Goal: Register for event/course

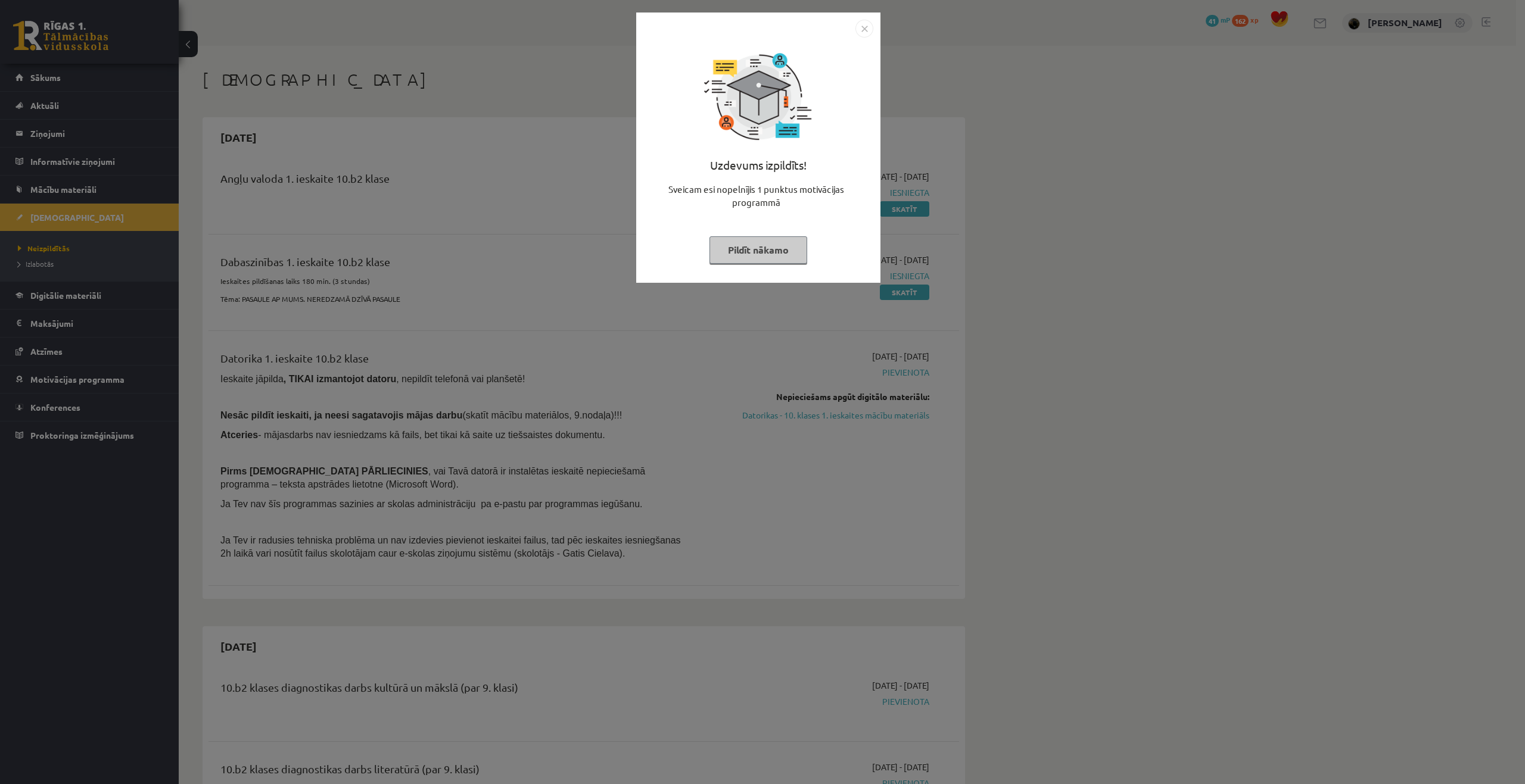
click at [740, 257] on button "Pildīt nākamo" at bounding box center [758, 250] width 98 height 28
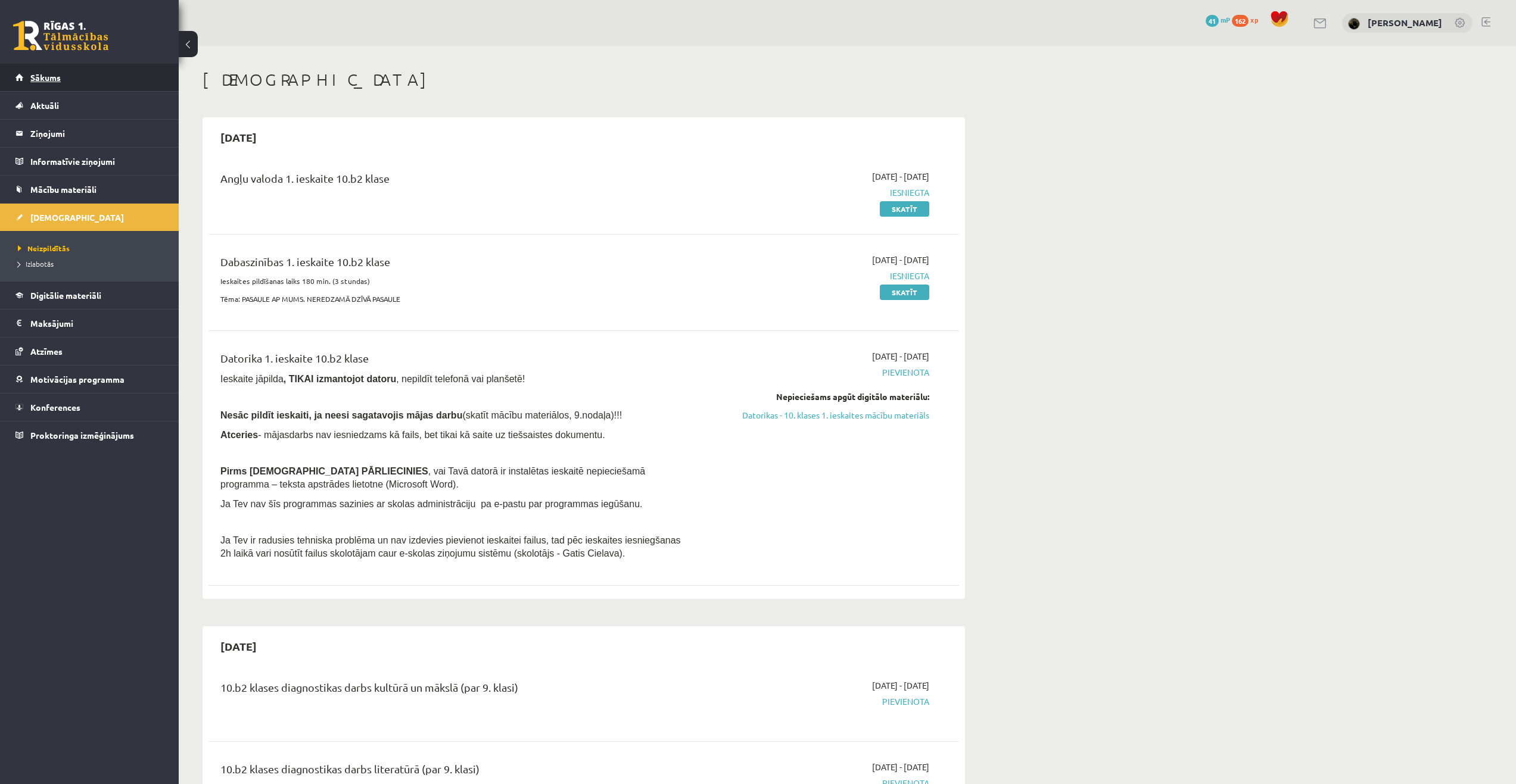
click at [83, 81] on link "Sākums" at bounding box center [90, 78] width 149 height 28
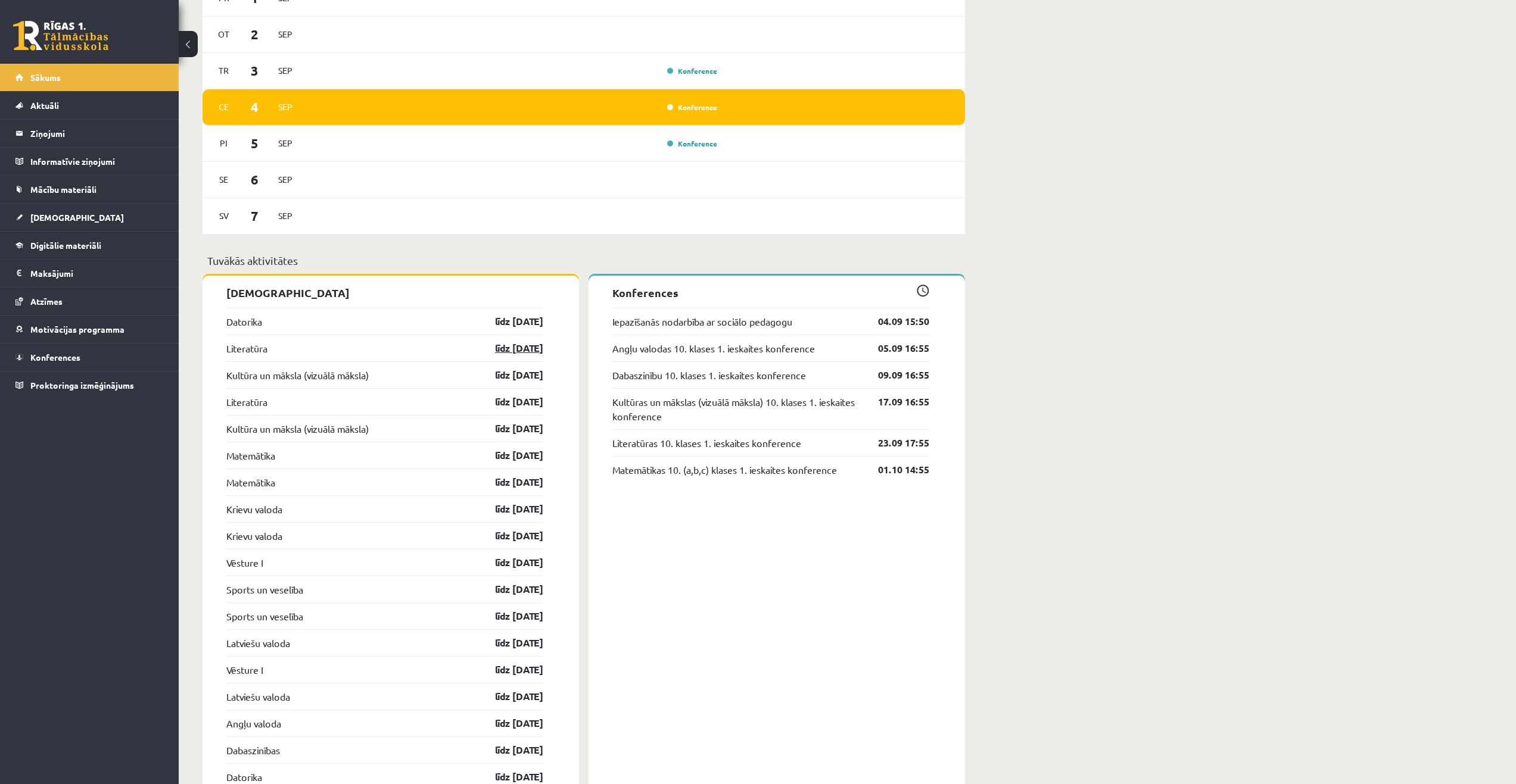
scroll to position [715, 0]
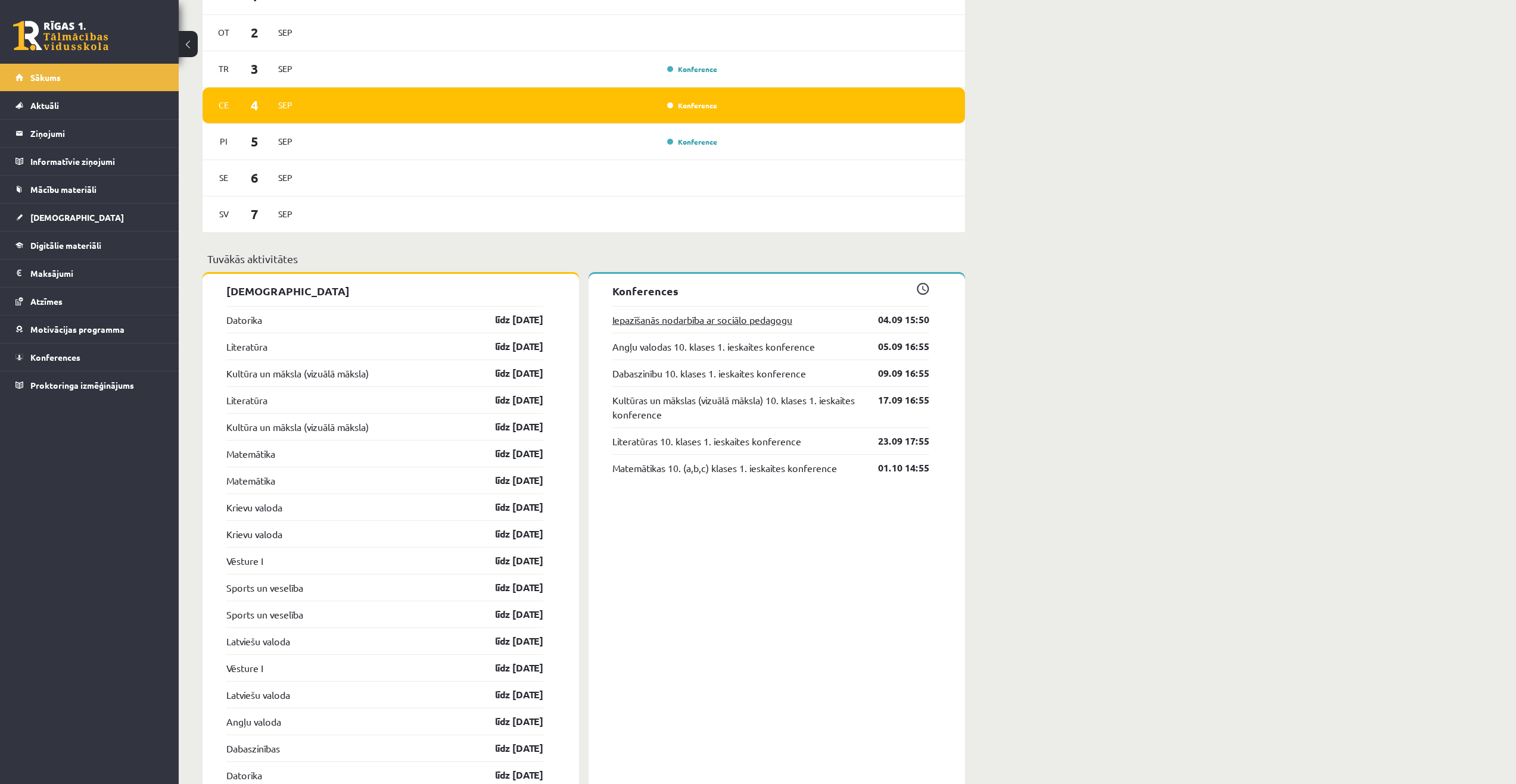
click at [769, 323] on link "Iepazīšanās nodarbība ar sociālo pedagogu" at bounding box center [702, 319] width 180 height 15
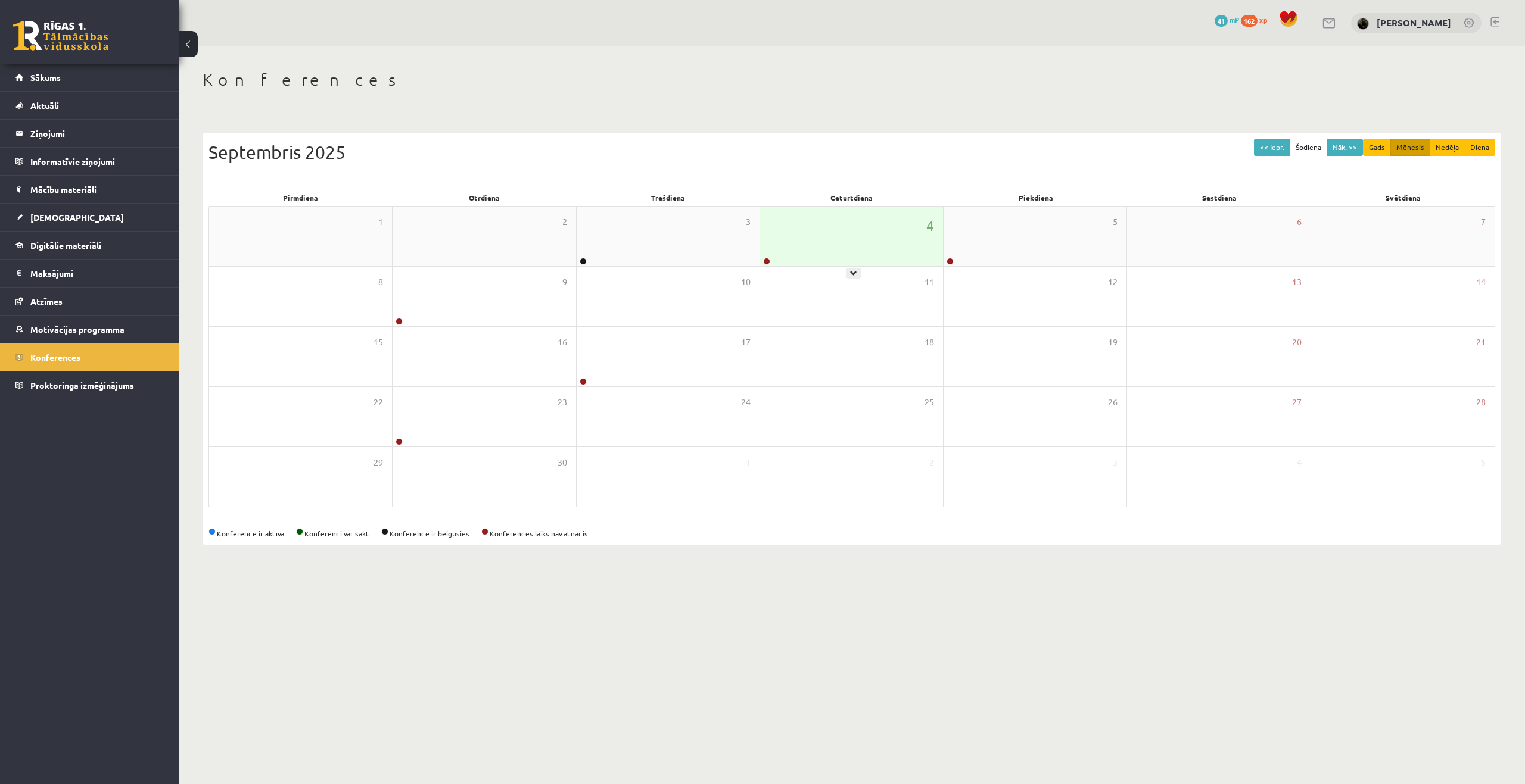
click at [861, 246] on div "4" at bounding box center [852, 236] width 183 height 59
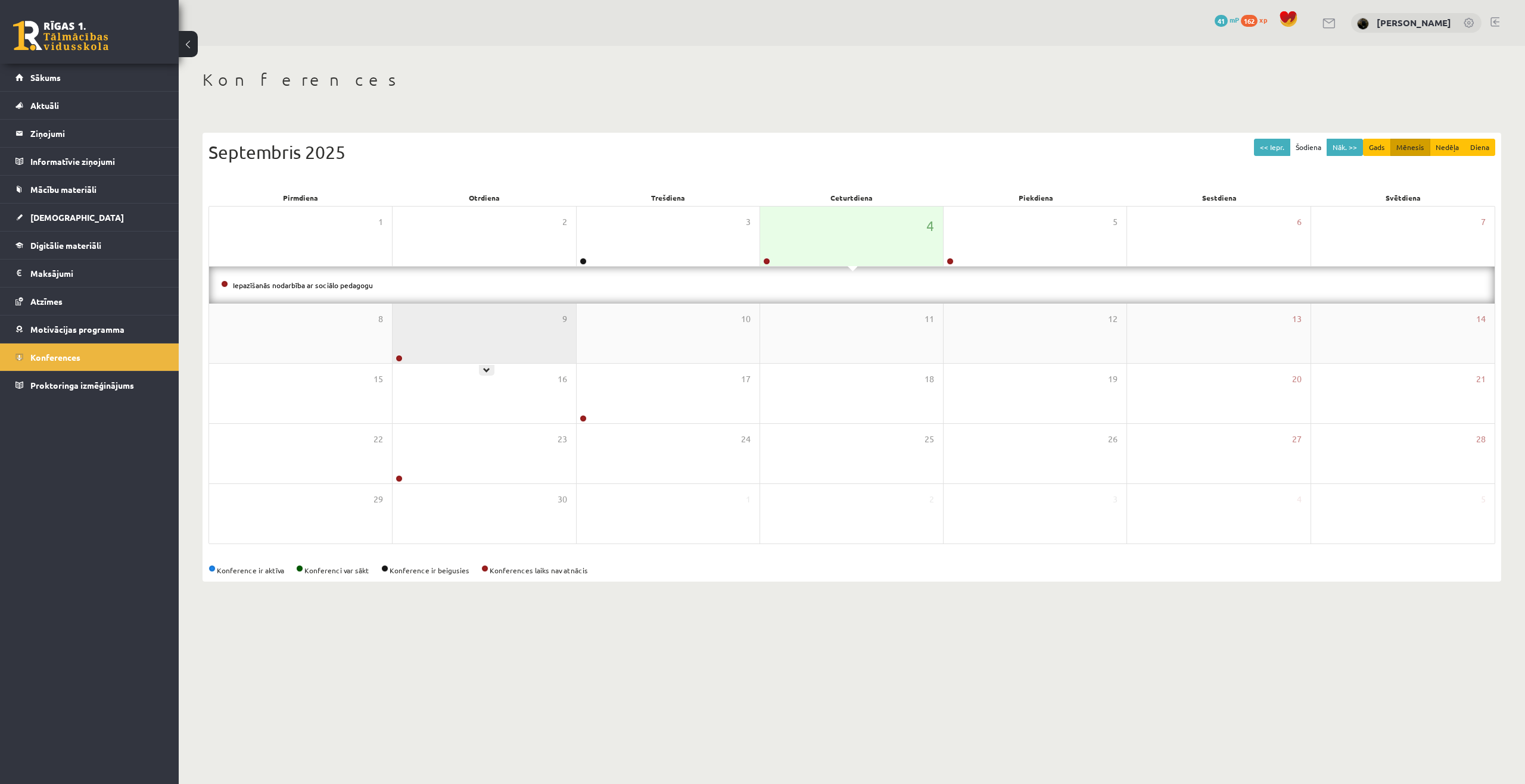
click at [473, 333] on div "9" at bounding box center [485, 333] width 183 height 59
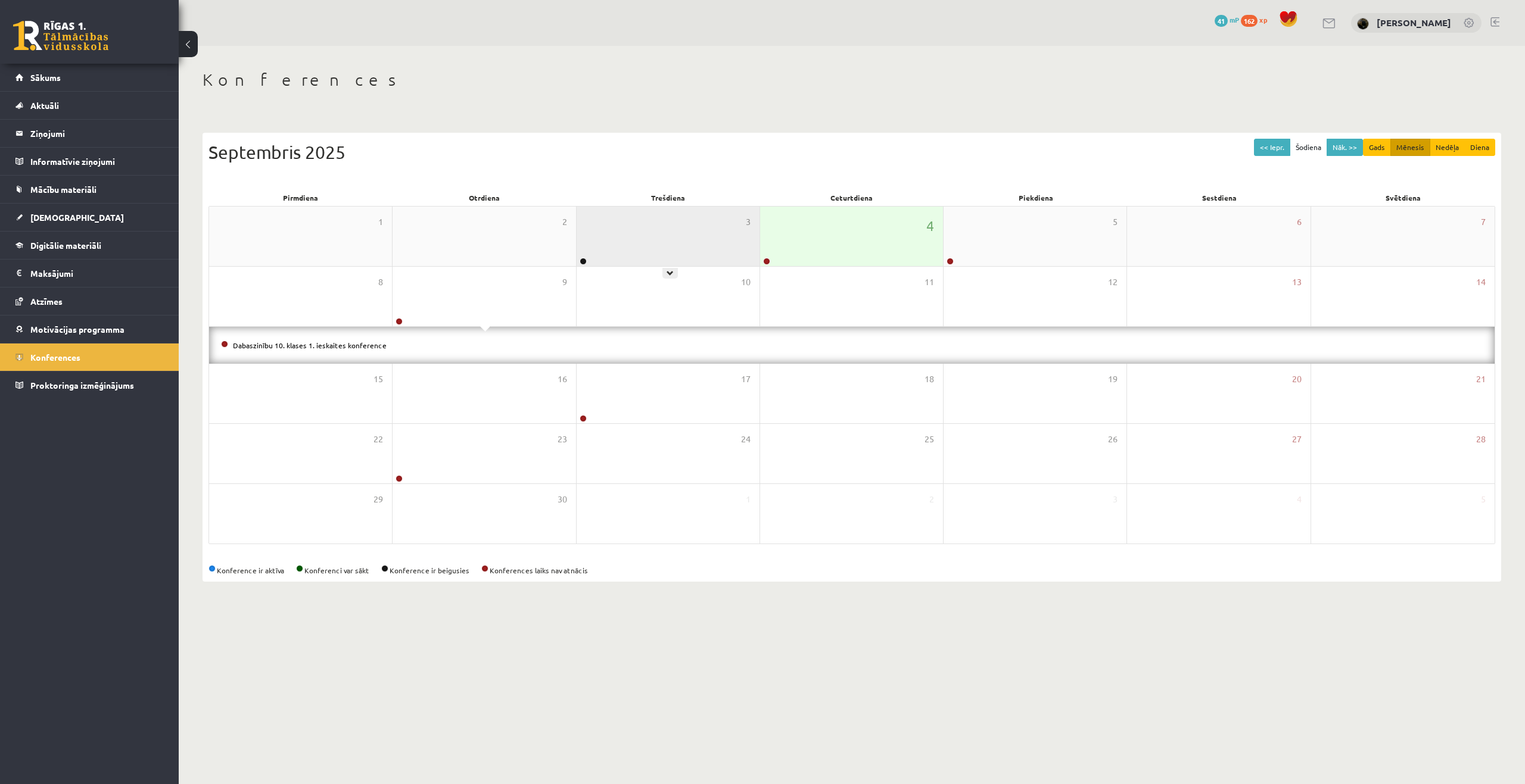
click at [619, 238] on div "3" at bounding box center [668, 236] width 183 height 59
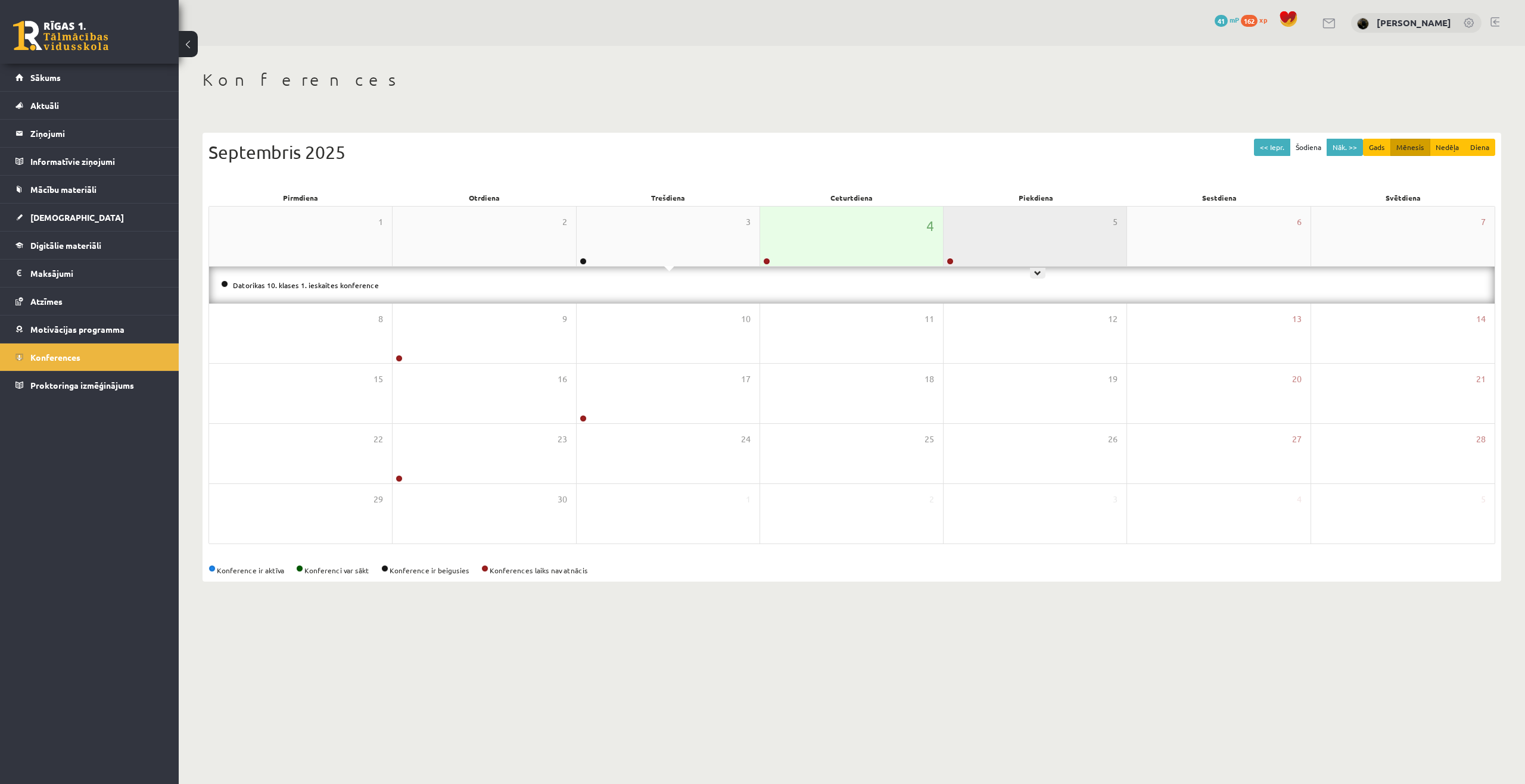
click at [1016, 244] on div "5" at bounding box center [1035, 236] width 183 height 59
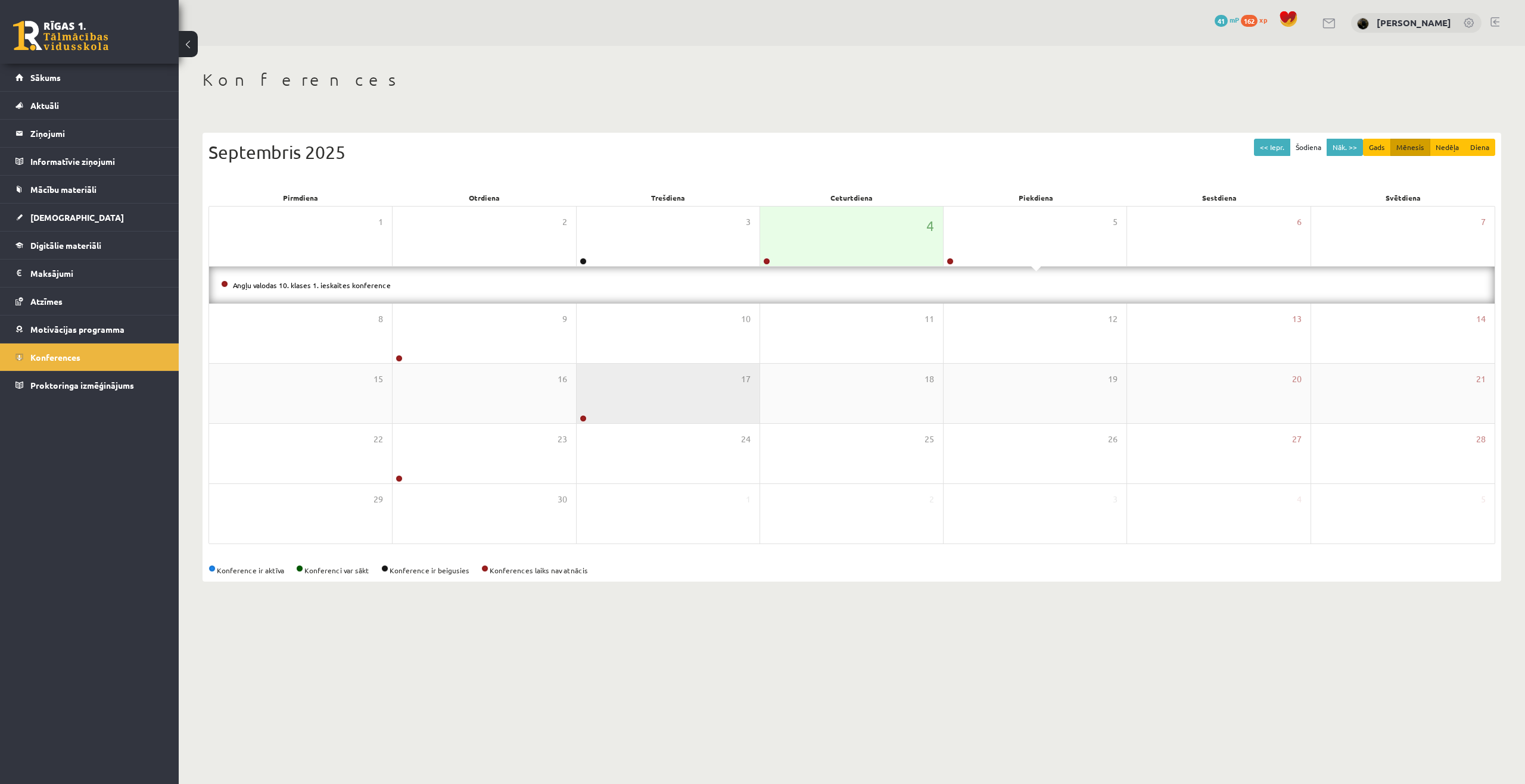
click at [590, 403] on div "17" at bounding box center [668, 393] width 183 height 59
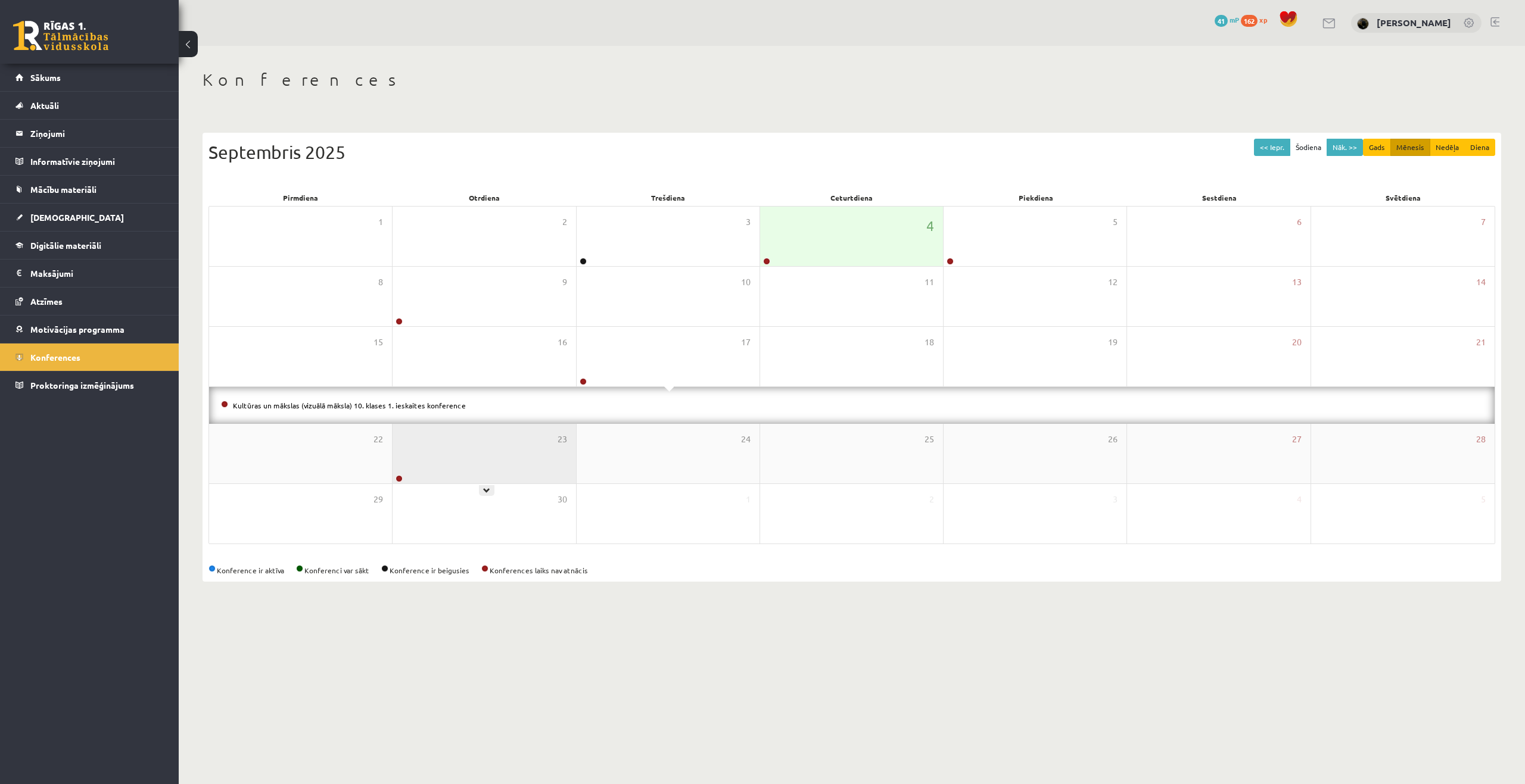
click at [406, 447] on div "23" at bounding box center [485, 454] width 183 height 59
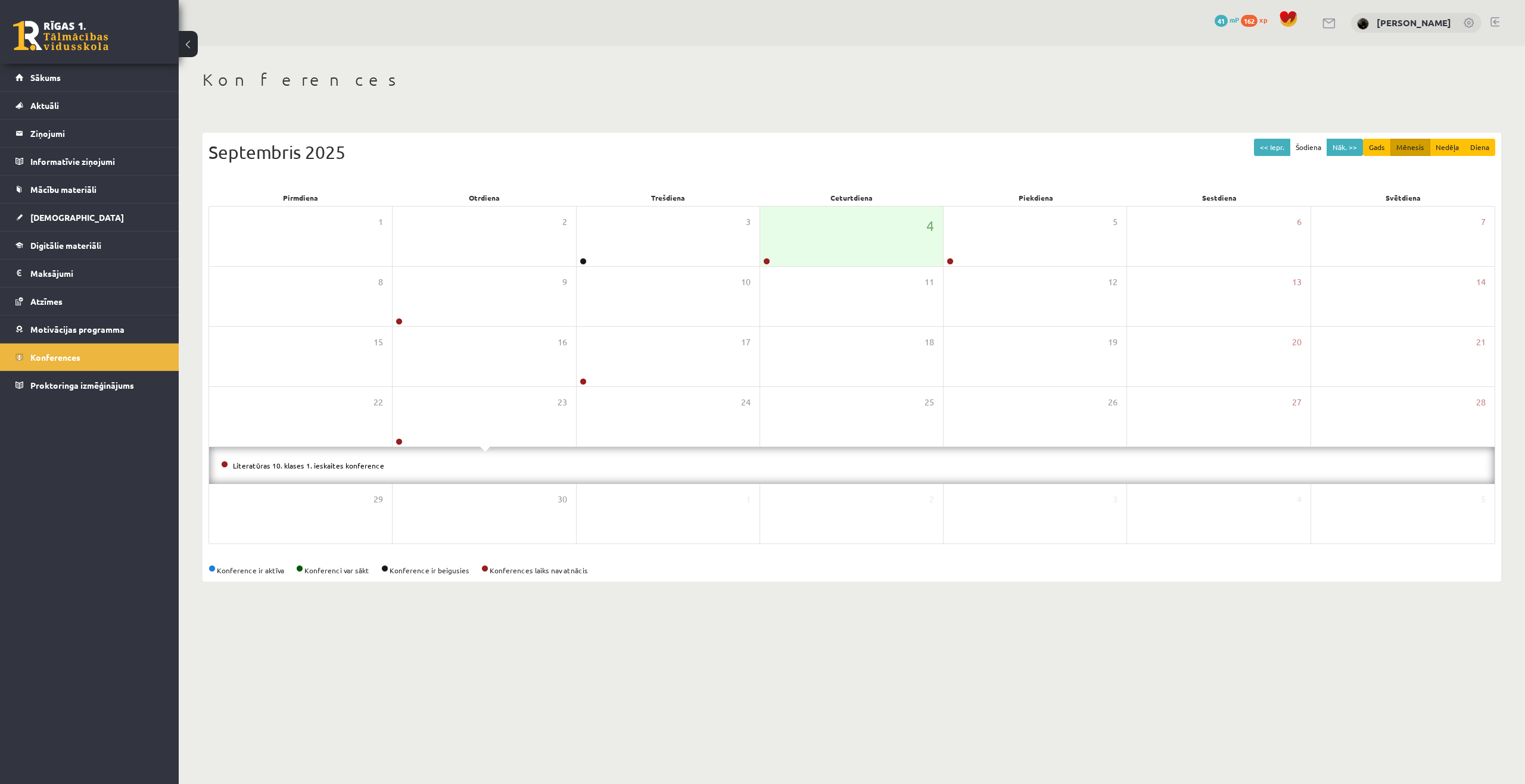
drag, startPoint x: 1134, startPoint y: 183, endPoint x: 1027, endPoint y: 163, distance: 108.9
click at [1134, 183] on div "<< Iepr. Šodiena Nāk. >> Gads Mēnesis Nedēļa Diena Septembris 2025" at bounding box center [852, 163] width 1287 height 50
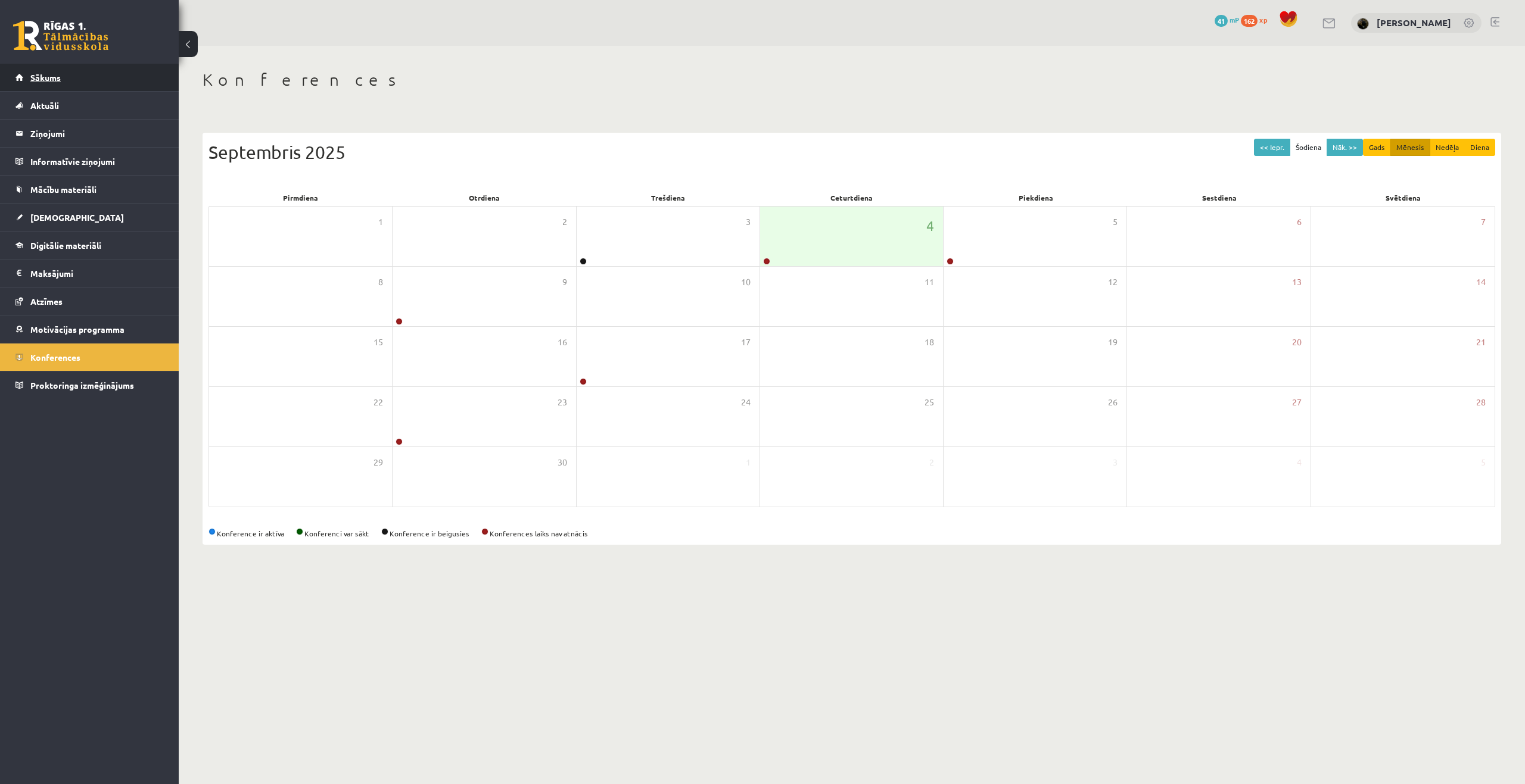
click at [76, 82] on link "Sākums" at bounding box center [90, 78] width 149 height 28
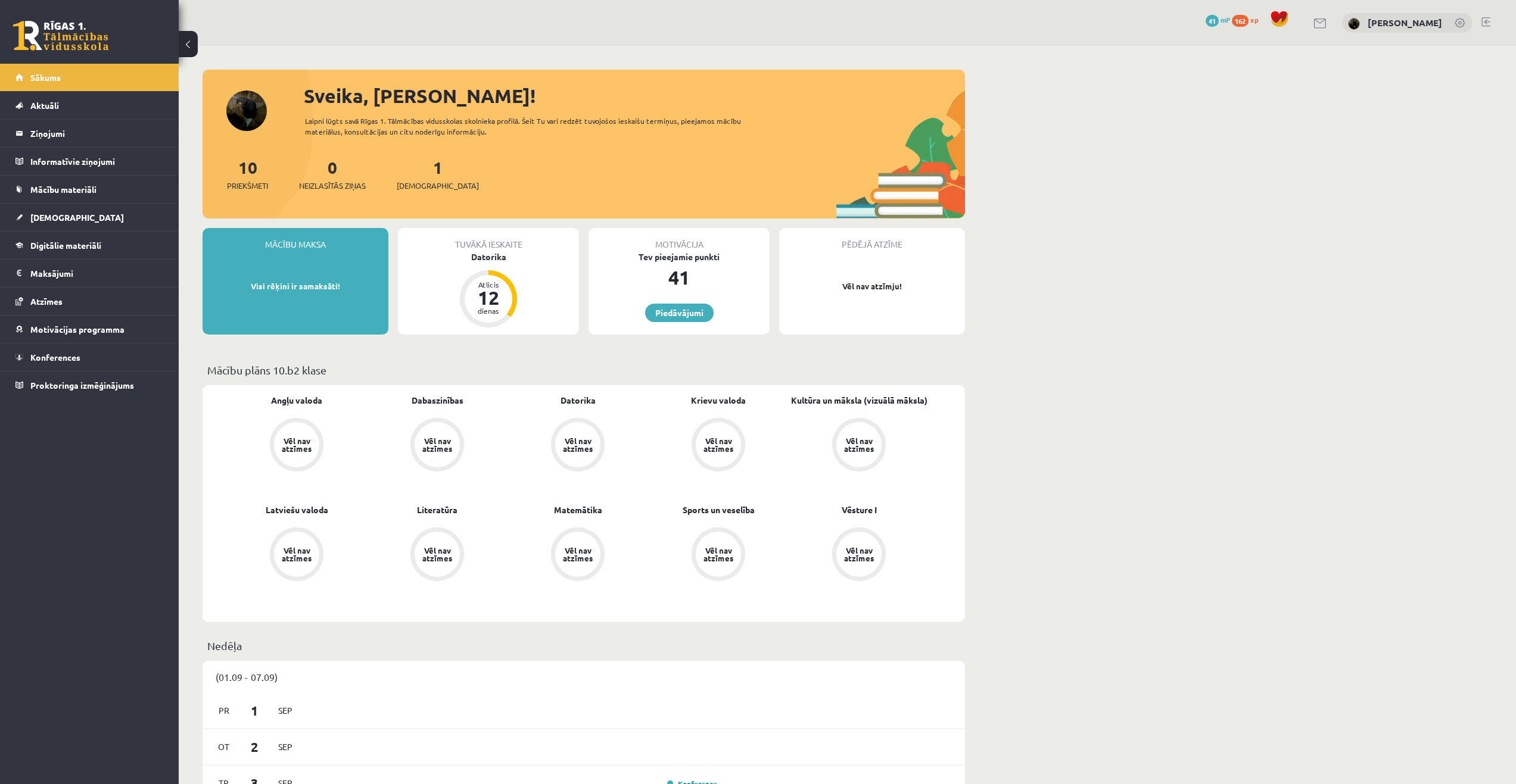
click at [1271, 18] on span at bounding box center [1280, 19] width 18 height 18
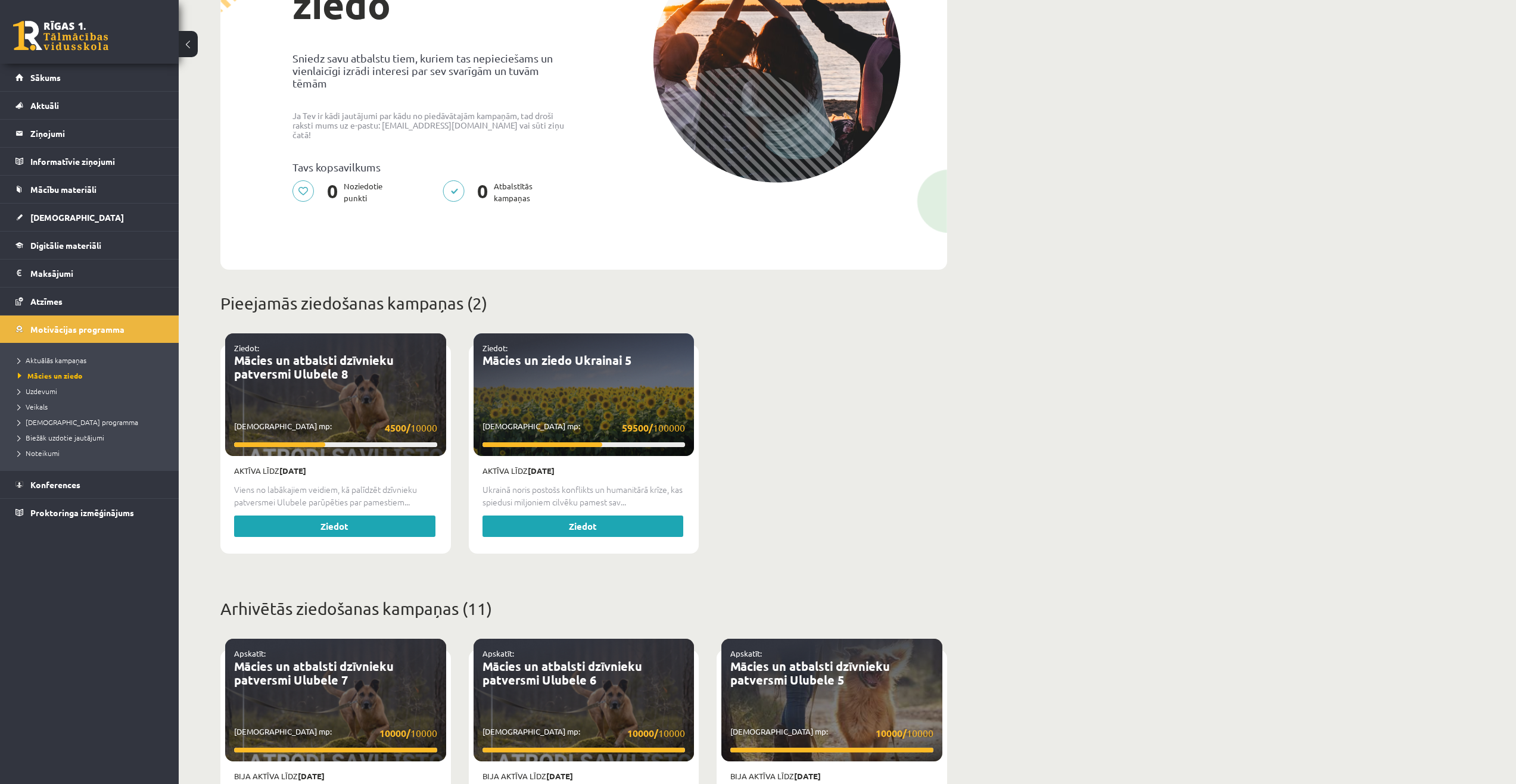
scroll to position [119, 0]
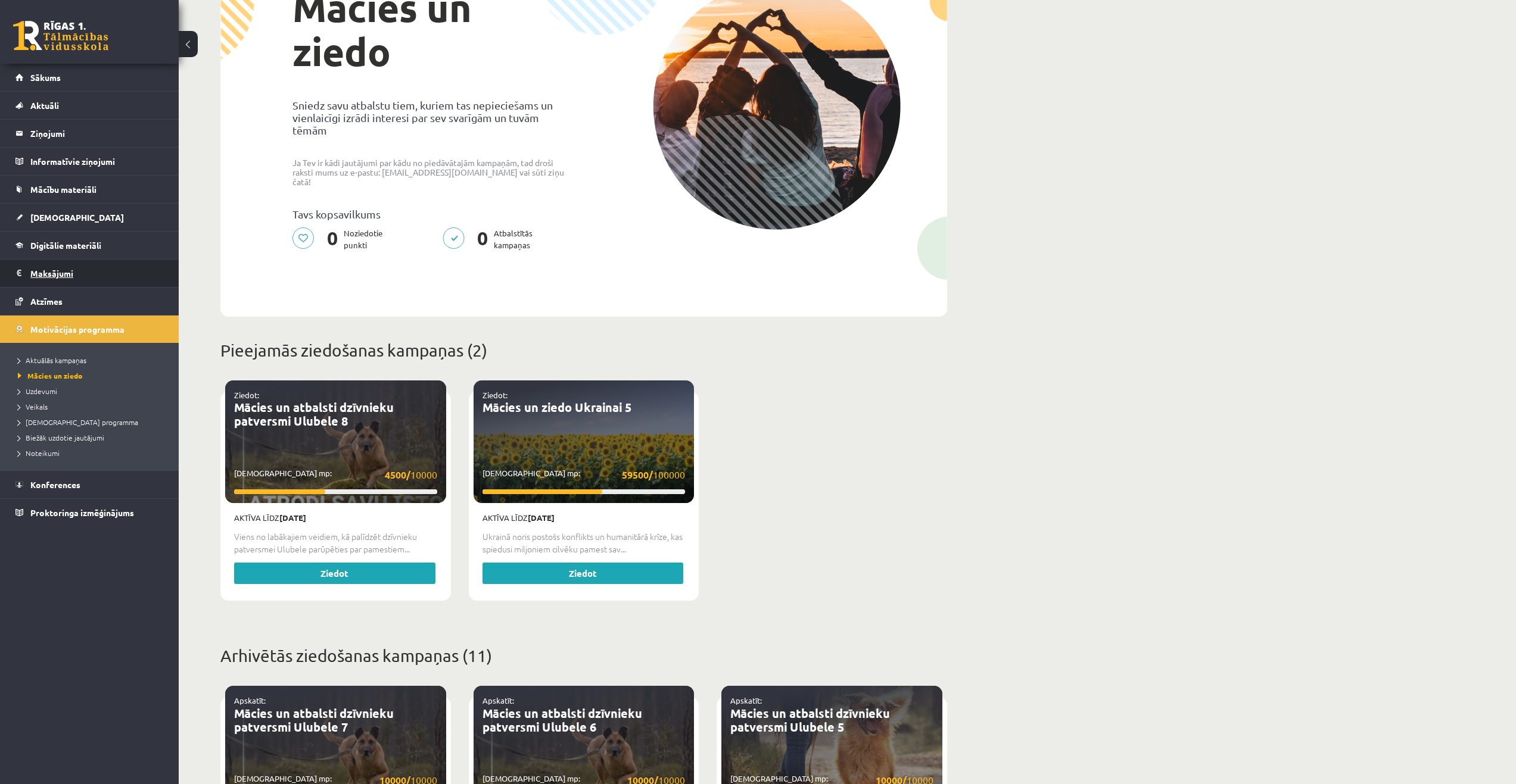
click at [59, 272] on legend "Maksājumi 0" at bounding box center [97, 274] width 133 height 28
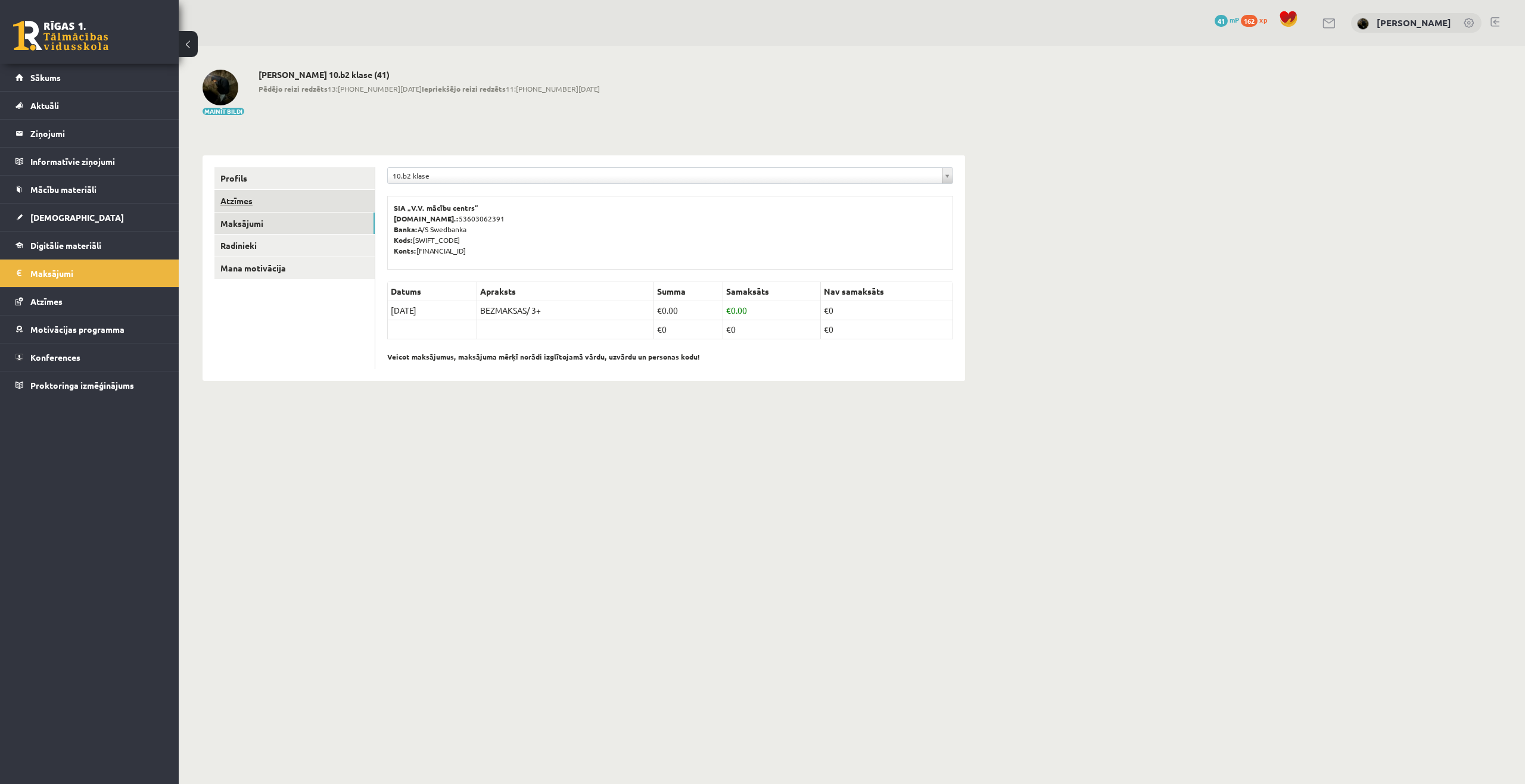
click at [245, 202] on link "Atzīmes" at bounding box center [295, 201] width 161 height 22
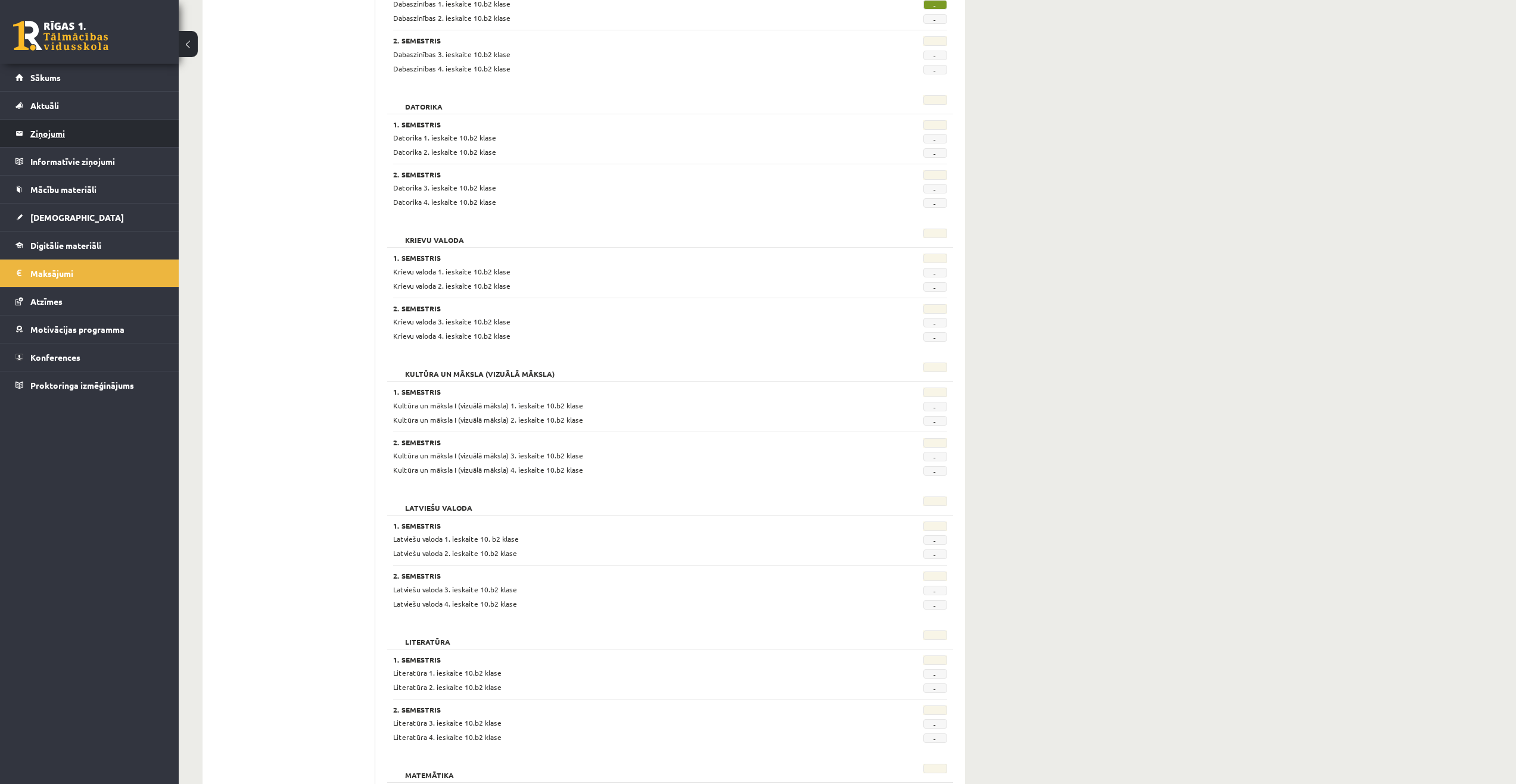
scroll to position [358, 0]
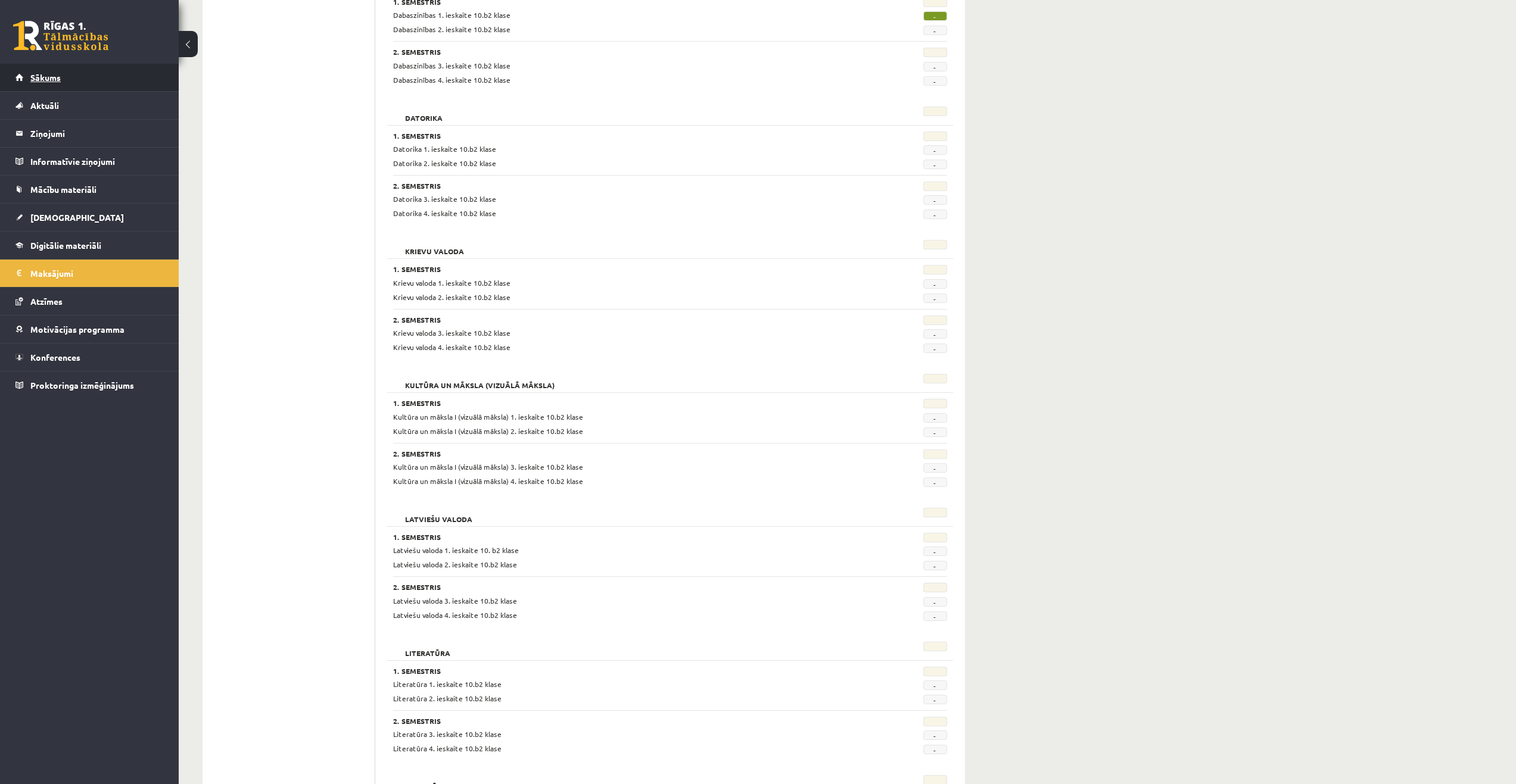
click at [56, 82] on span "Sākums" at bounding box center [45, 77] width 31 height 11
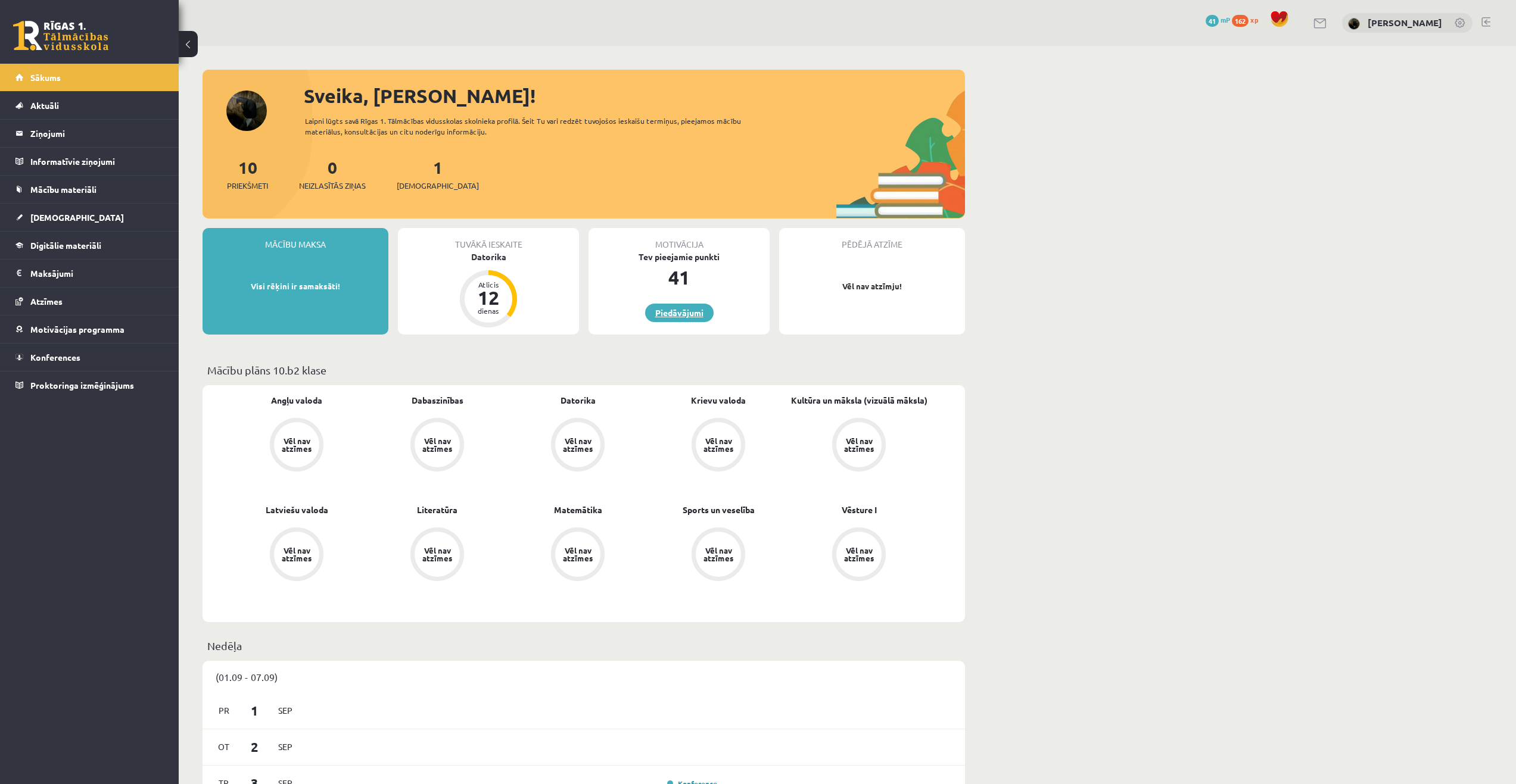
click at [687, 316] on link "Piedāvājumi" at bounding box center [680, 312] width 69 height 19
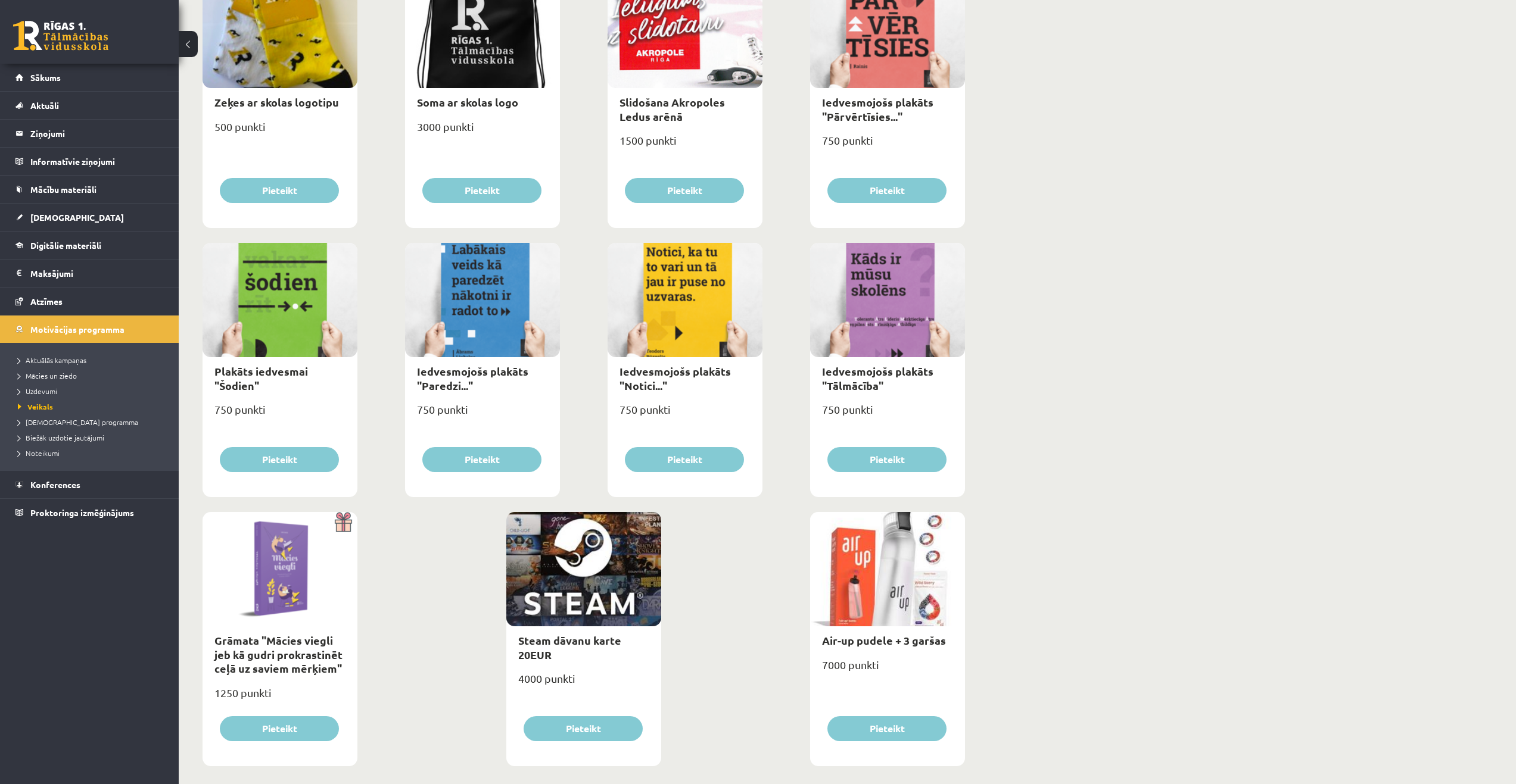
scroll to position [1045, 0]
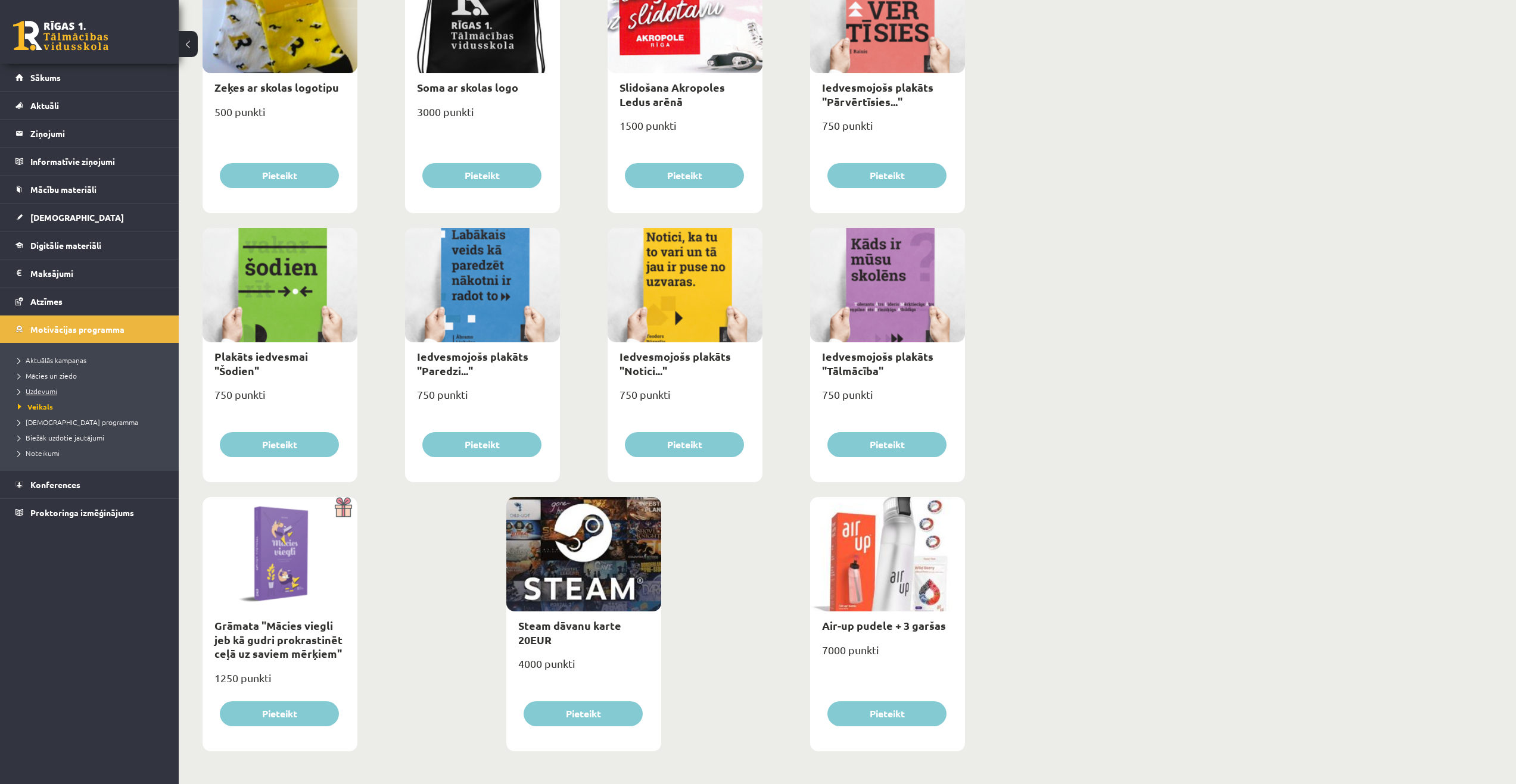
click at [40, 388] on span "Uzdevumi" at bounding box center [37, 391] width 39 height 10
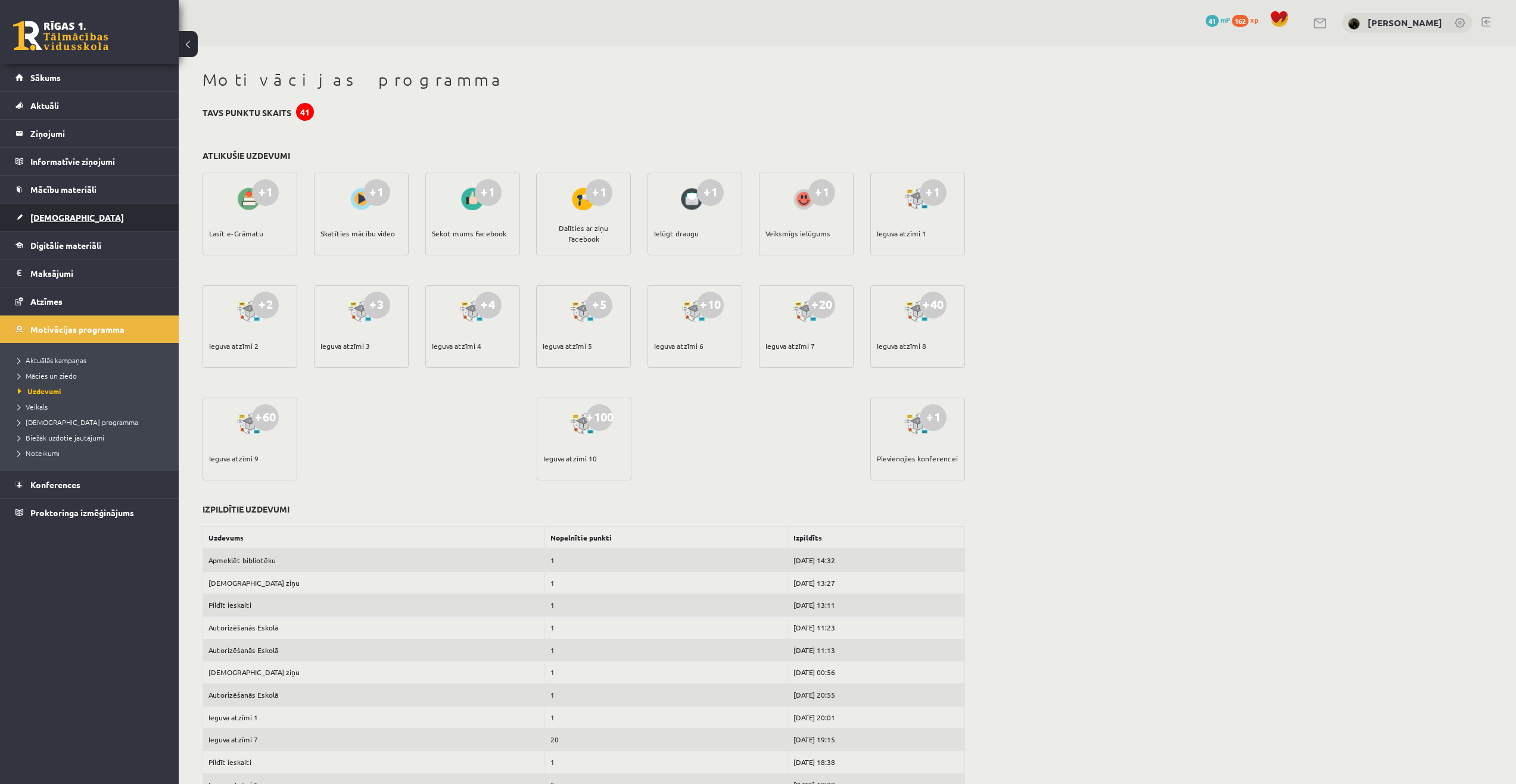
click at [58, 218] on span "[DEMOGRAPHIC_DATA]" at bounding box center [77, 217] width 94 height 11
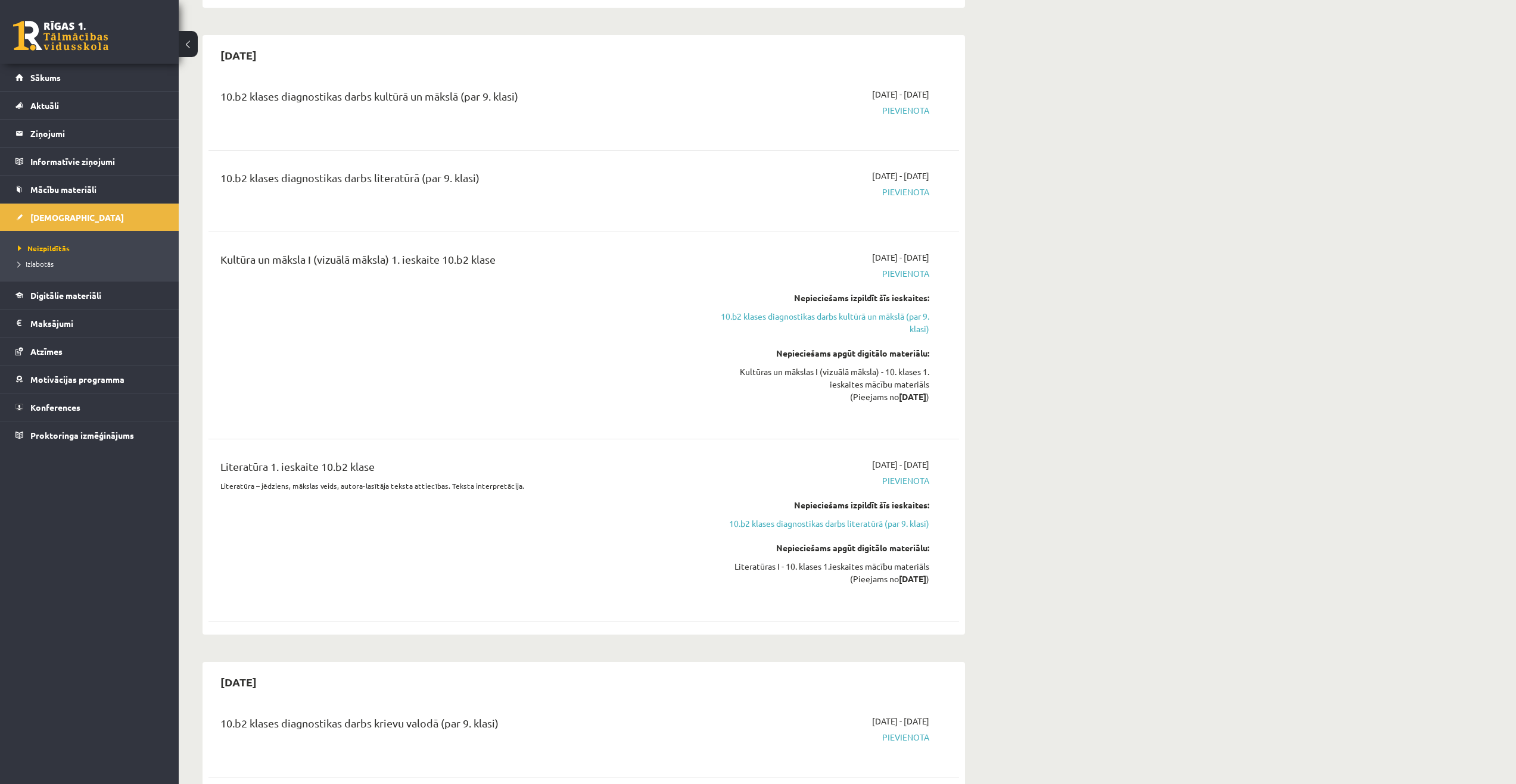
scroll to position [596, 0]
click at [816, 317] on link "10.b2 klases diagnostikas darbs kultūrā un mākslā (par 9. klasi)" at bounding box center [817, 318] width 225 height 25
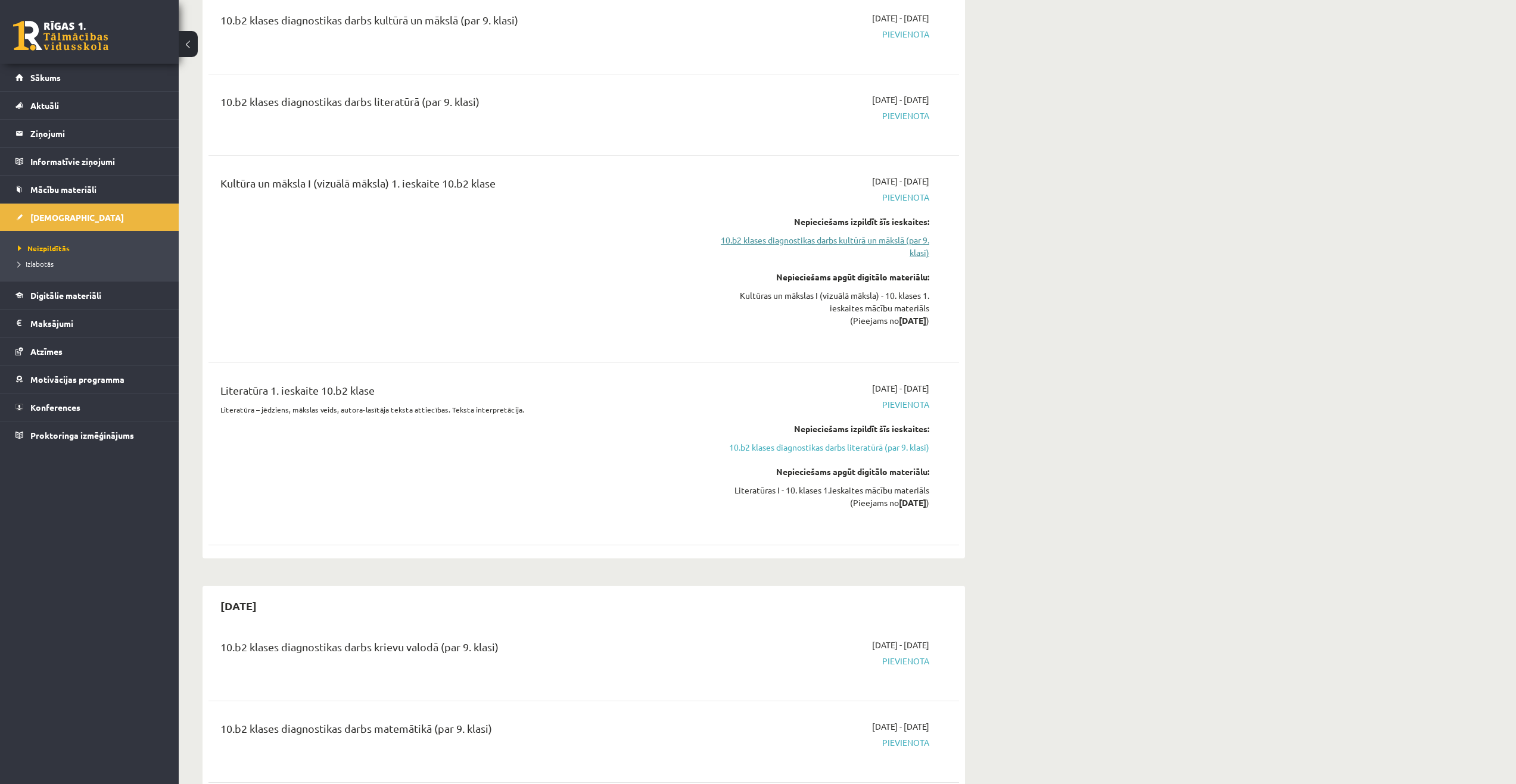
click at [765, 244] on link "10.b2 klases diagnostikas darbs kultūrā un mākslā (par 9. klasi)" at bounding box center [817, 246] width 225 height 25
click at [812, 240] on link "10.b2 klases diagnostikas darbs kultūrā un mākslā (par 9. klasi)" at bounding box center [817, 246] width 225 height 25
click at [821, 244] on link "10.b2 klases diagnostikas darbs kultūrā un mākslā (par 9. klasi)" at bounding box center [817, 246] width 225 height 25
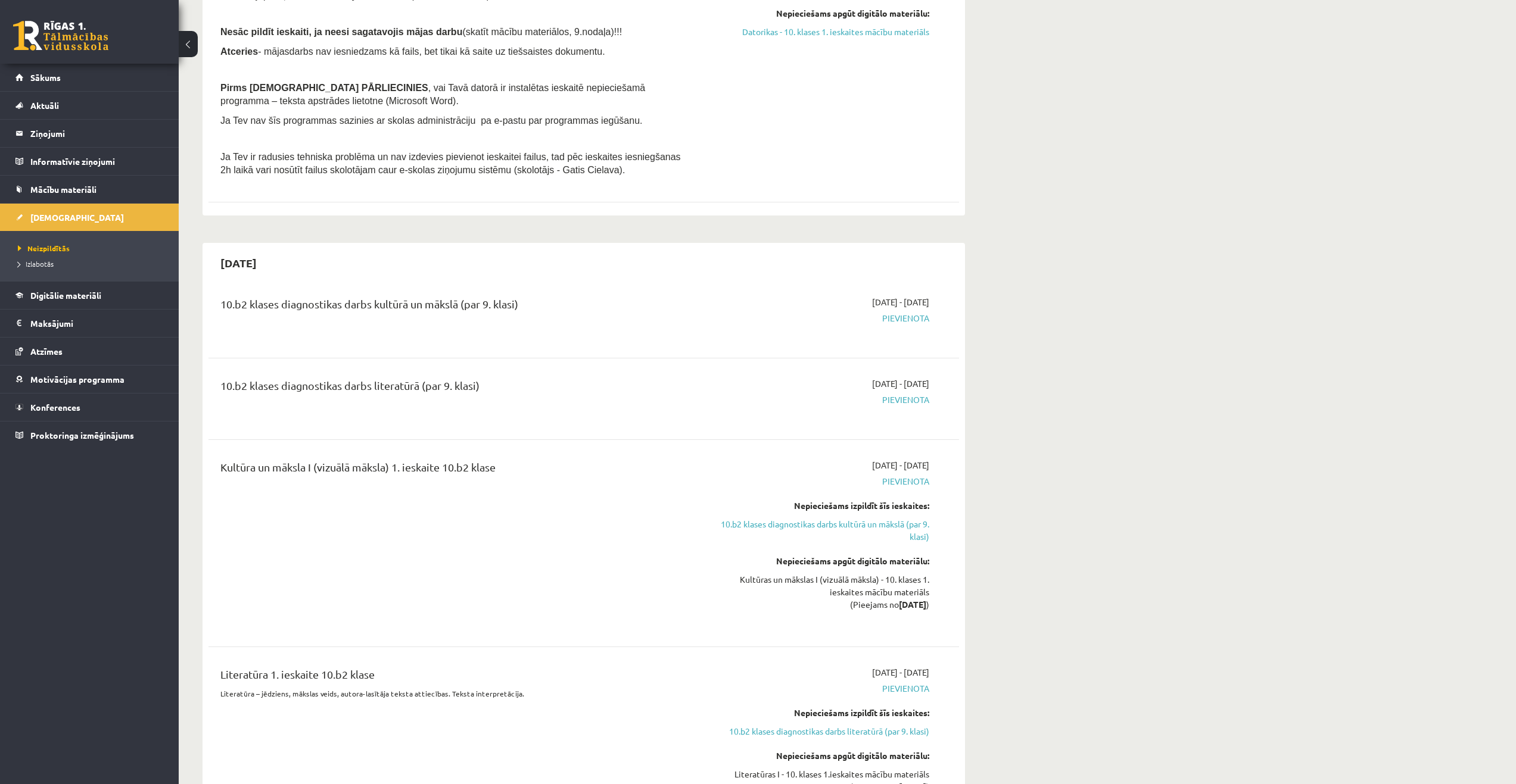
scroll to position [370, 0]
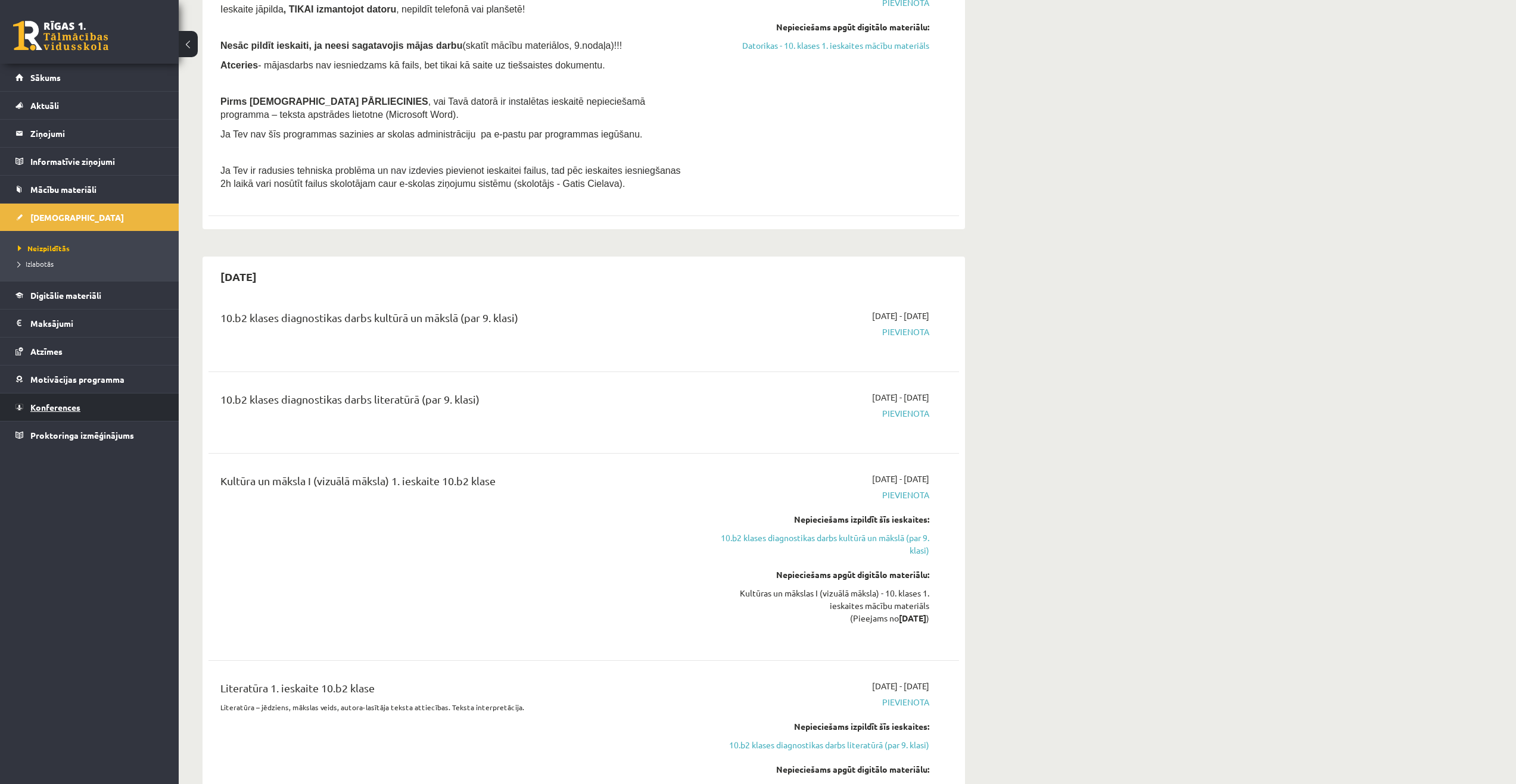
click at [75, 405] on span "Konferences" at bounding box center [55, 407] width 50 height 11
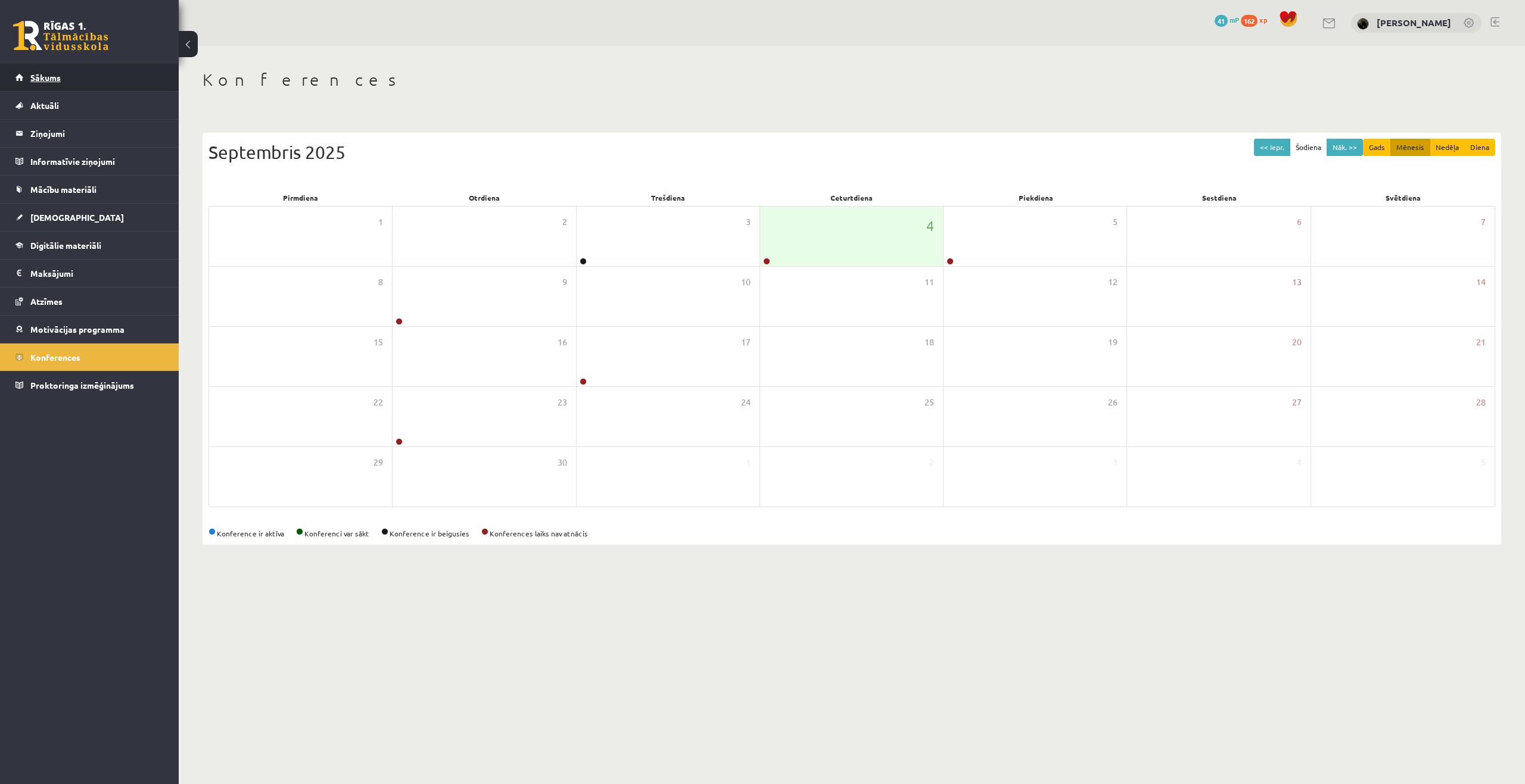
click at [36, 79] on span "Sākums" at bounding box center [45, 77] width 31 height 11
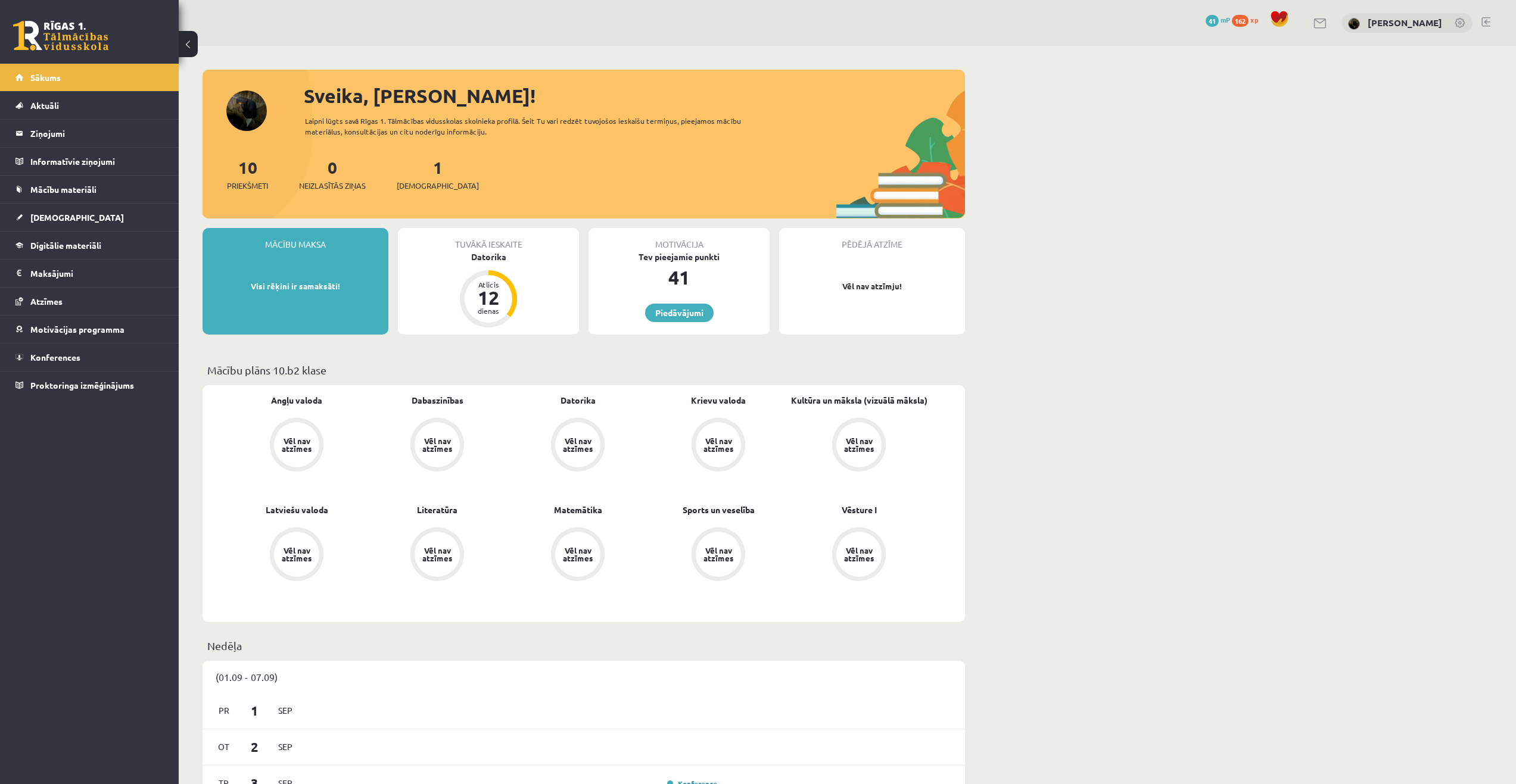
click at [187, 39] on button at bounding box center [187, 43] width 19 height 27
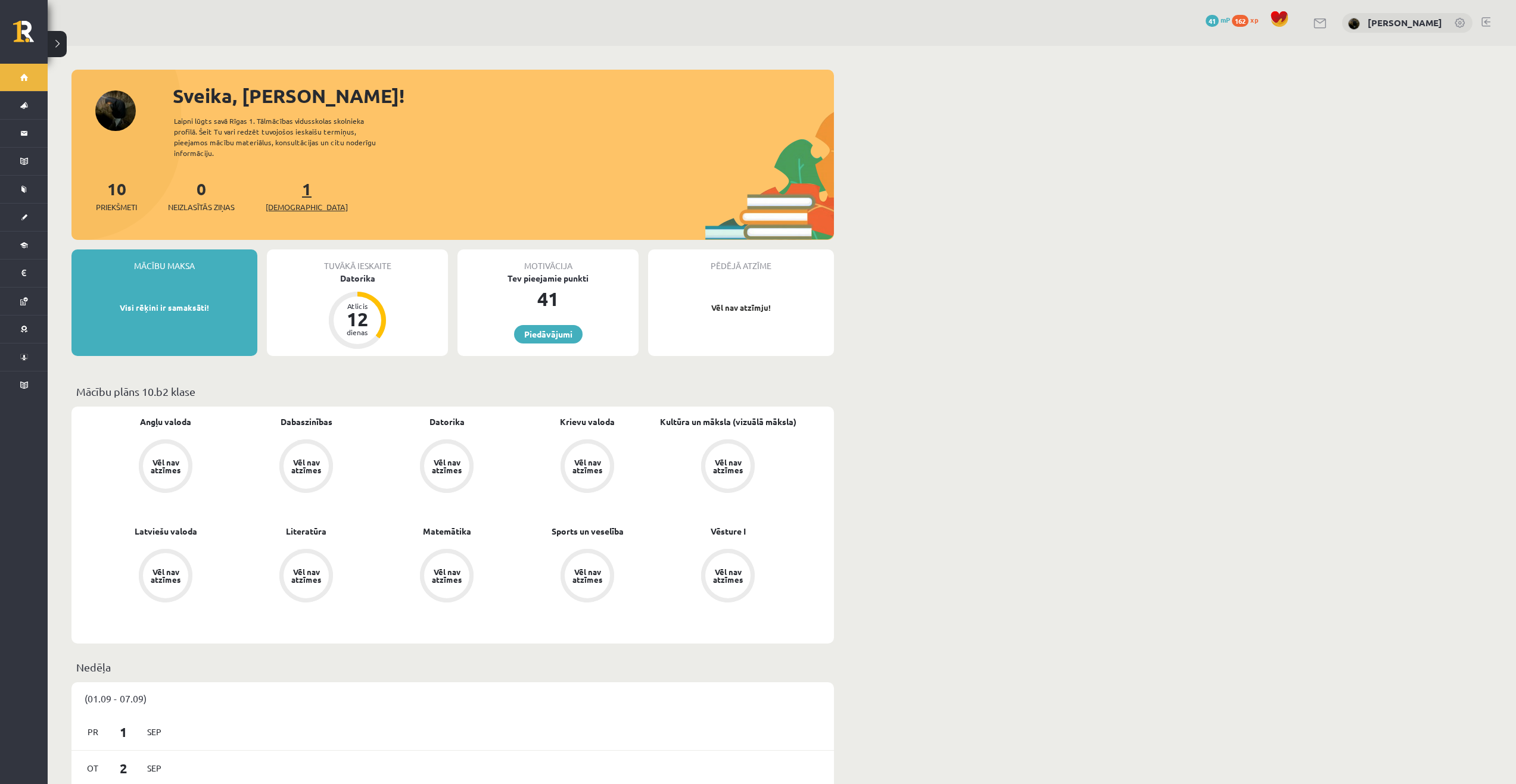
click at [289, 184] on link "1 Ieskaites" at bounding box center [306, 196] width 82 height 35
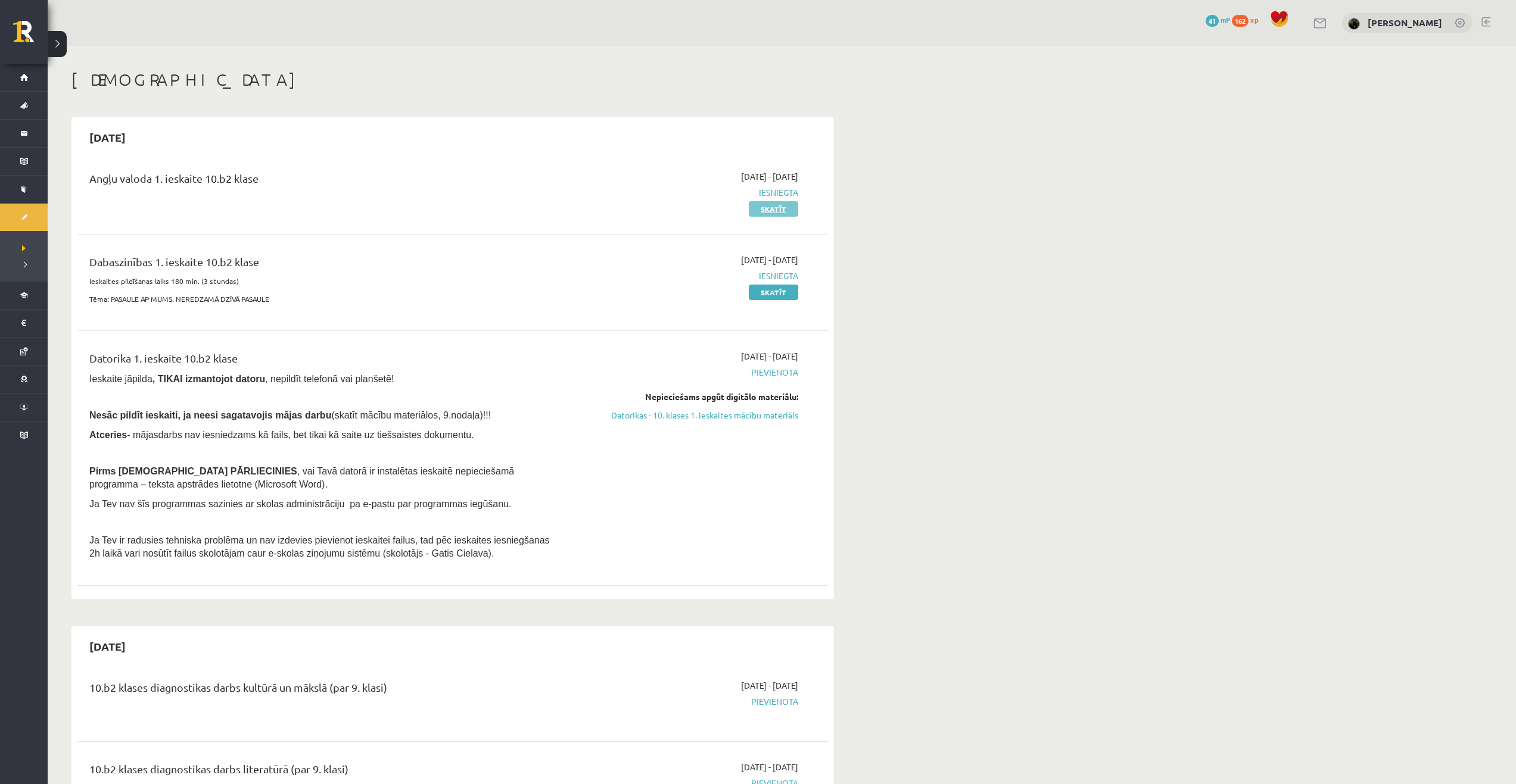
click at [784, 206] on link "Skatīt" at bounding box center [773, 209] width 49 height 16
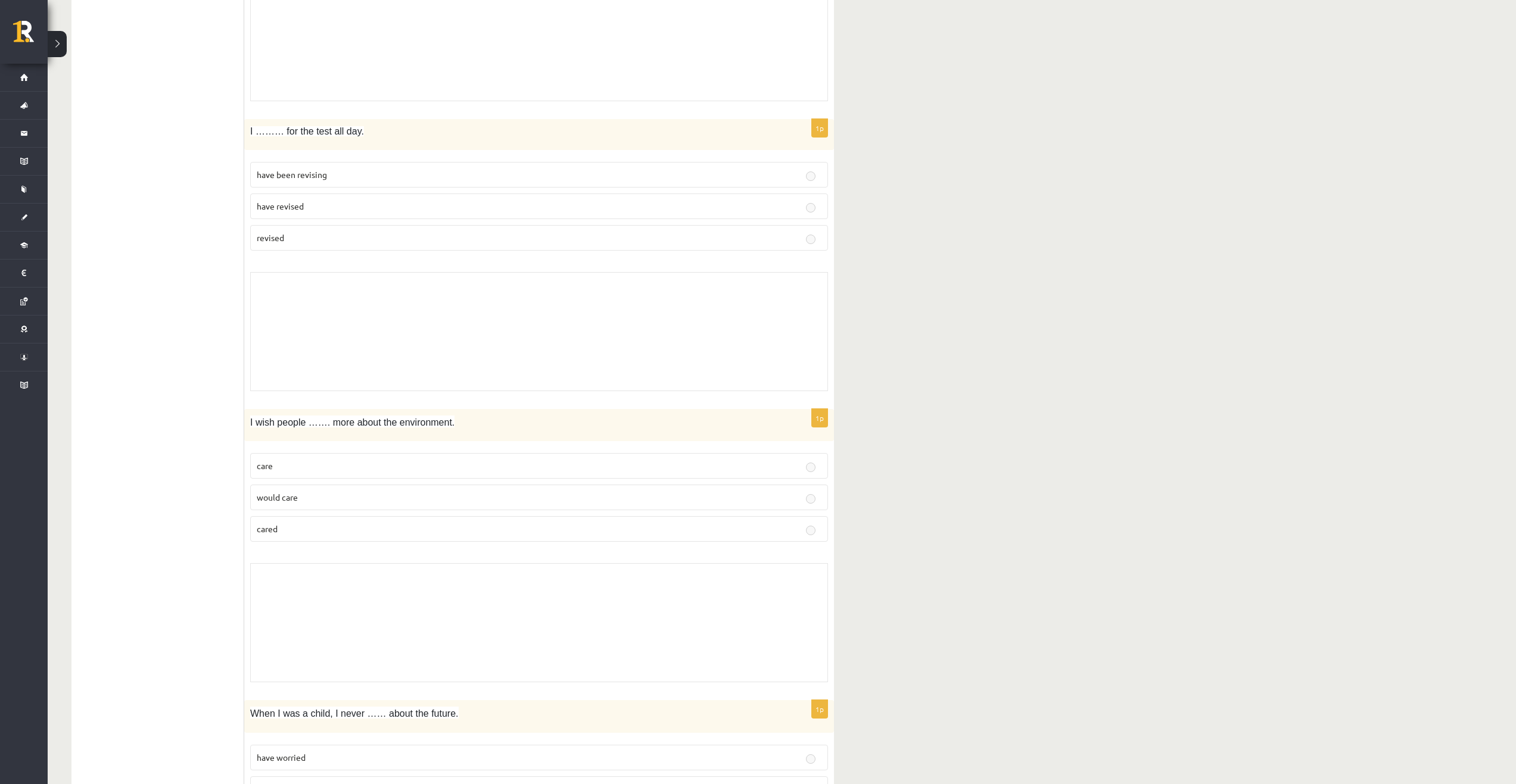
scroll to position [1847, 0]
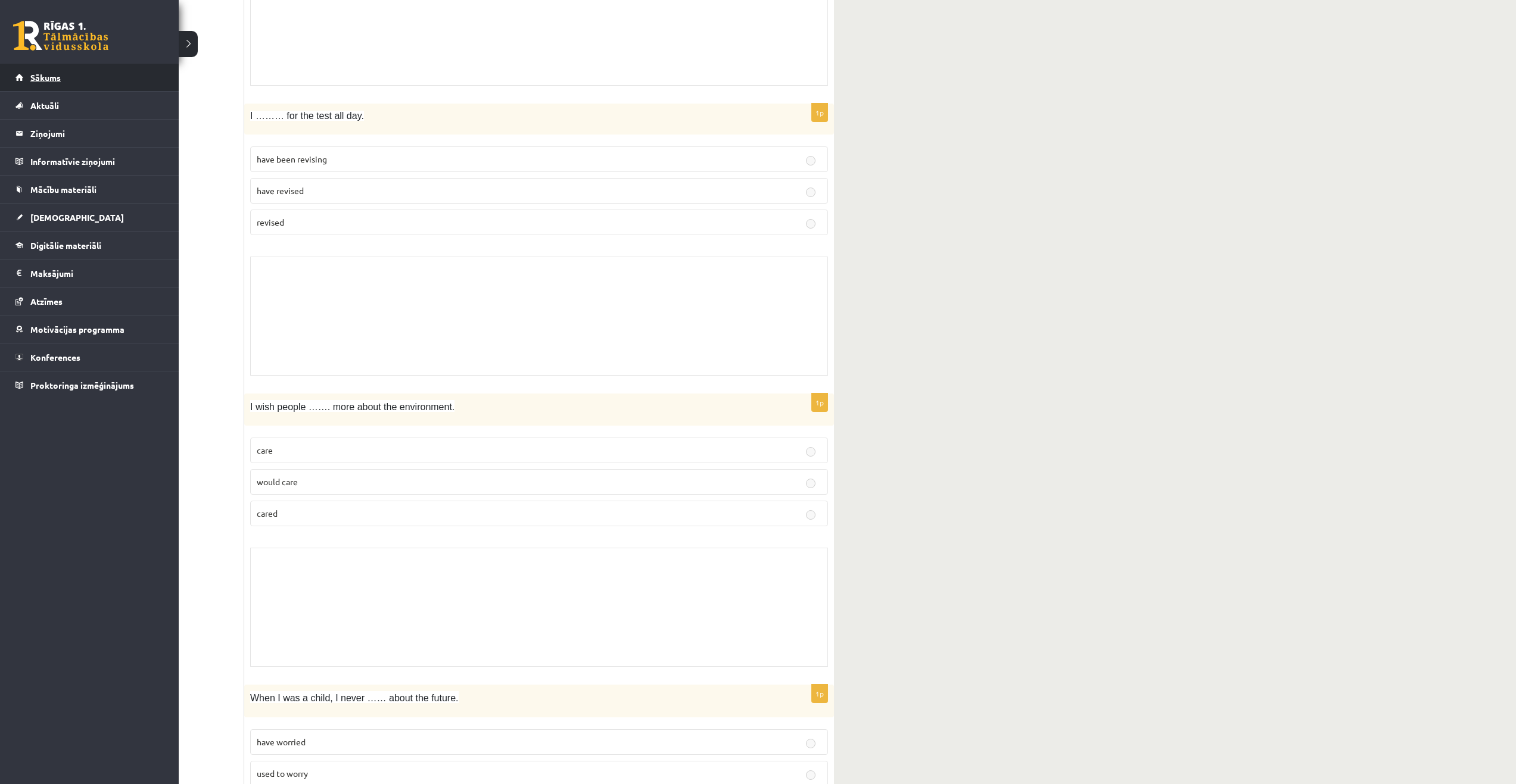
click at [59, 78] on span "Sākums" at bounding box center [45, 77] width 31 height 11
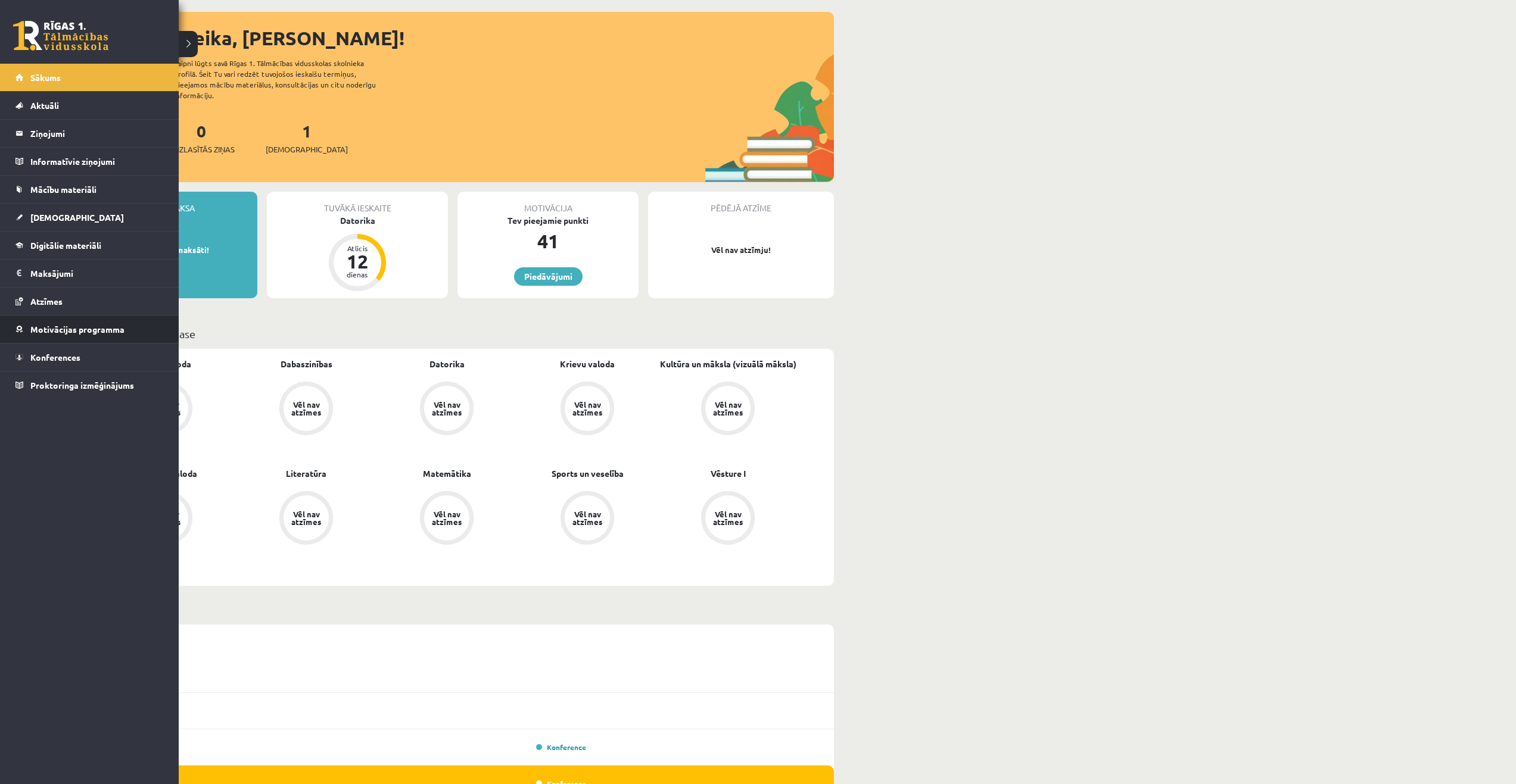
scroll to position [59, 0]
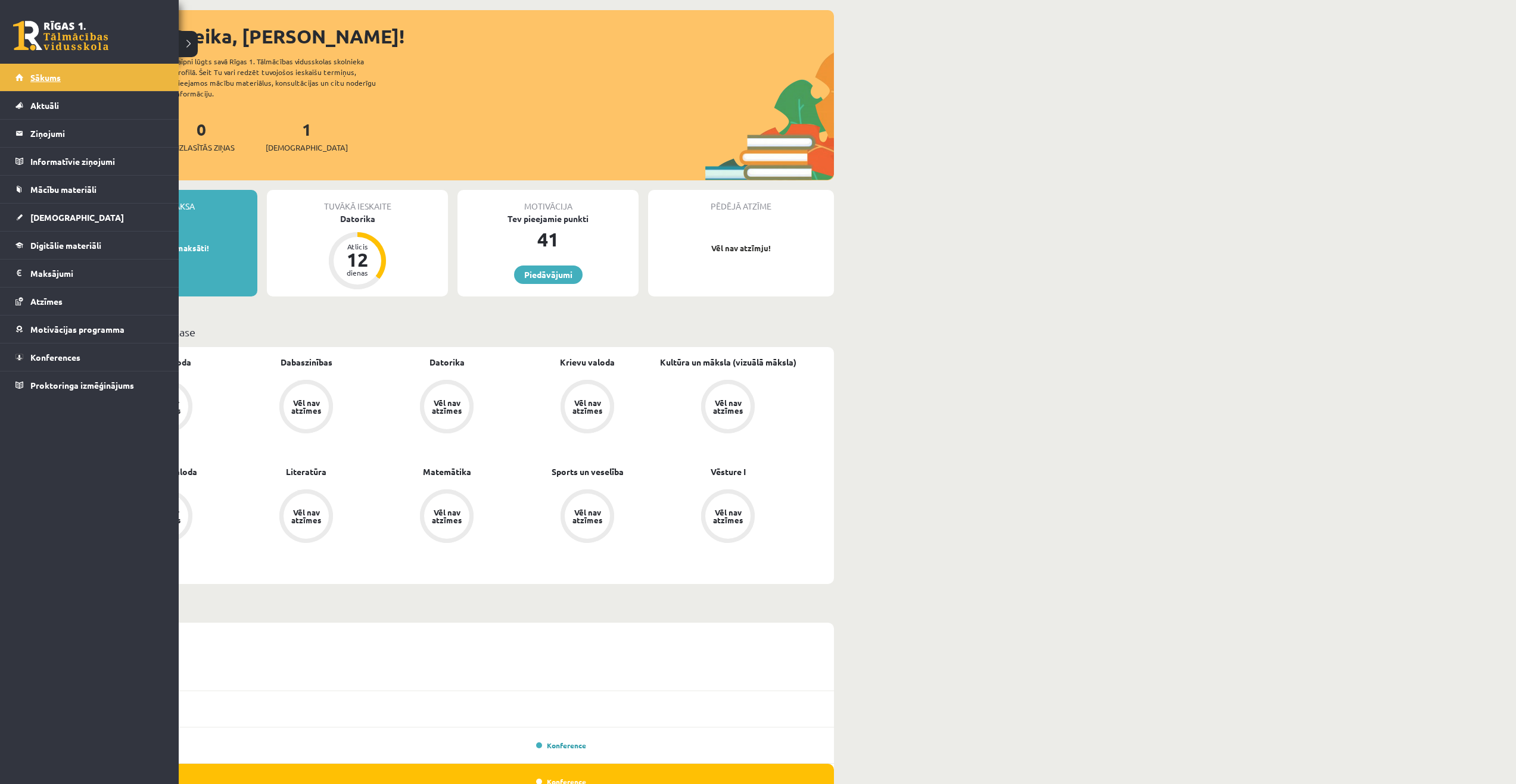
click at [68, 82] on link "Sākums" at bounding box center [90, 78] width 149 height 28
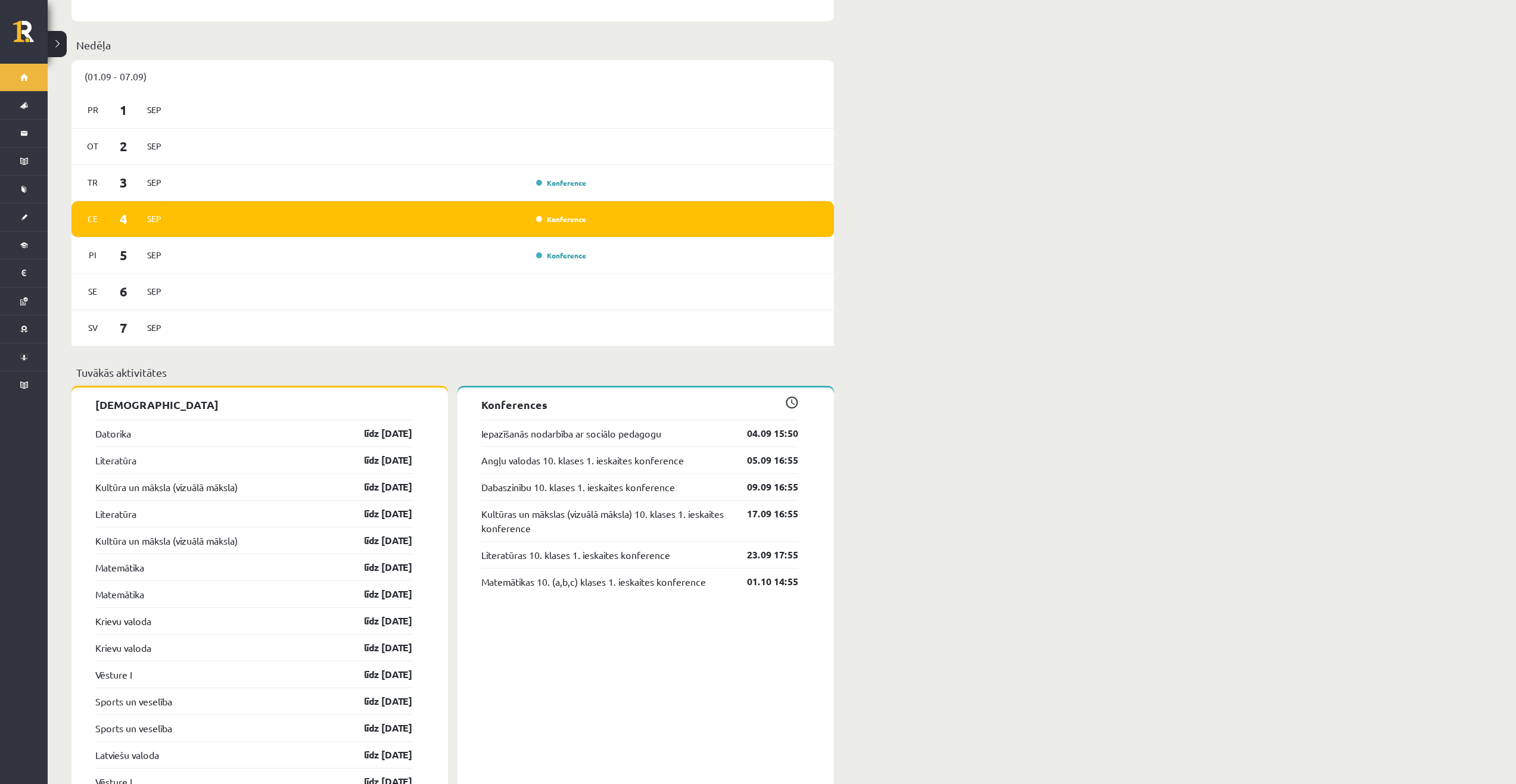
scroll to position [655, 0]
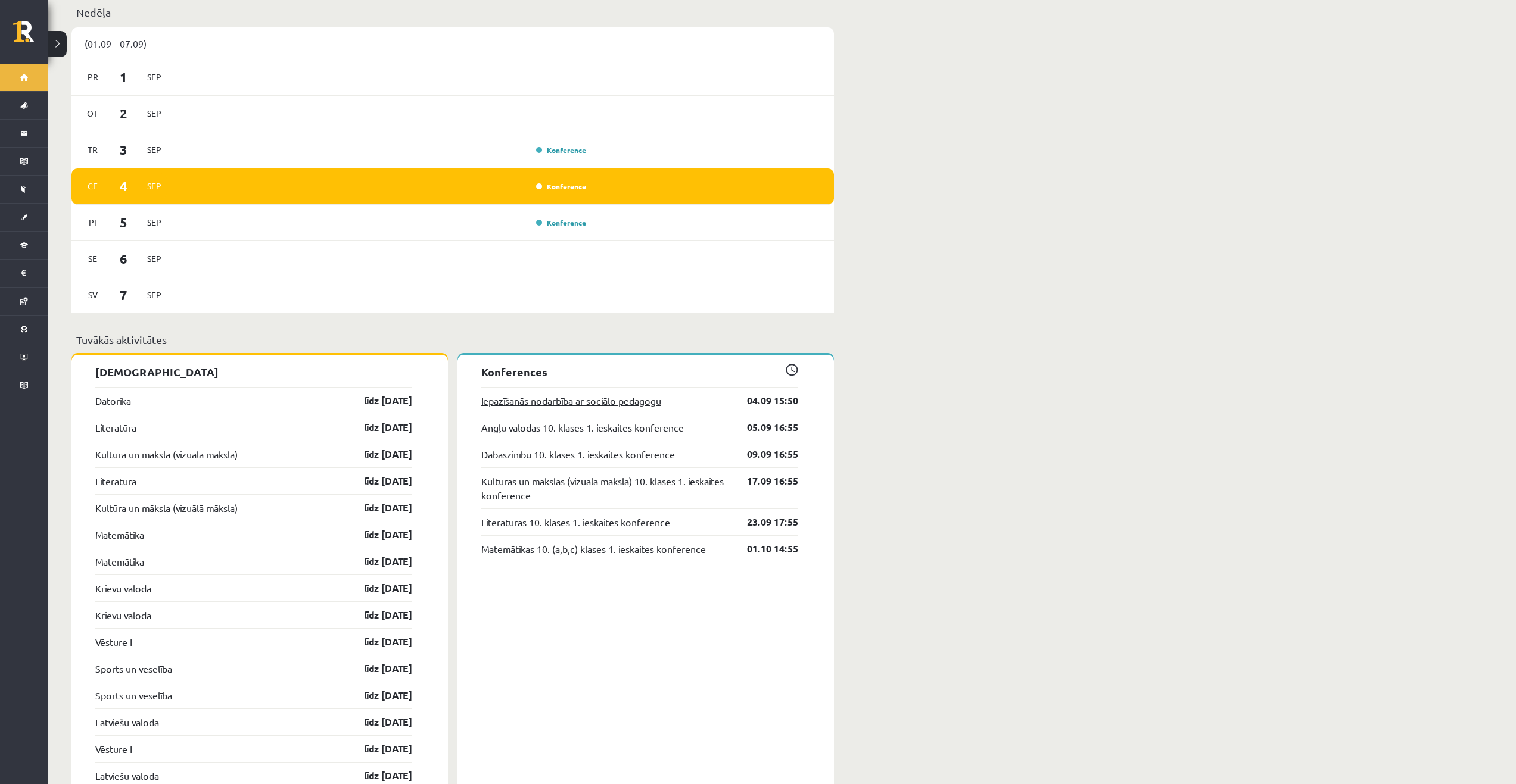
click at [540, 394] on link "Iepazīšanās nodarbība ar sociālo pedagogu" at bounding box center [571, 401] width 180 height 15
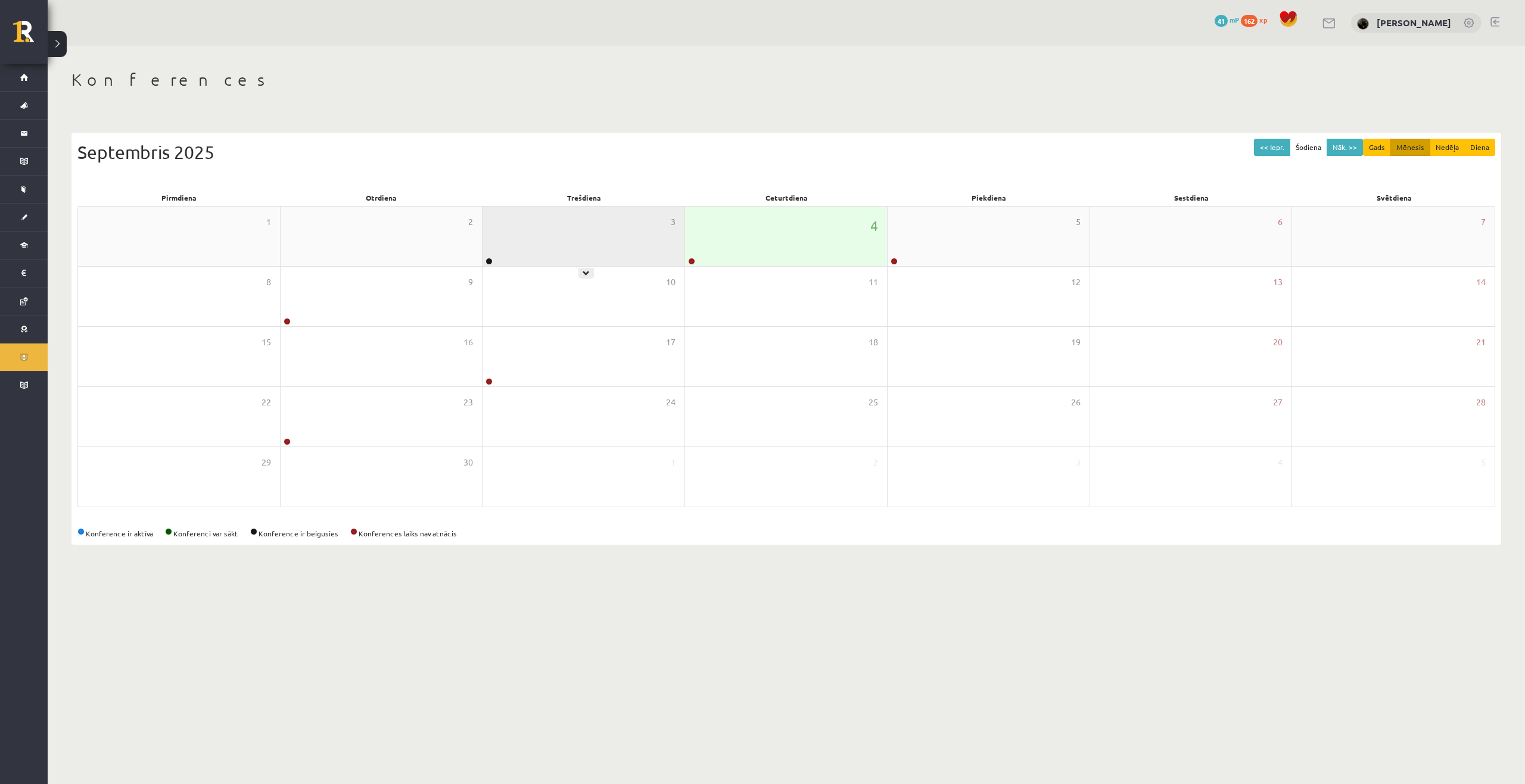
click at [597, 239] on div "3" at bounding box center [583, 236] width 202 height 59
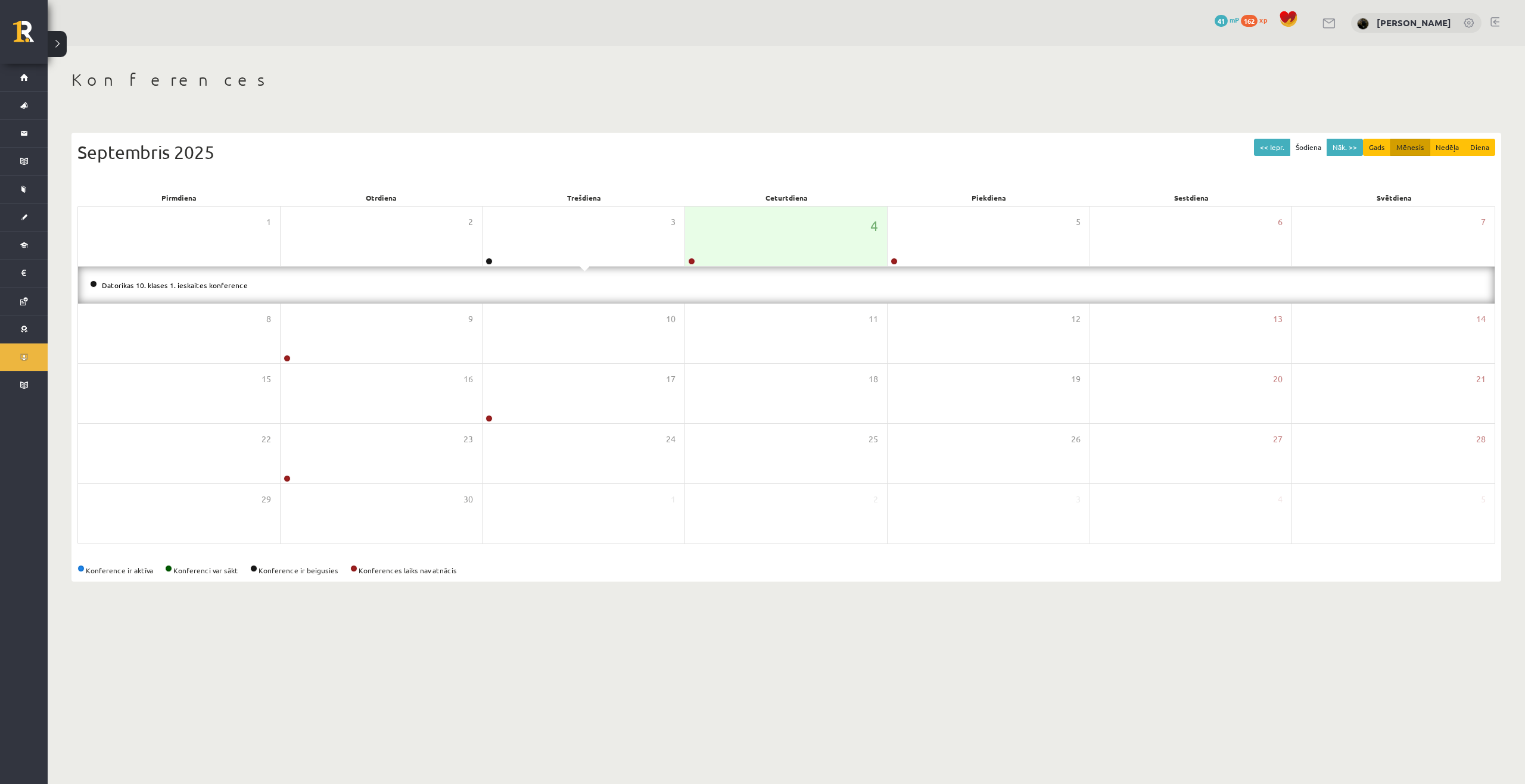
click at [481, 631] on body "0 Dāvanas 41 mP 162 xp Valērija Ņeverovska Sākums Aktuāli Kā mācīties eSKOLĀ Ko…" at bounding box center [762, 392] width 1525 height 784
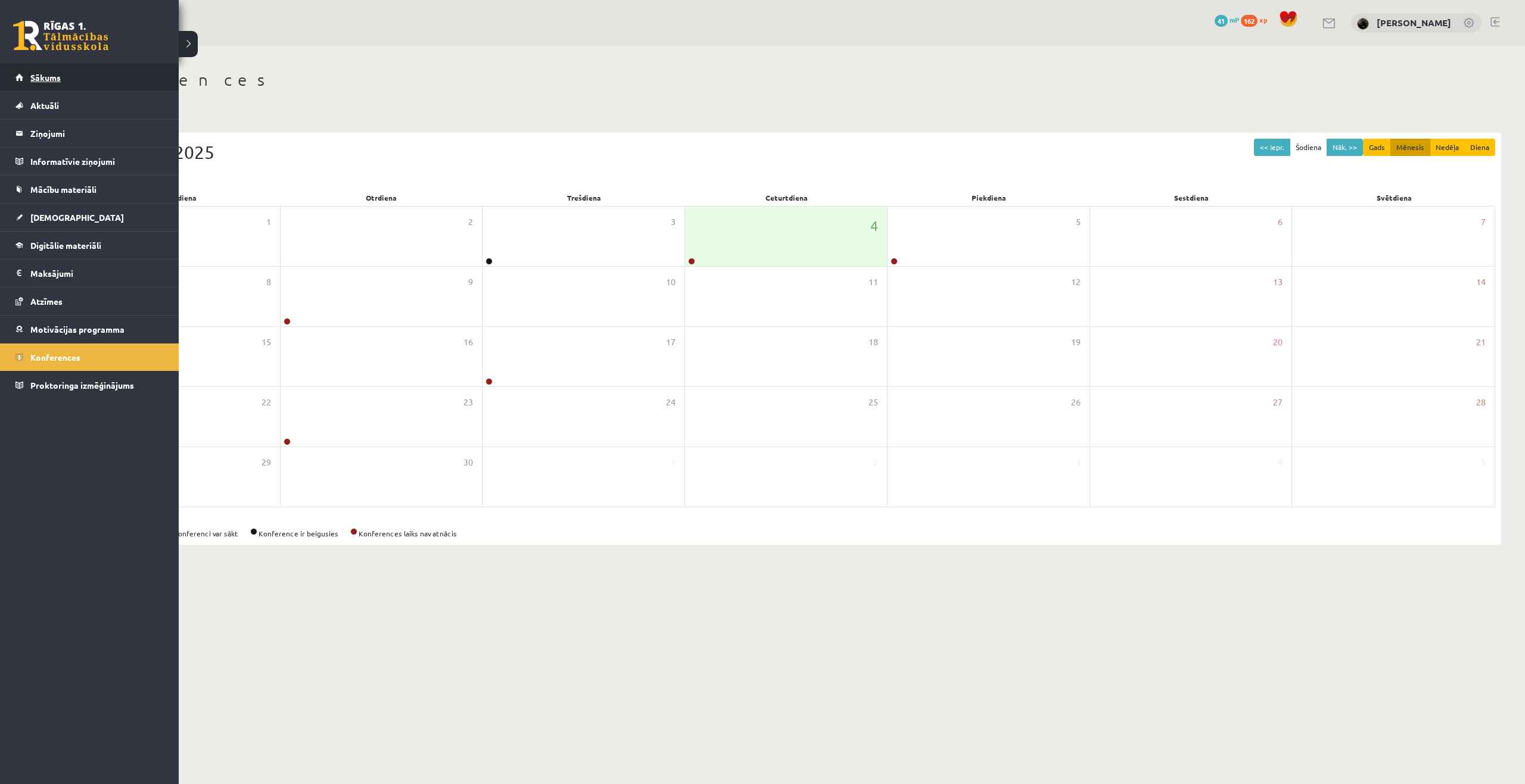
click at [50, 72] on link "Sākums" at bounding box center [90, 78] width 149 height 28
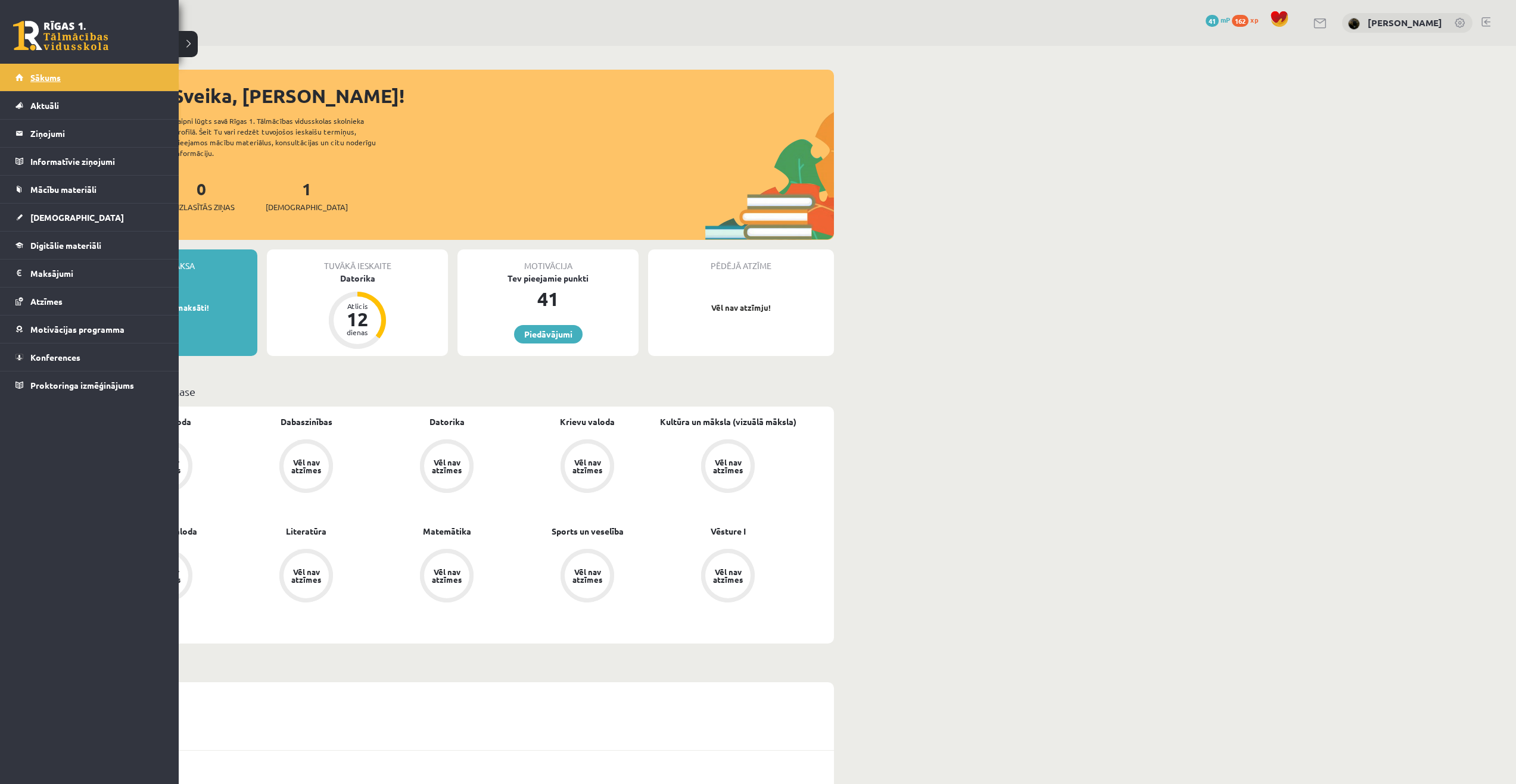
click at [36, 76] on span "Sākums" at bounding box center [45, 77] width 31 height 11
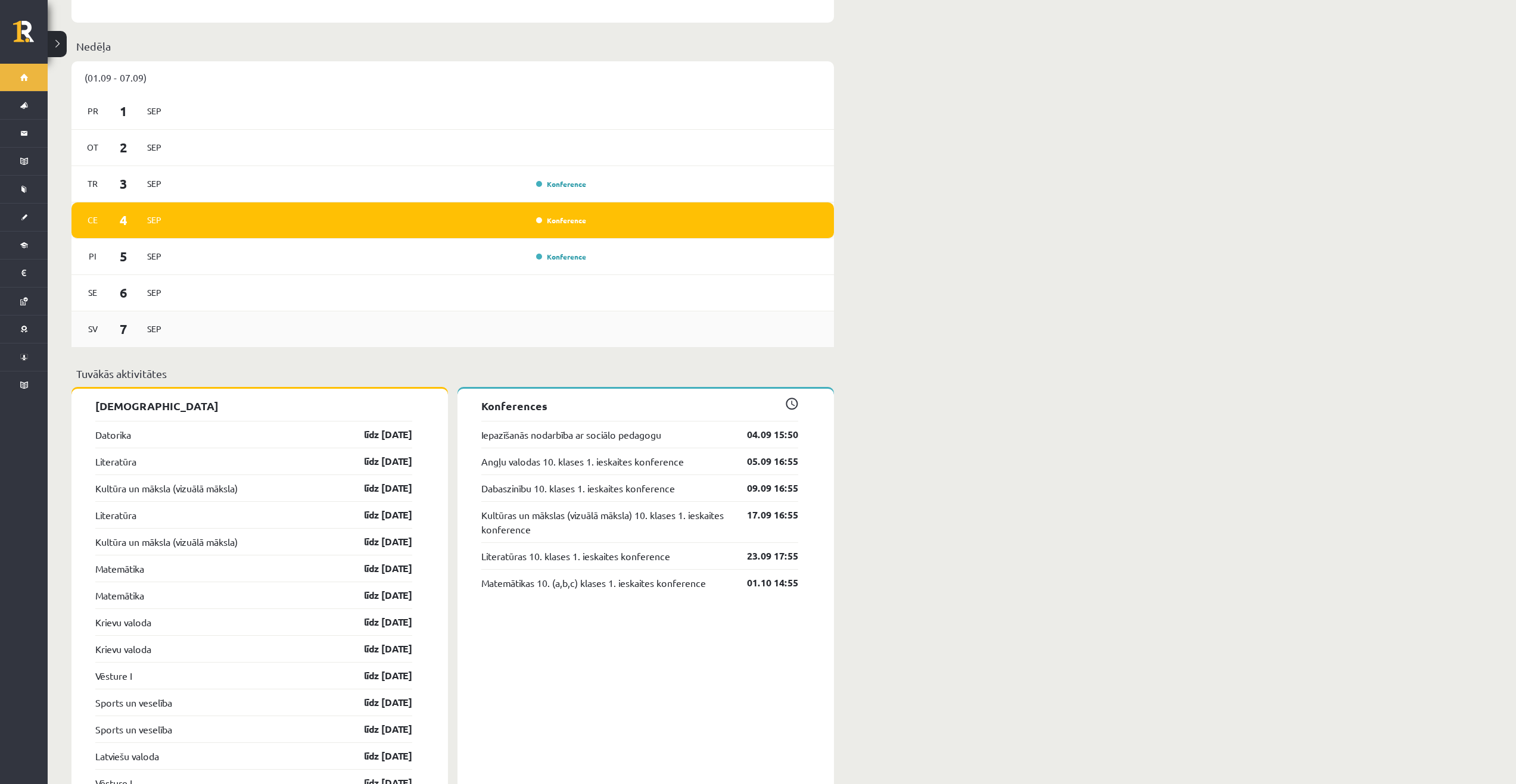
scroll to position [596, 0]
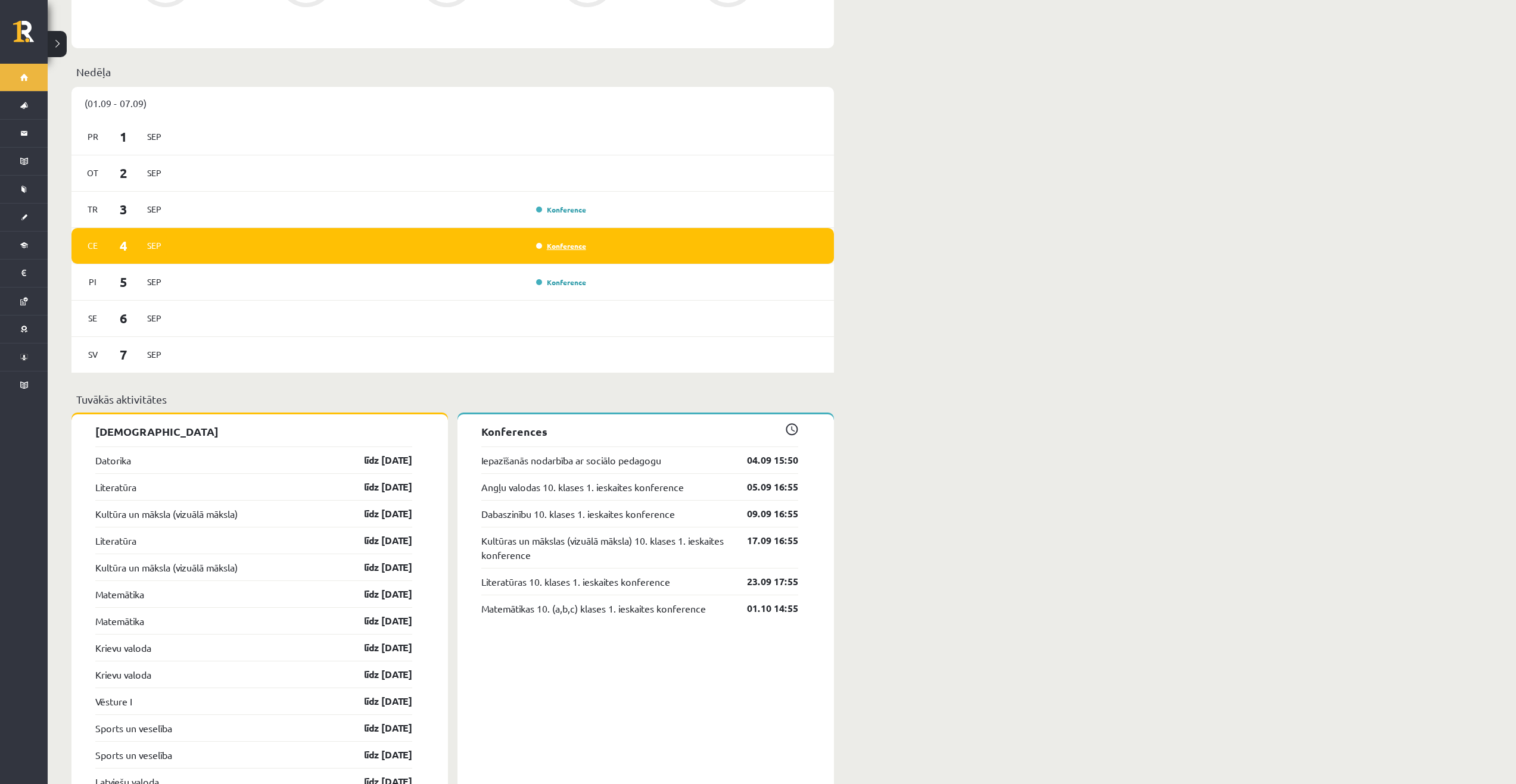
click at [560, 241] on link "Konference" at bounding box center [560, 246] width 50 height 10
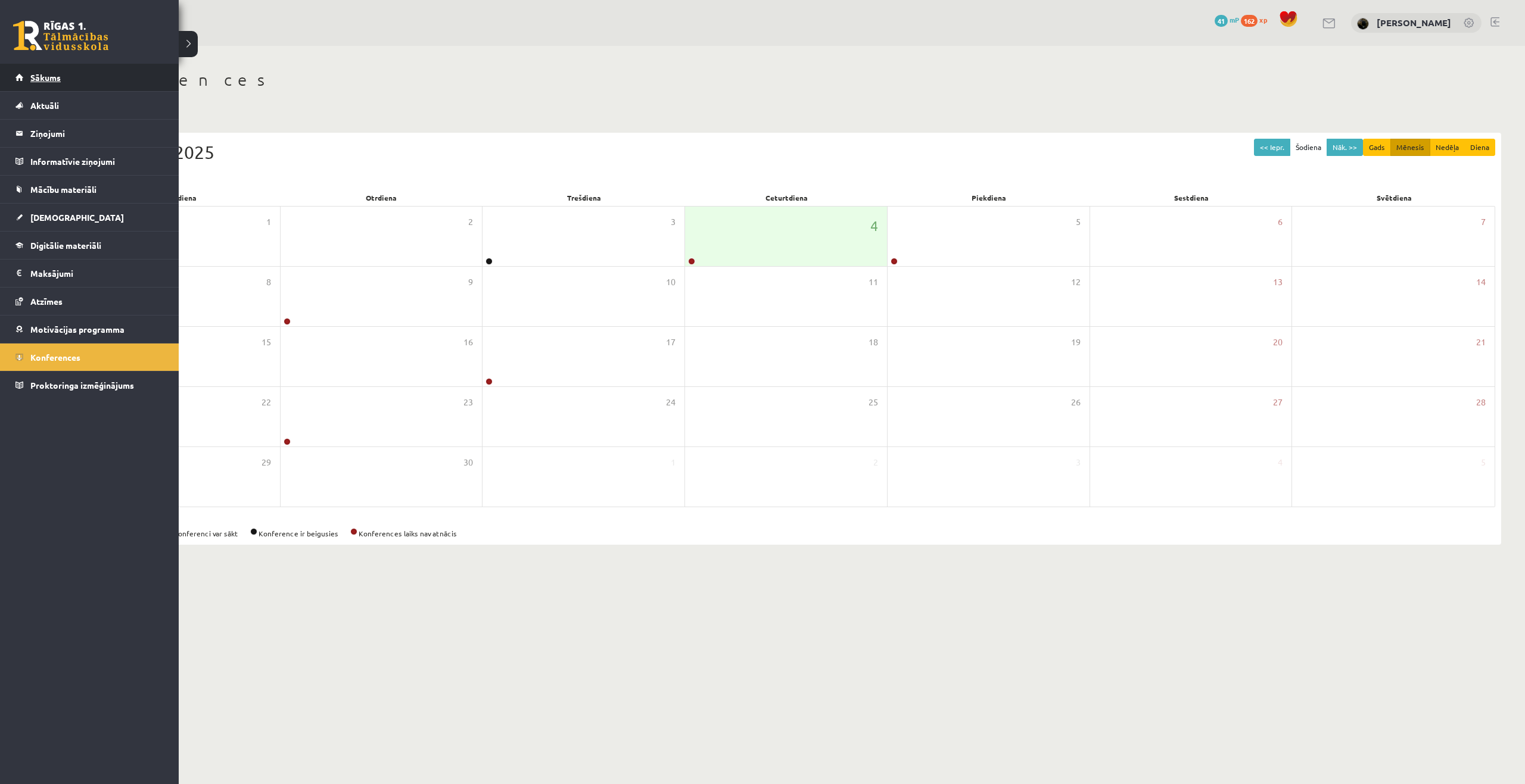
click at [33, 70] on link "Sākums" at bounding box center [90, 78] width 149 height 28
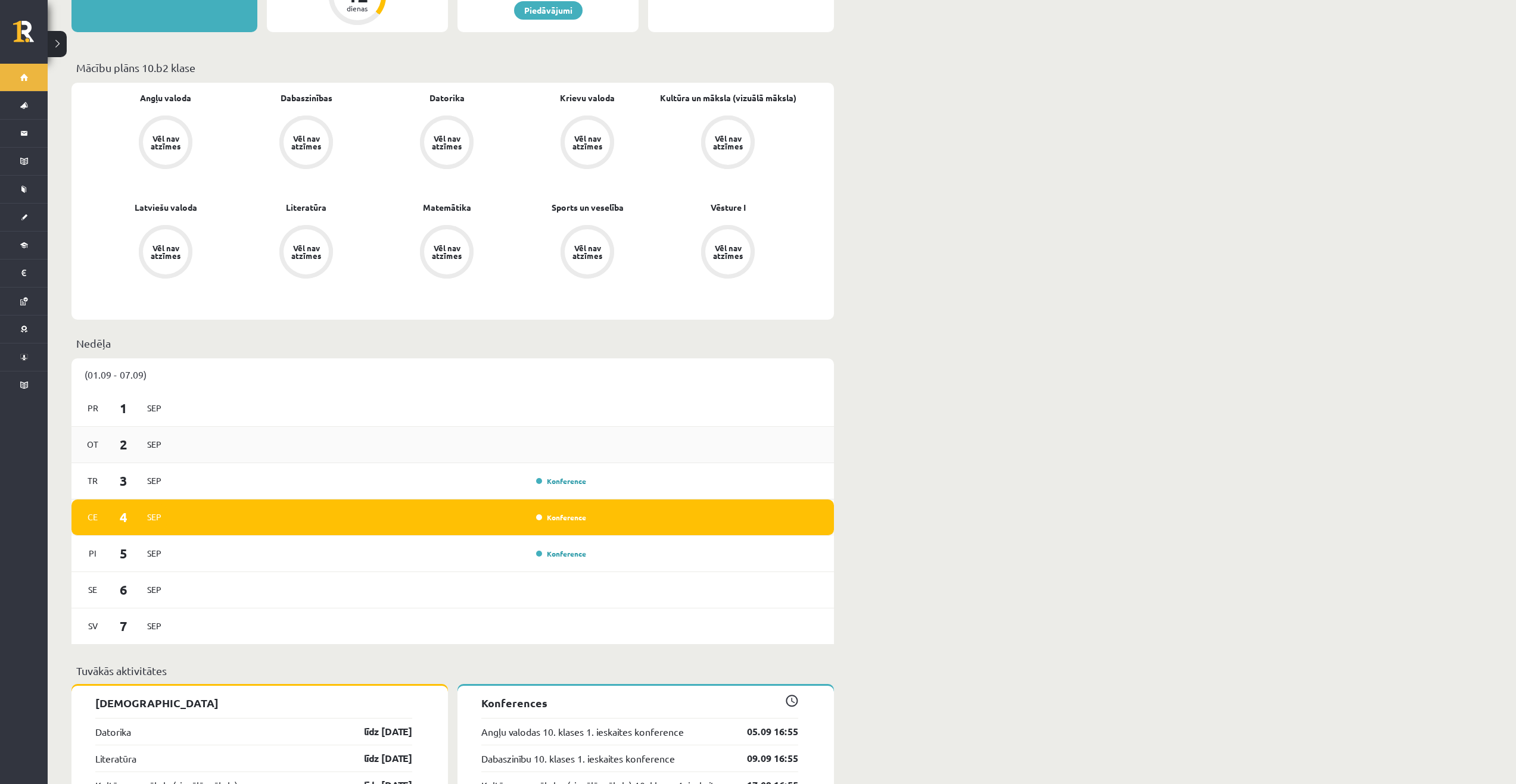
scroll to position [490, 0]
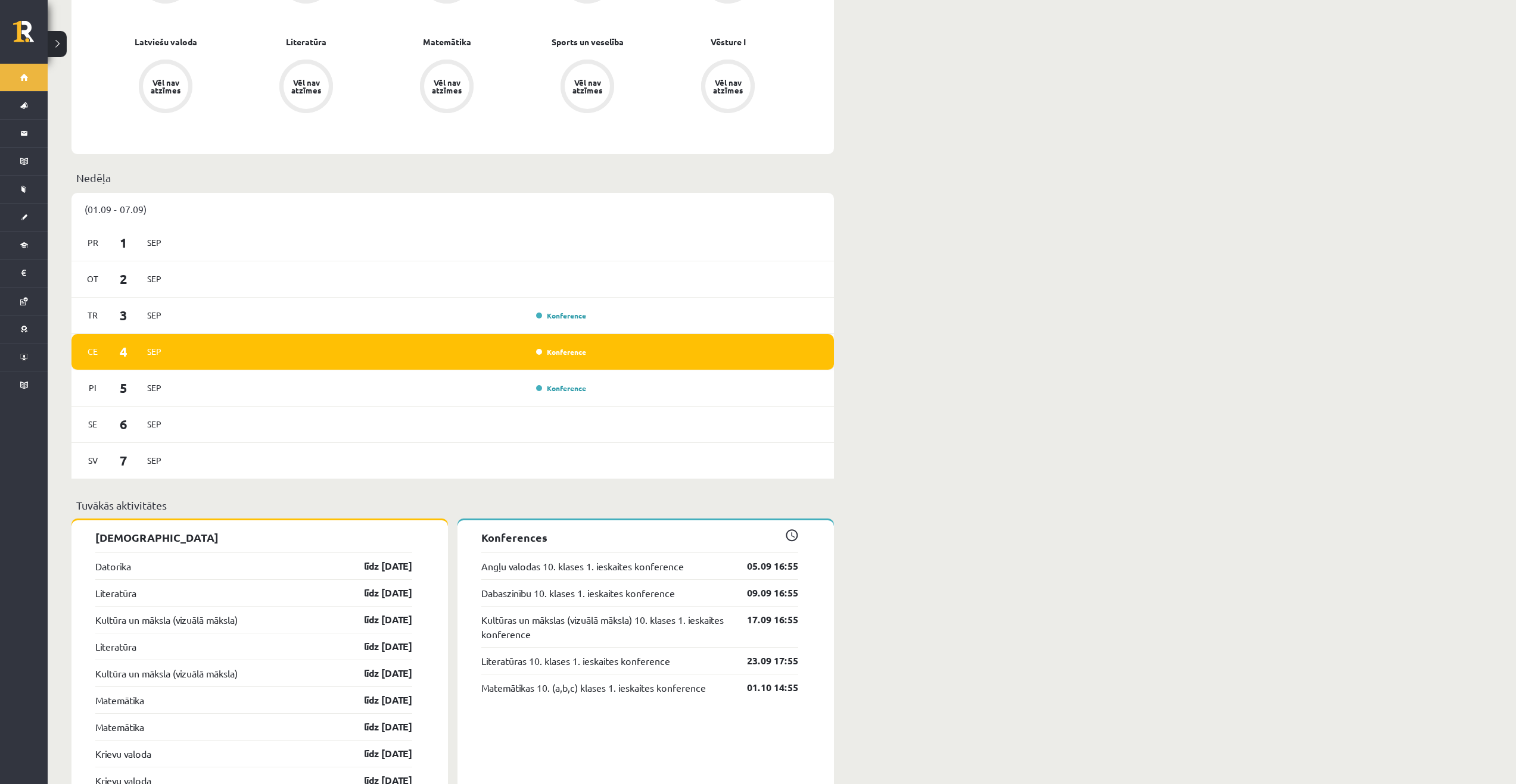
click at [563, 346] on div "Konference" at bounding box center [560, 352] width 59 height 12
click at [564, 348] on link "Konference" at bounding box center [560, 353] width 50 height 10
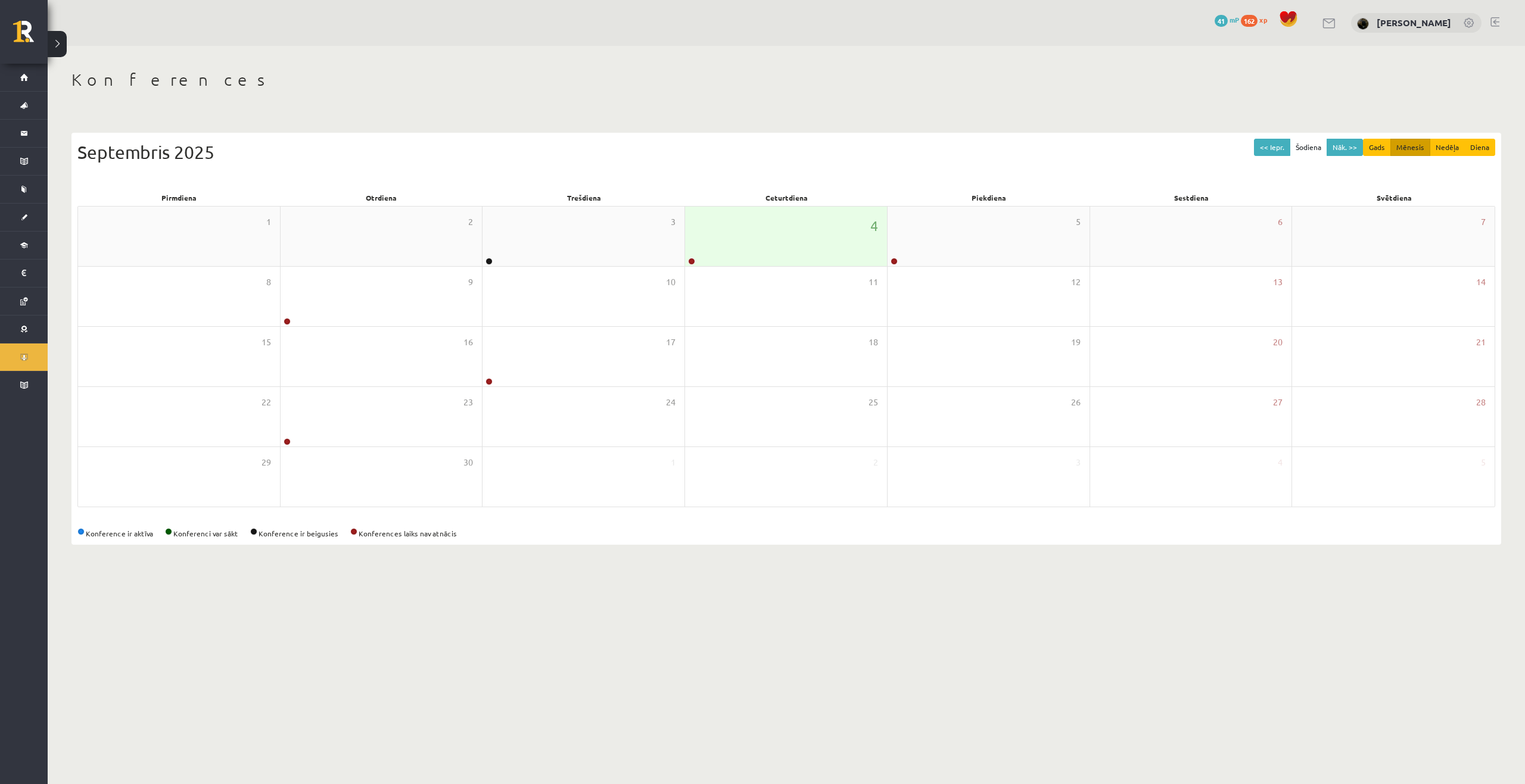
click at [790, 254] on div "4" at bounding box center [785, 236] width 202 height 59
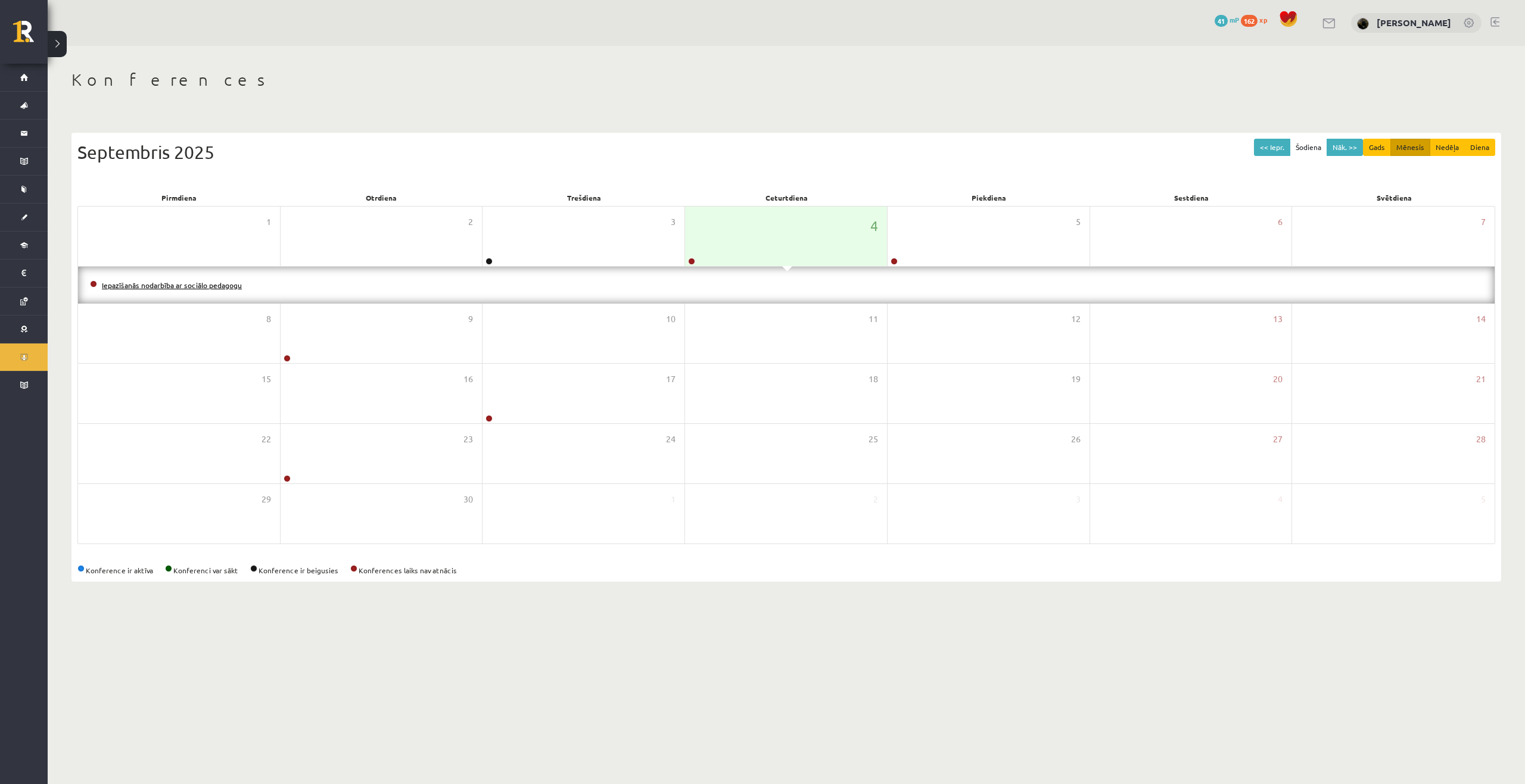
click at [220, 283] on link "Iepazīšanās nodarbība ar sociālo pedagogu" at bounding box center [171, 286] width 140 height 10
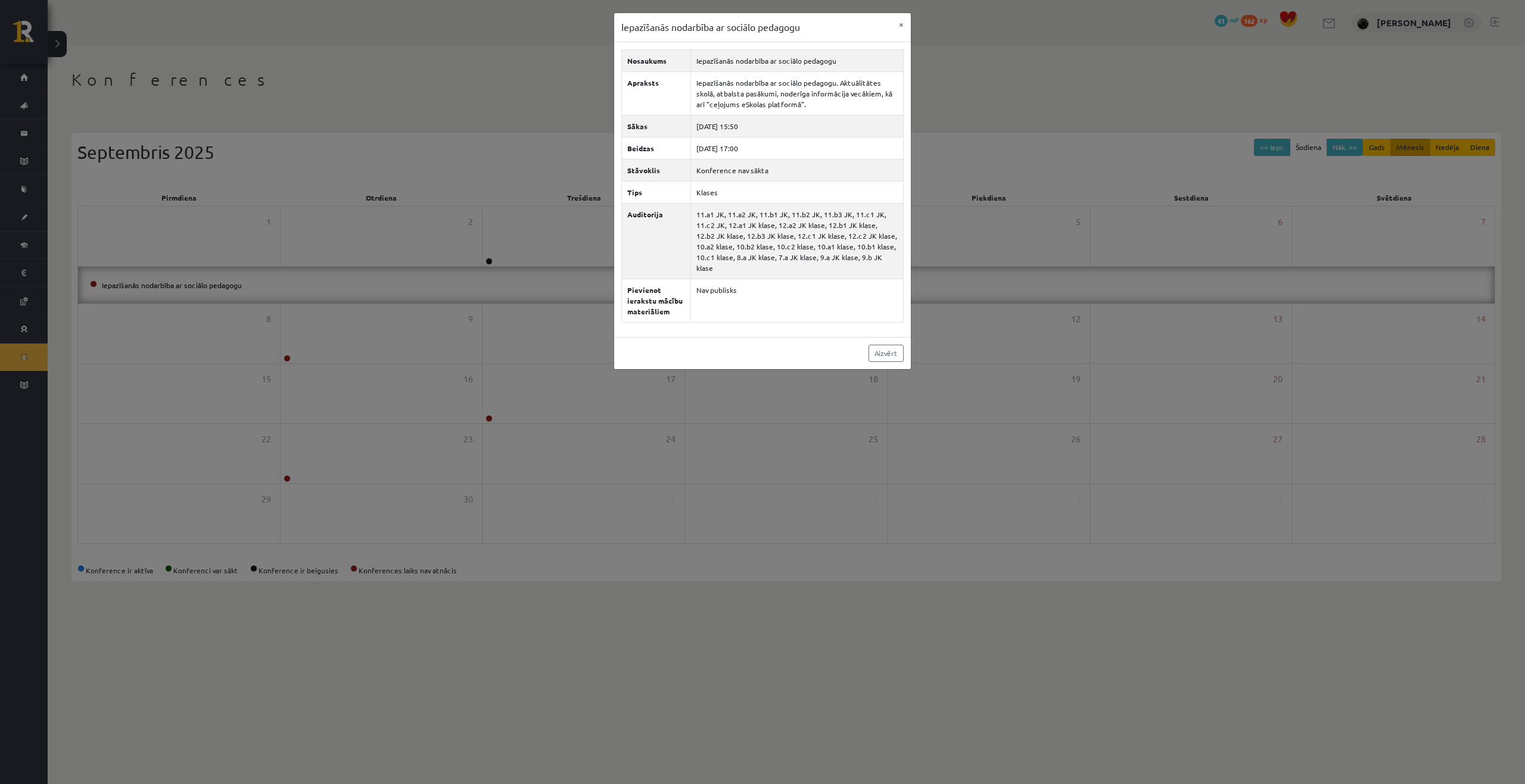
click at [752, 405] on div "Iepazīšanās nodarbība ar sociālo pedagogu × Nosaukums Iepazīšanās nodarbība ar …" at bounding box center [762, 392] width 1525 height 784
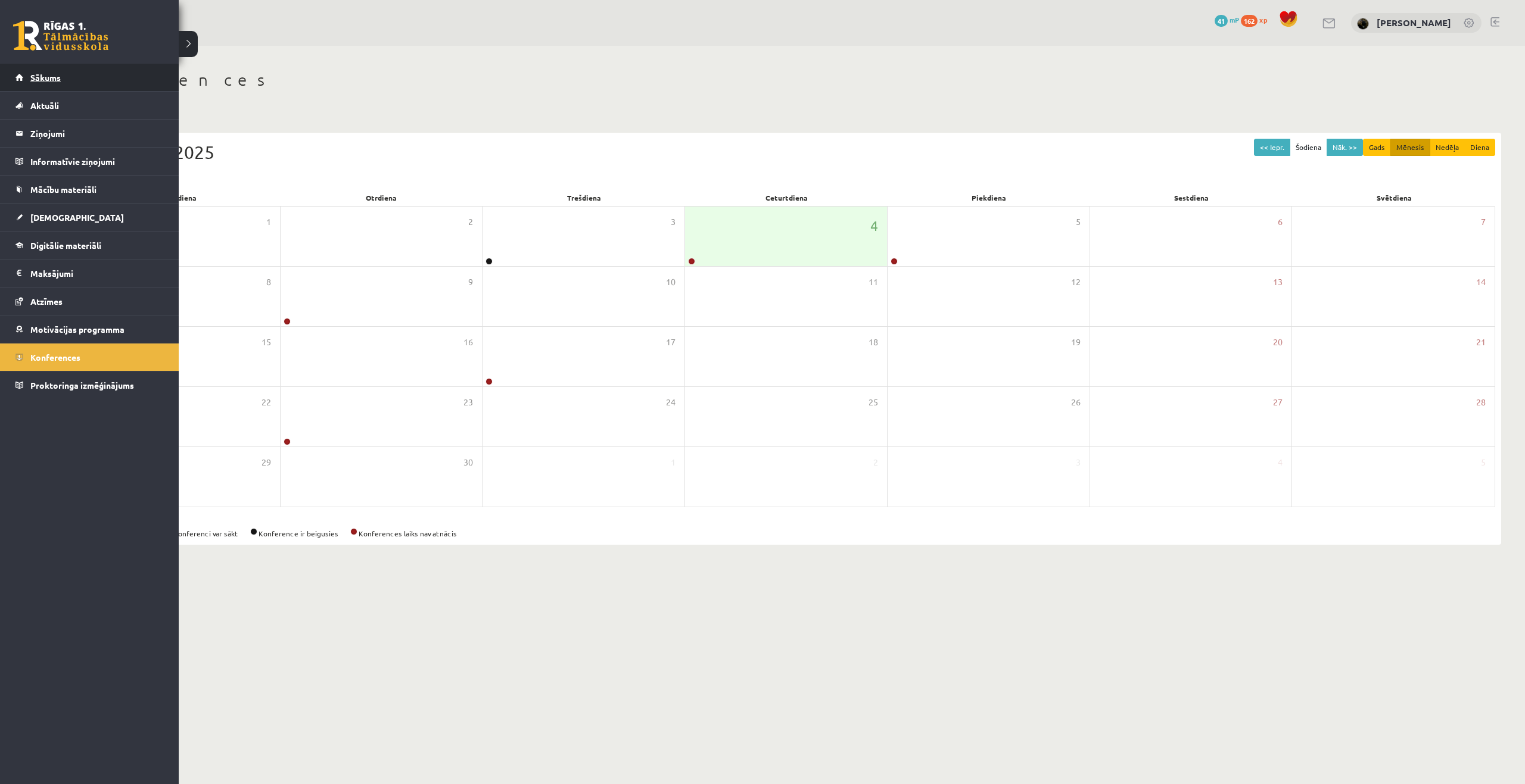
click at [27, 85] on link "Sākums" at bounding box center [90, 78] width 149 height 28
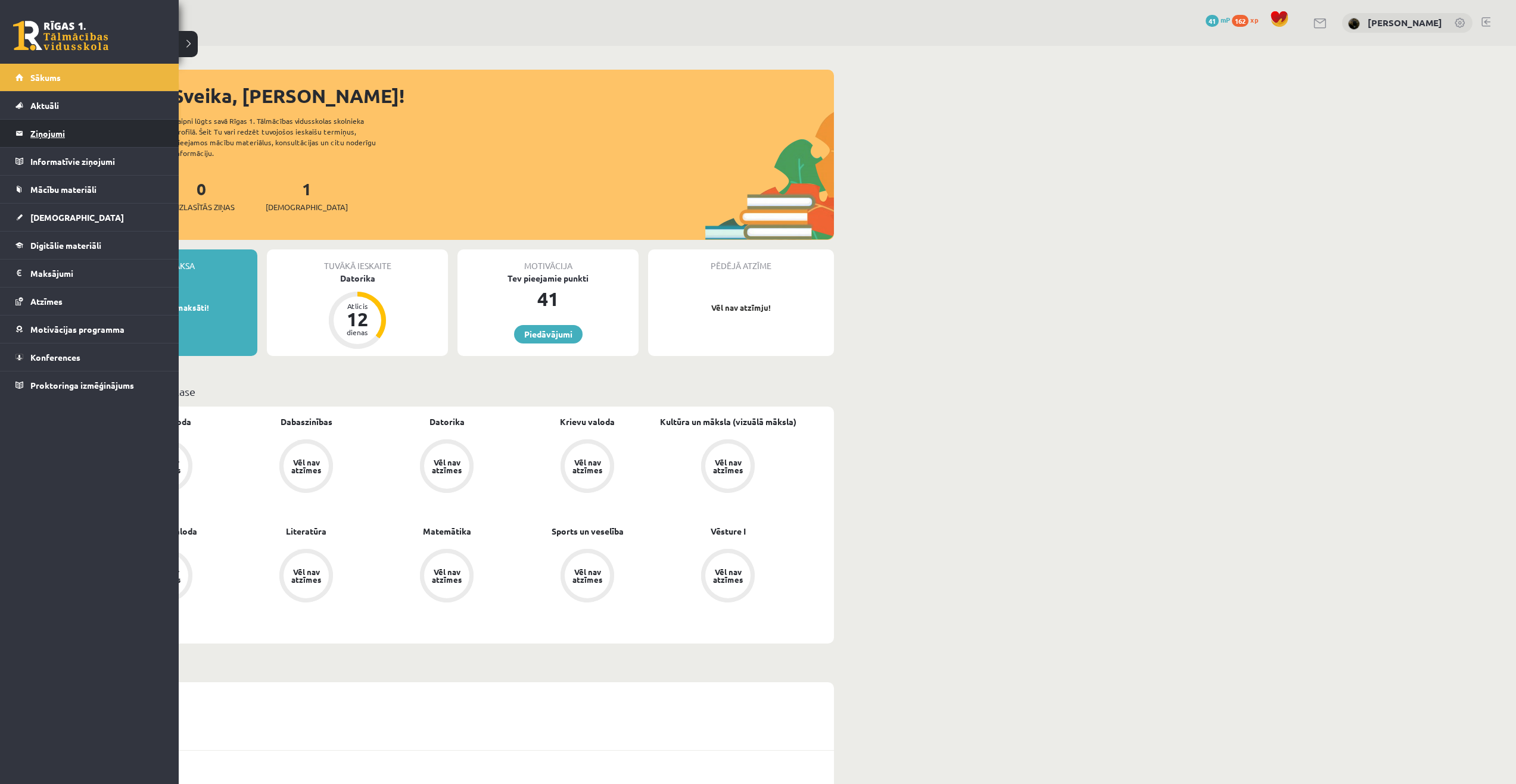
click at [61, 139] on legend "Ziņojumi 0" at bounding box center [97, 134] width 133 height 28
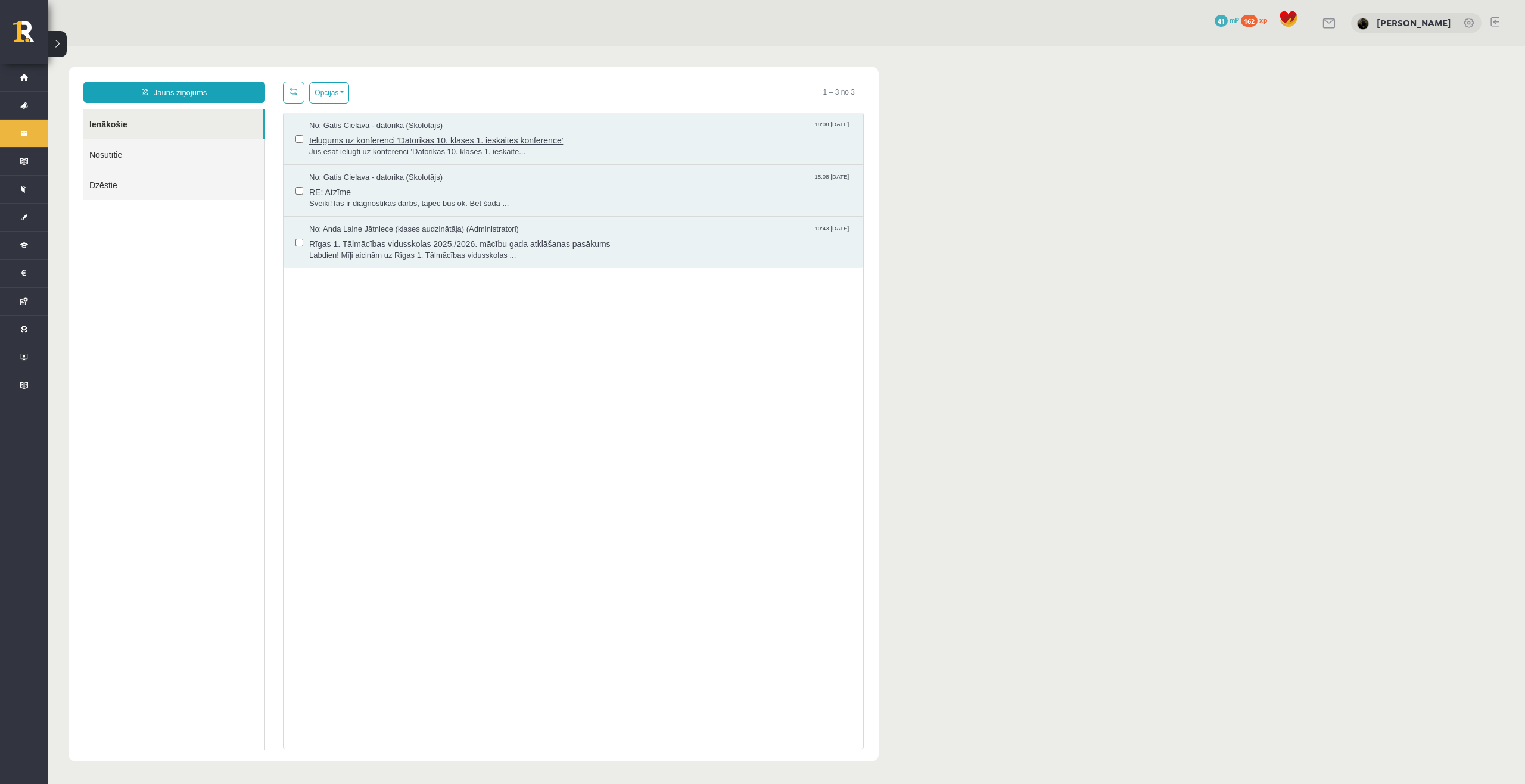
click at [365, 141] on span "Ielūgums uz konferenci 'Datorikas 10. klases 1. ieskaites konference'" at bounding box center [580, 139] width 542 height 15
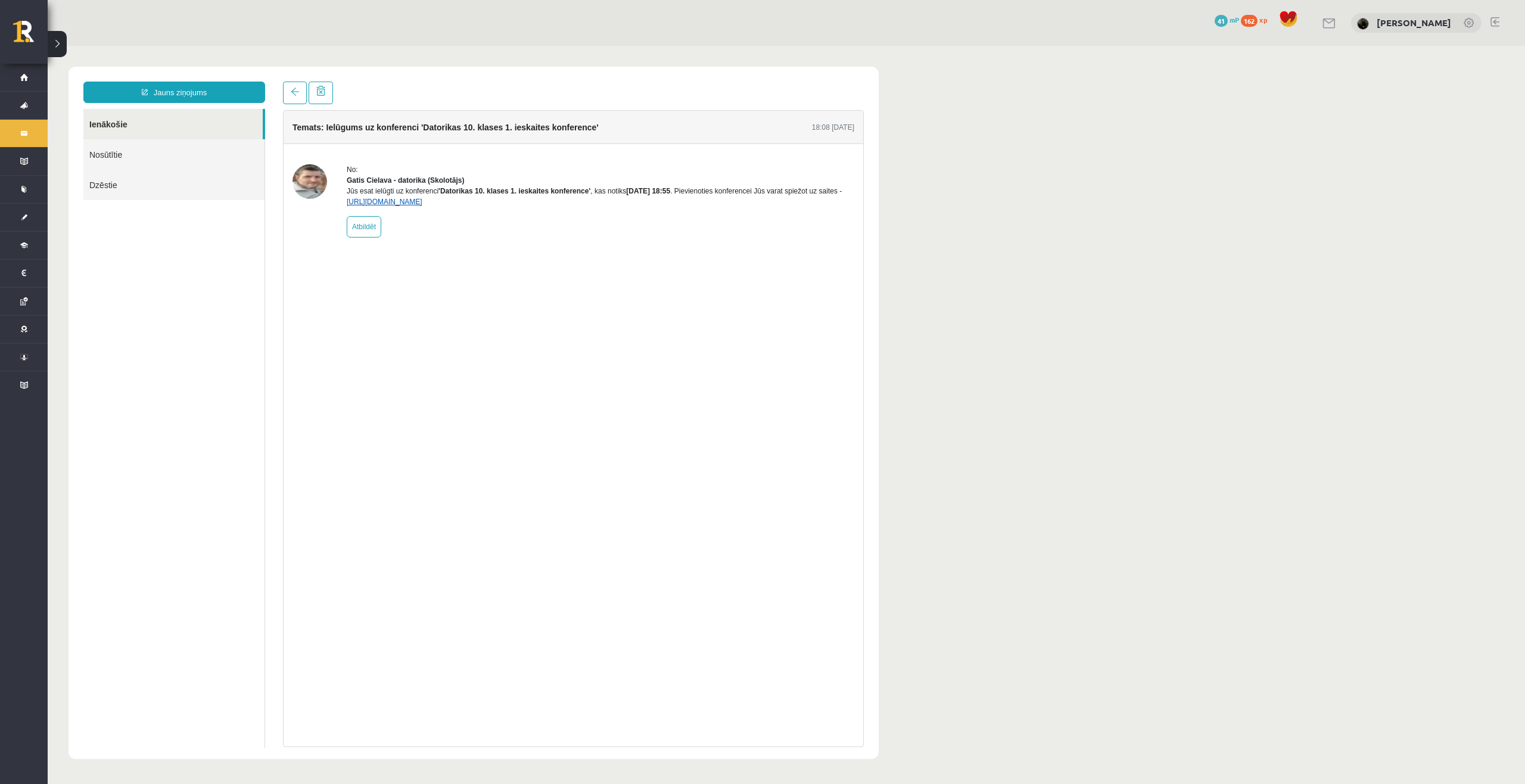
click at [385, 206] on link "https://eskola.r1tv.lv/conferences/4490/join" at bounding box center [384, 202] width 76 height 8
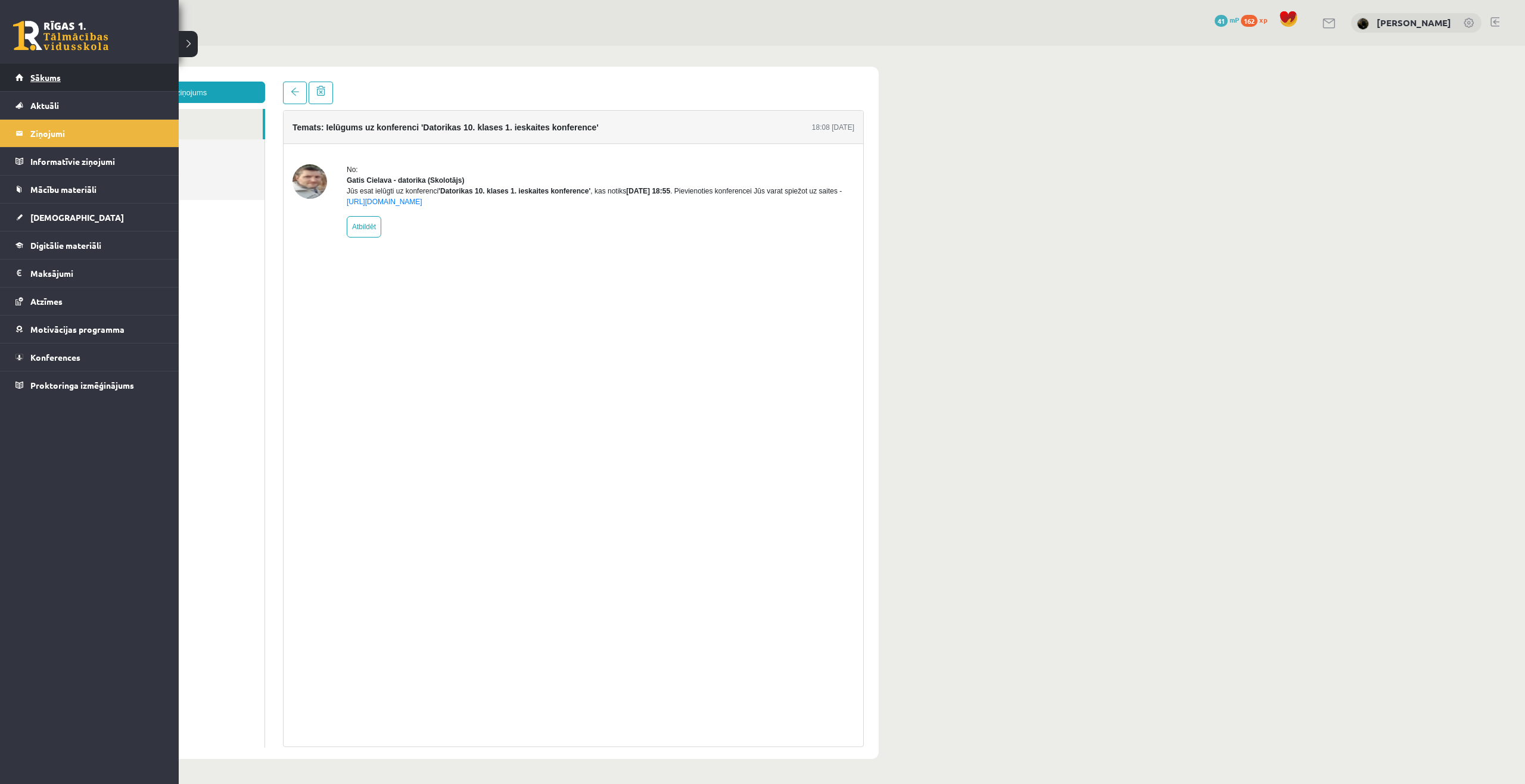
click at [50, 79] on span "Sākums" at bounding box center [45, 77] width 31 height 11
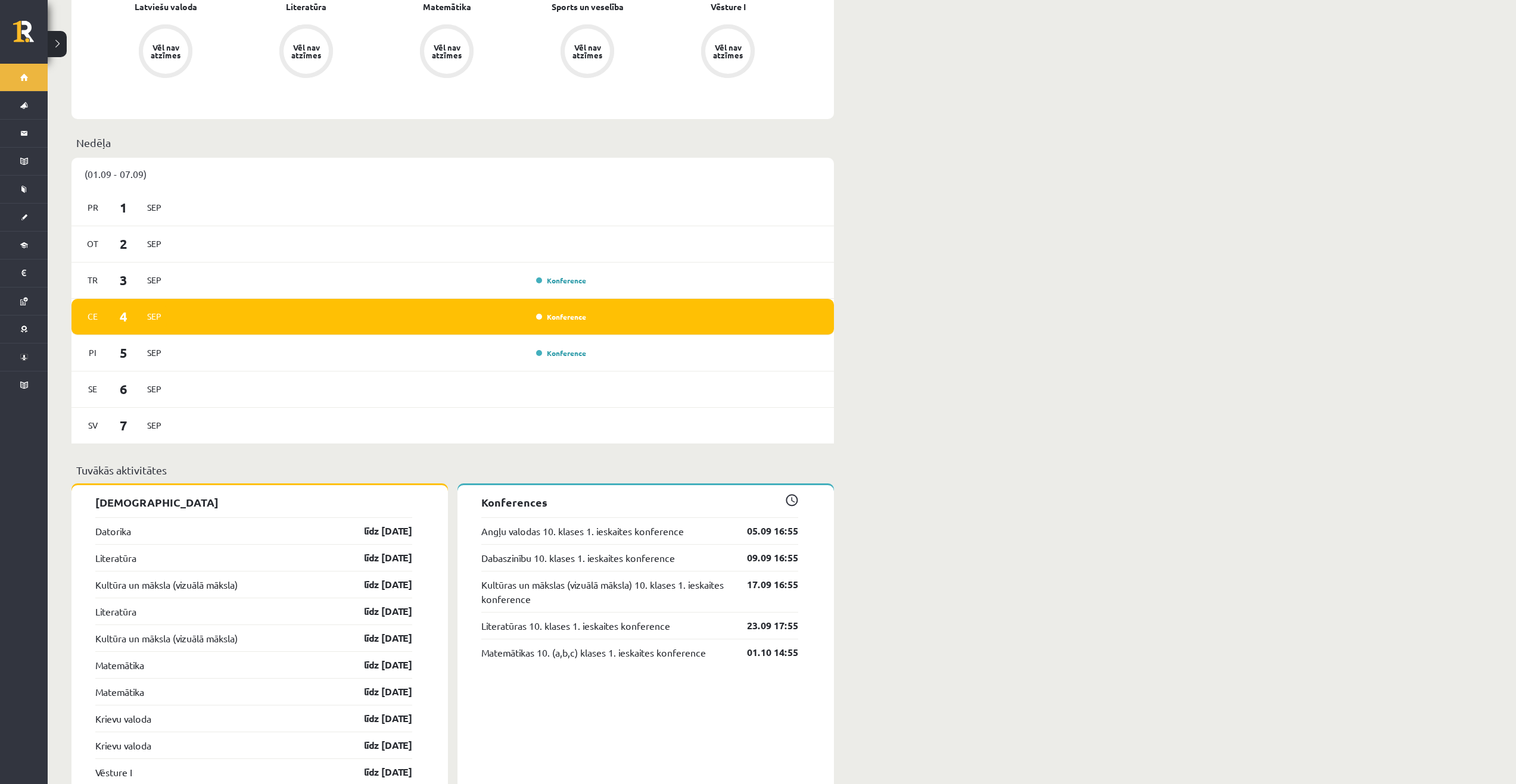
scroll to position [536, 0]
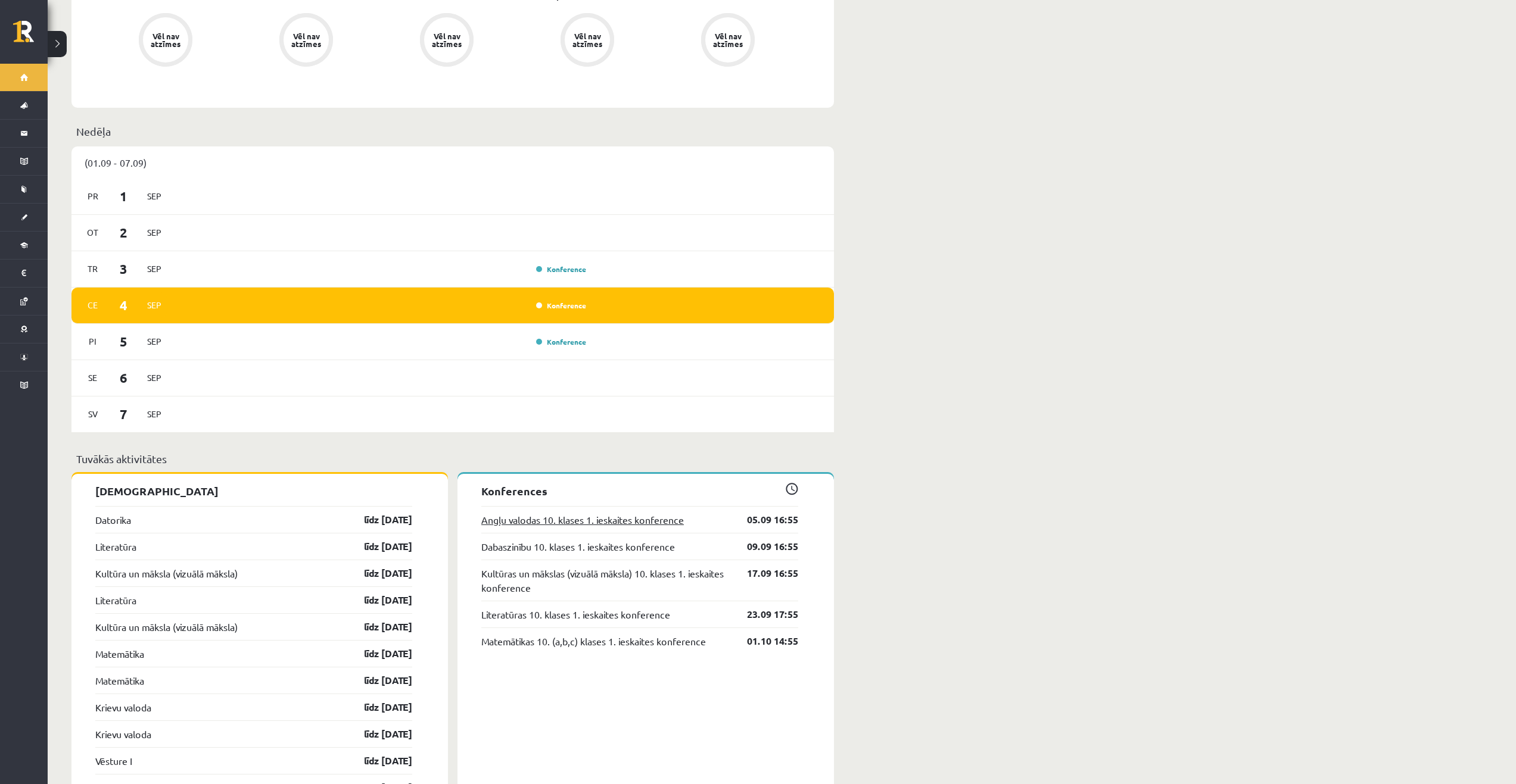
click at [581, 513] on link "Angļu valodas 10. klases 1. ieskaites konference" at bounding box center [583, 520] width 203 height 15
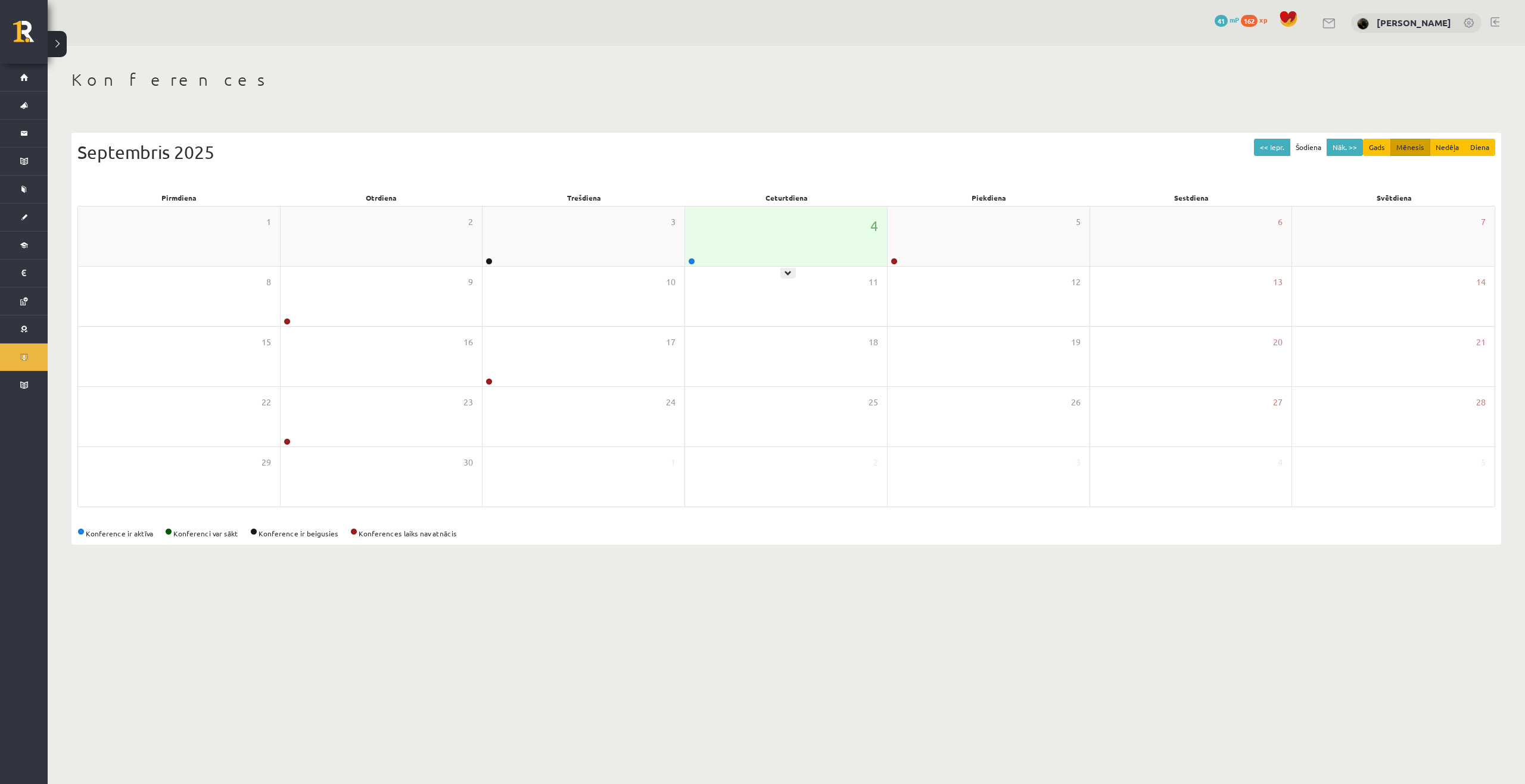
click at [698, 259] on div "4" at bounding box center [785, 236] width 202 height 59
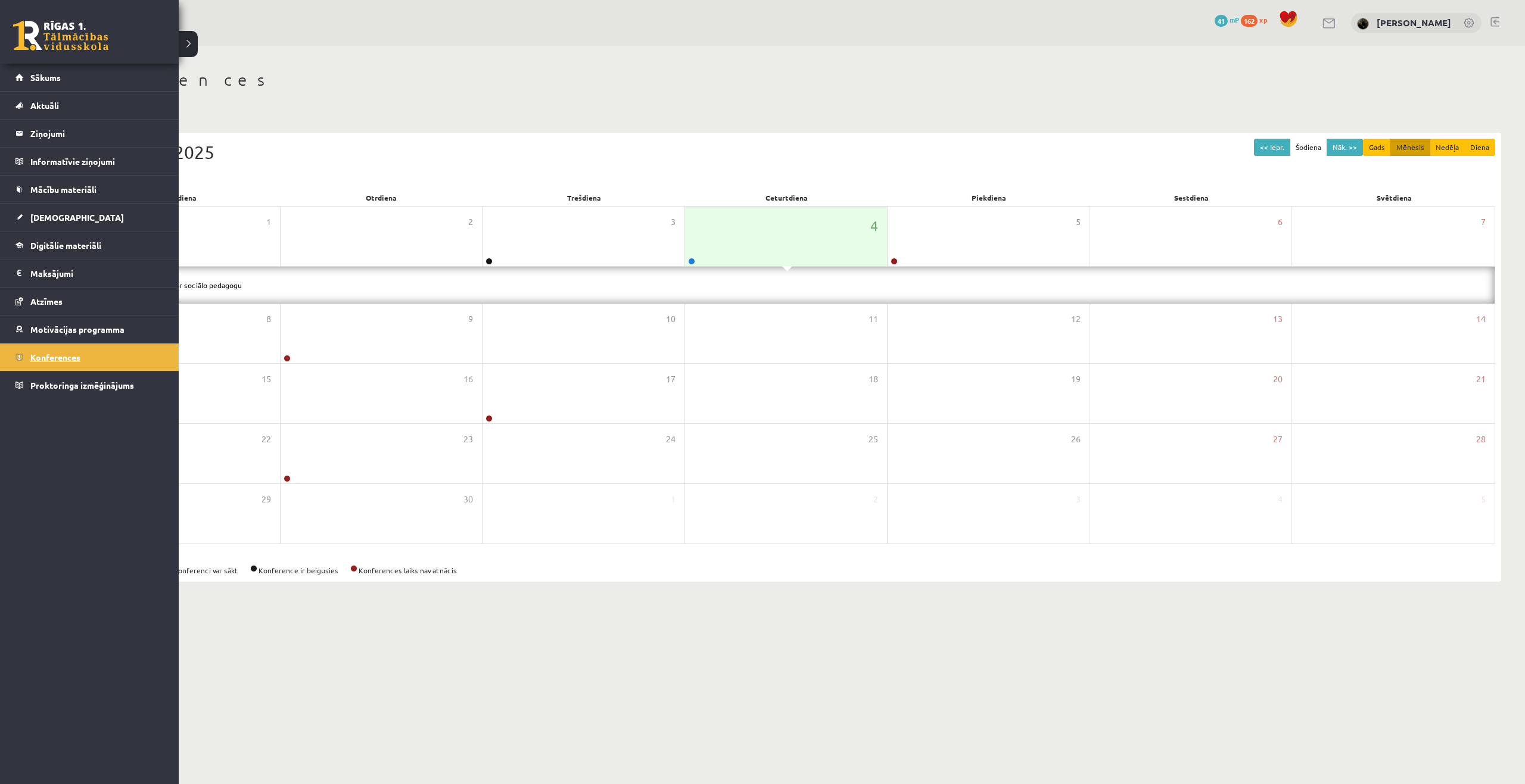
click at [35, 360] on span "Konferences" at bounding box center [55, 357] width 50 height 11
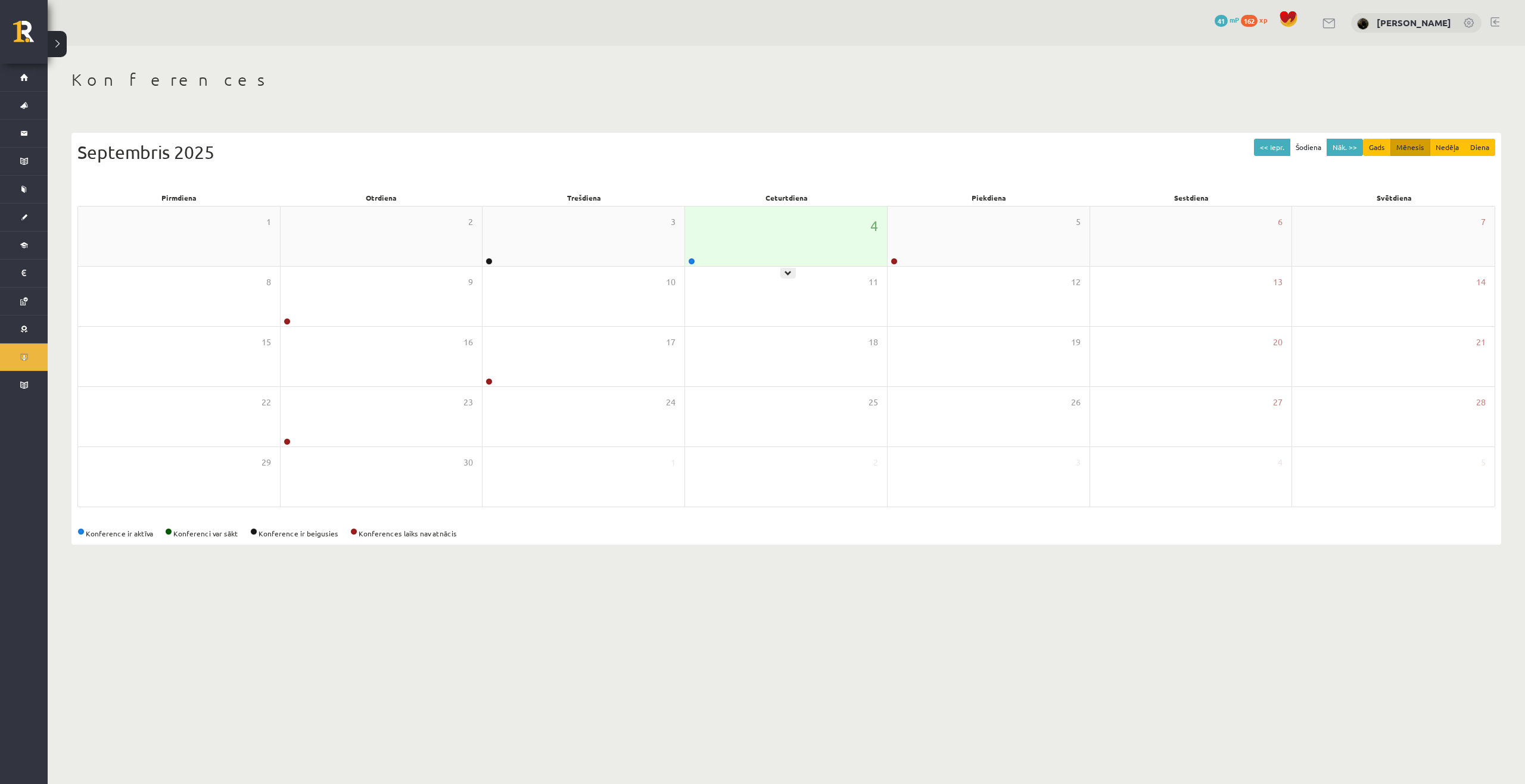
click at [739, 224] on div "4" at bounding box center [785, 236] width 202 height 59
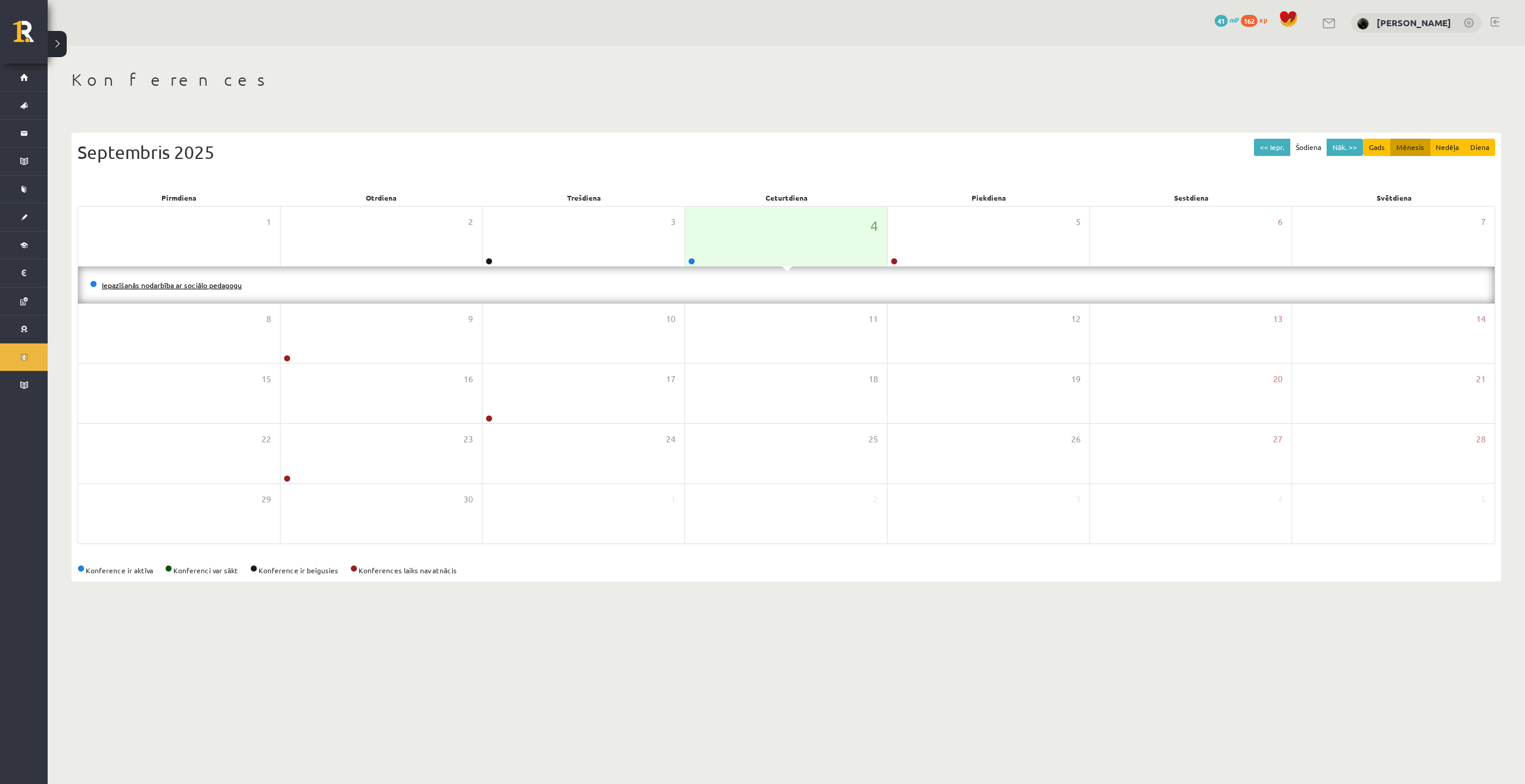
click at [162, 286] on link "Iepazīšanās nodarbība ar sociālo pedagogu" at bounding box center [171, 286] width 140 height 10
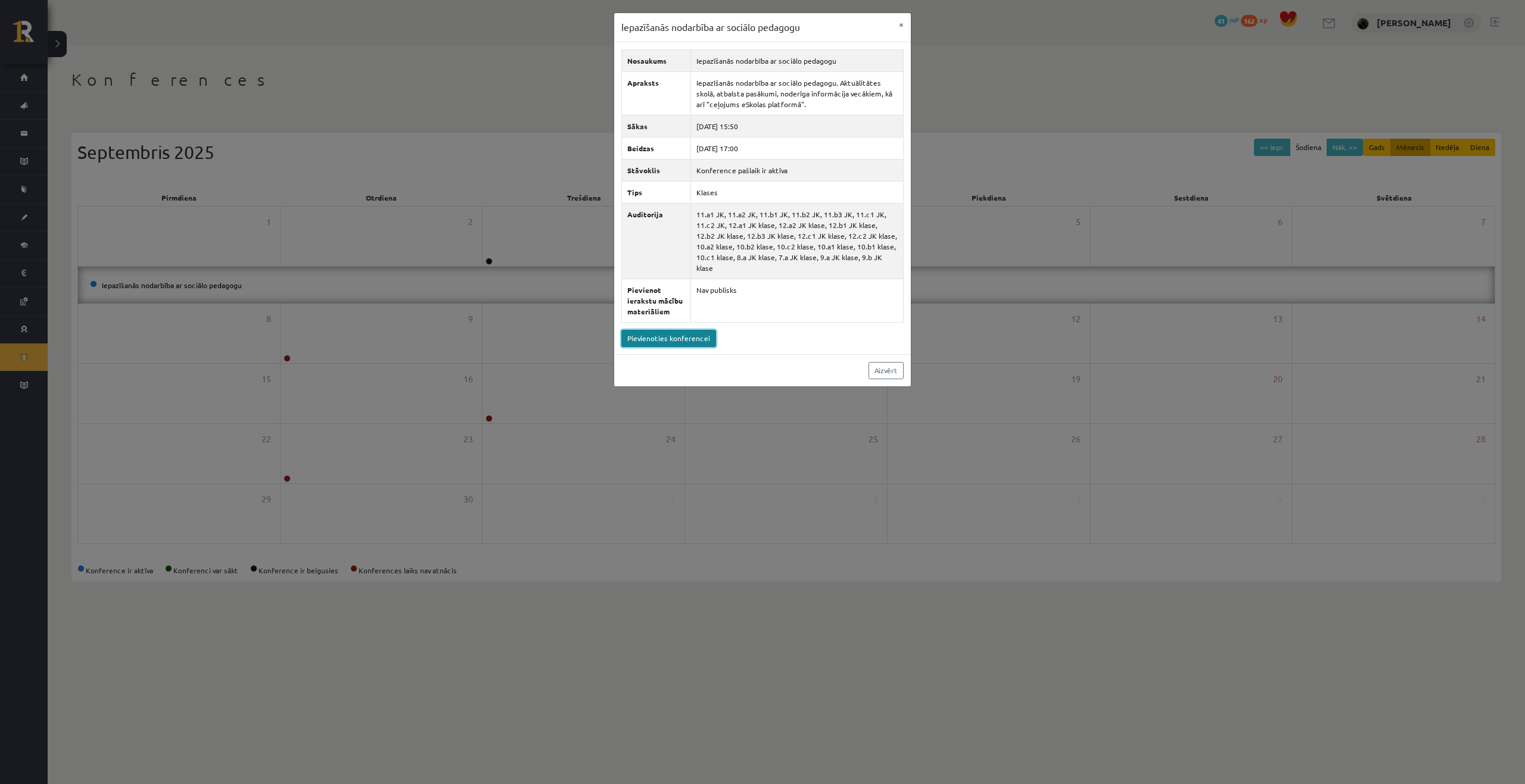
click at [695, 330] on link "Pievienoties konferencei" at bounding box center [669, 339] width 95 height 18
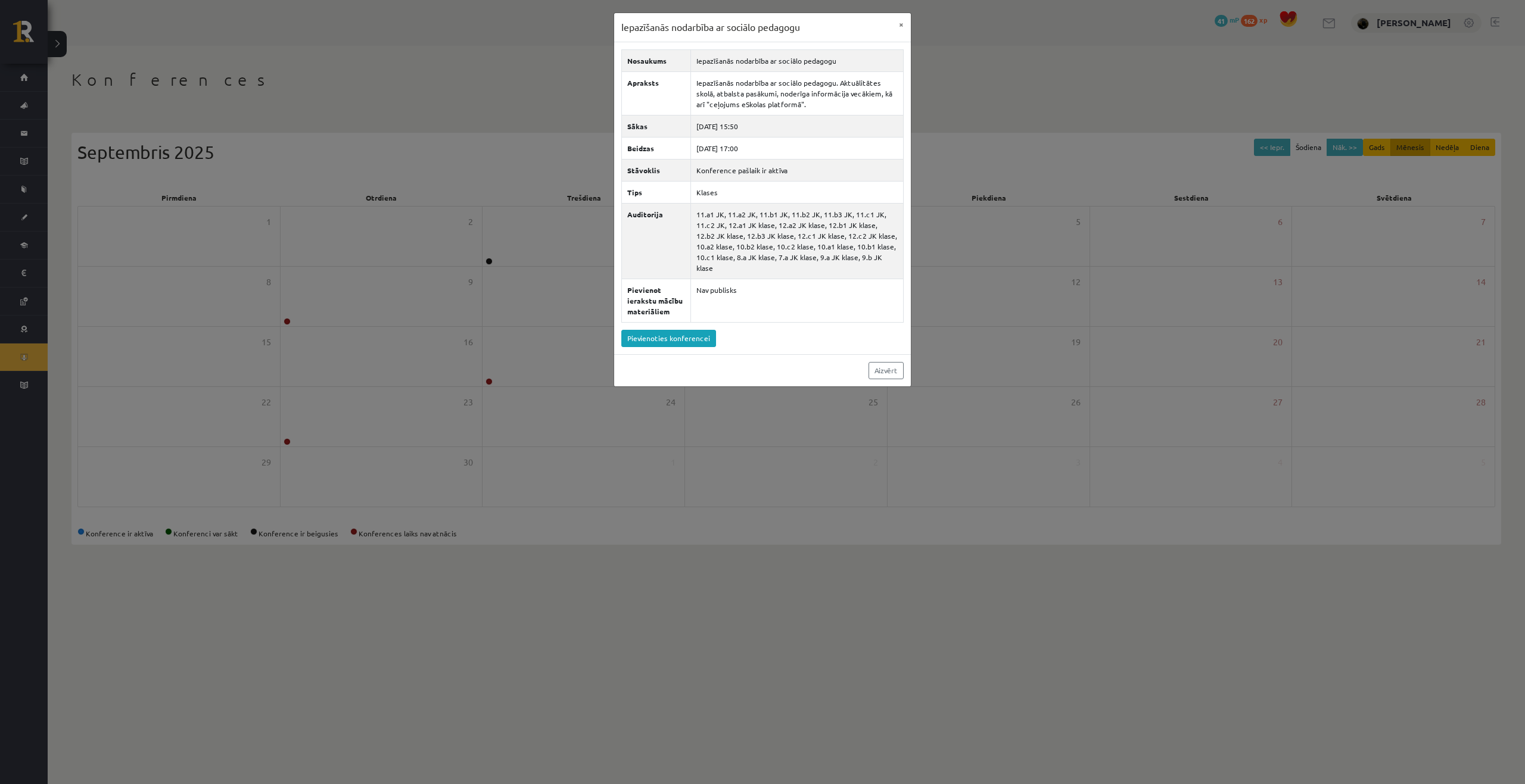
click at [488, 291] on div "Iepazīšanās nodarbība ar sociālo pedagogu × Nosaukums Iepazīšanās nodarbība ar …" at bounding box center [762, 392] width 1525 height 784
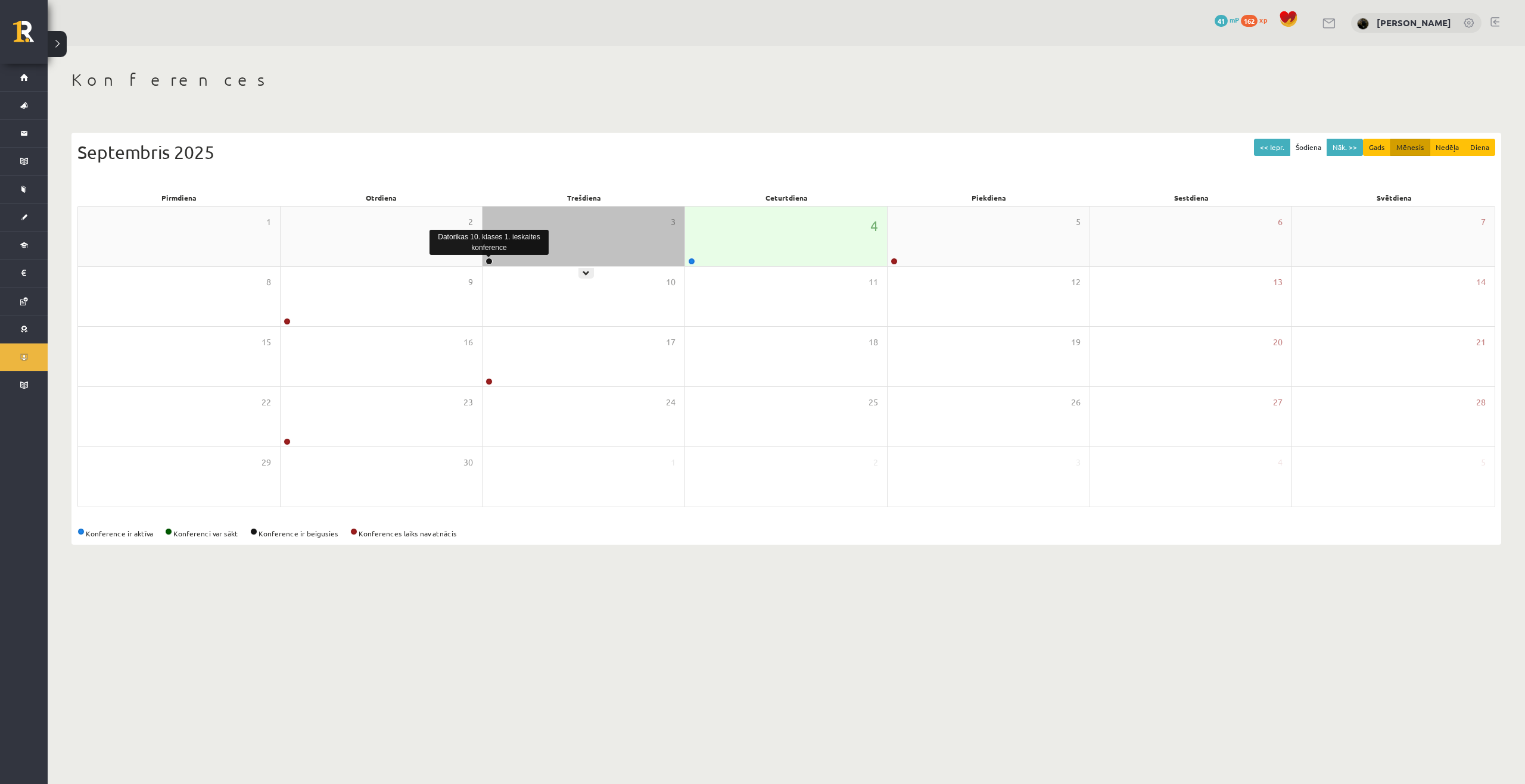
click at [489, 260] on link at bounding box center [489, 261] width 7 height 7
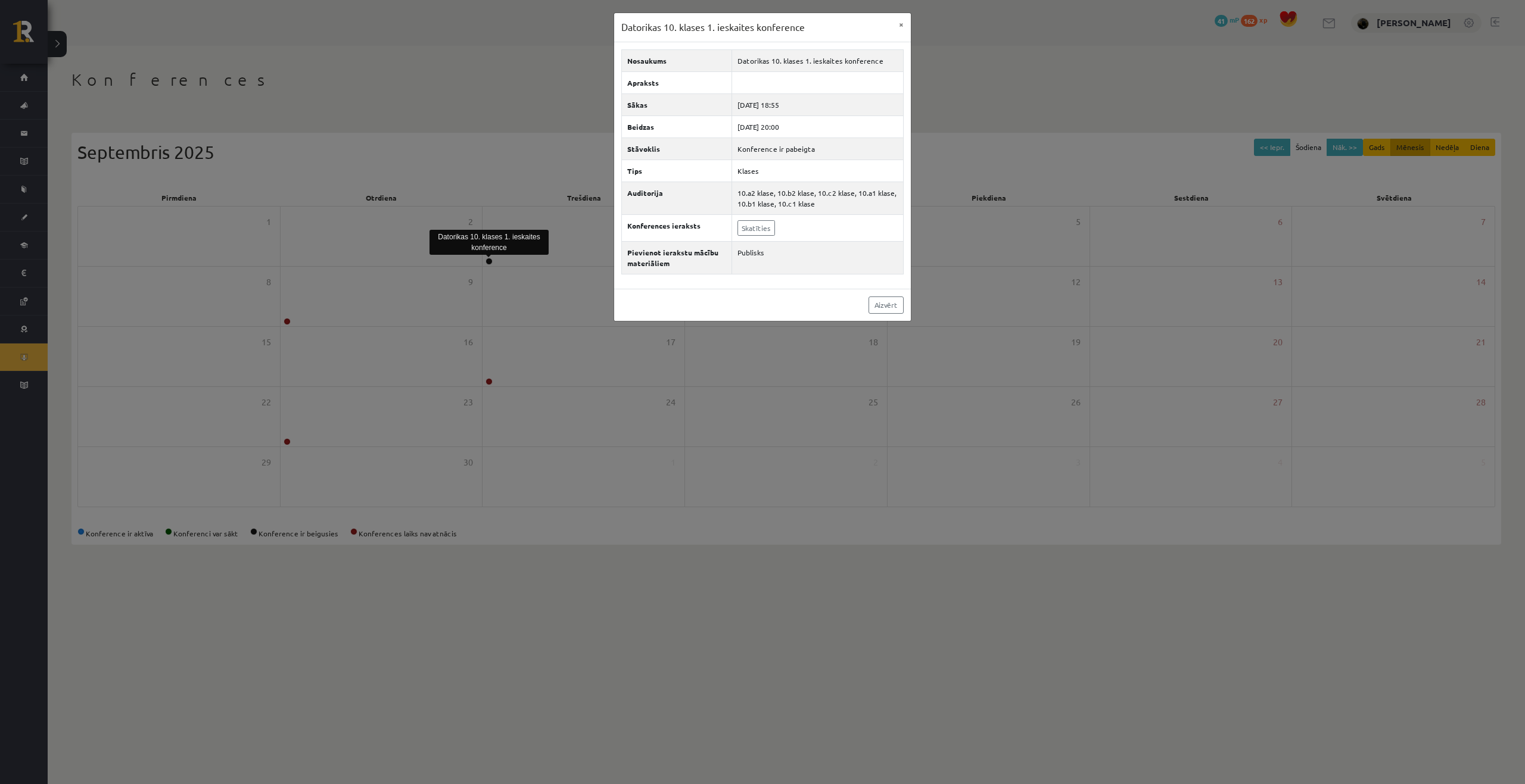
click at [721, 370] on div "Datorikas 10. klases 1. ieskaites konference × Nosaukums Datorikas 10. klases 1…" at bounding box center [762, 392] width 1525 height 784
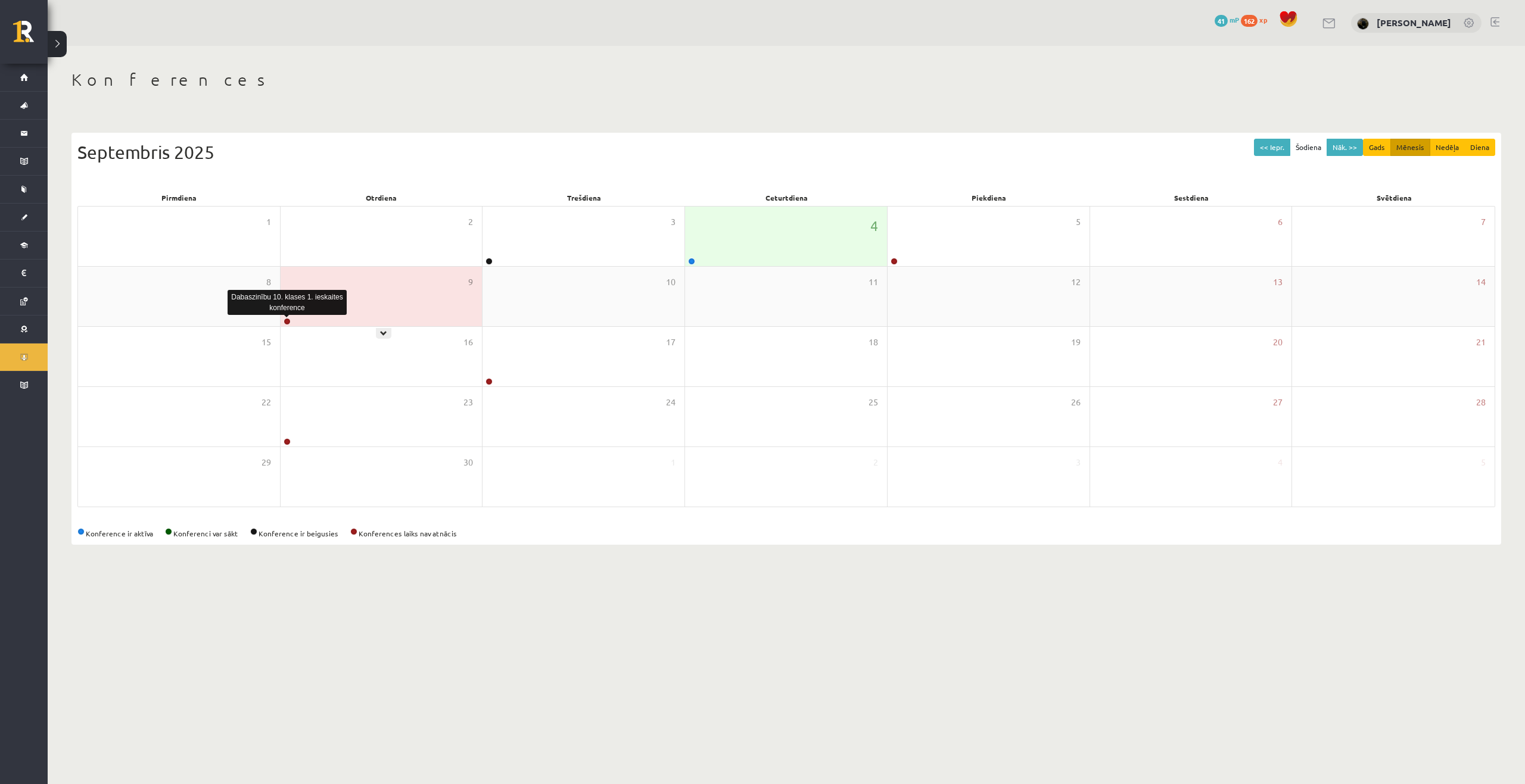
click at [289, 323] on link at bounding box center [287, 321] width 7 height 7
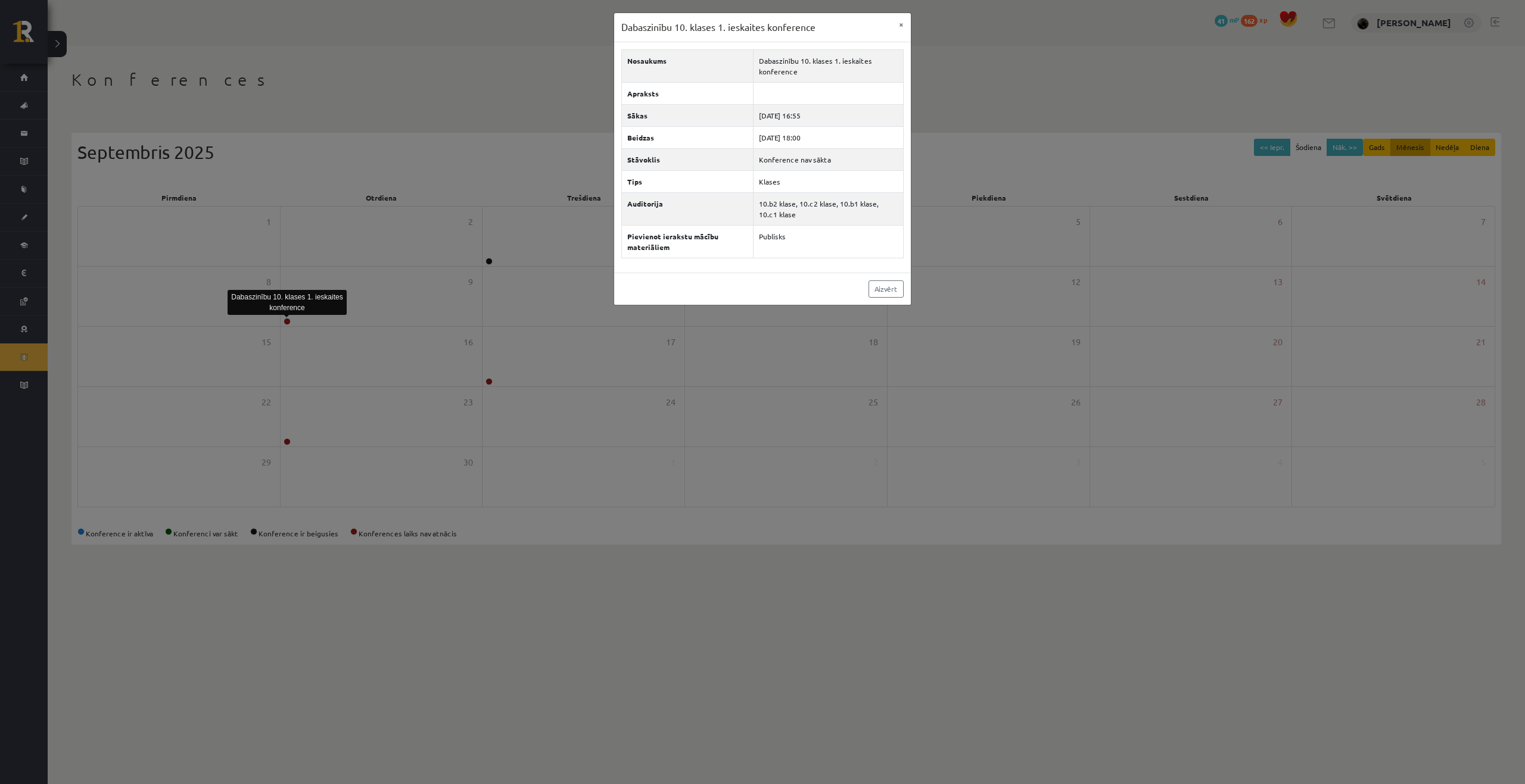
drag, startPoint x: 380, startPoint y: 415, endPoint x: 401, endPoint y: 399, distance: 26.4
click at [381, 415] on div "Dabaszinību 10. klases 1. ieskaites konference × Nosaukums Dabaszinību 10. klas…" at bounding box center [762, 392] width 1525 height 784
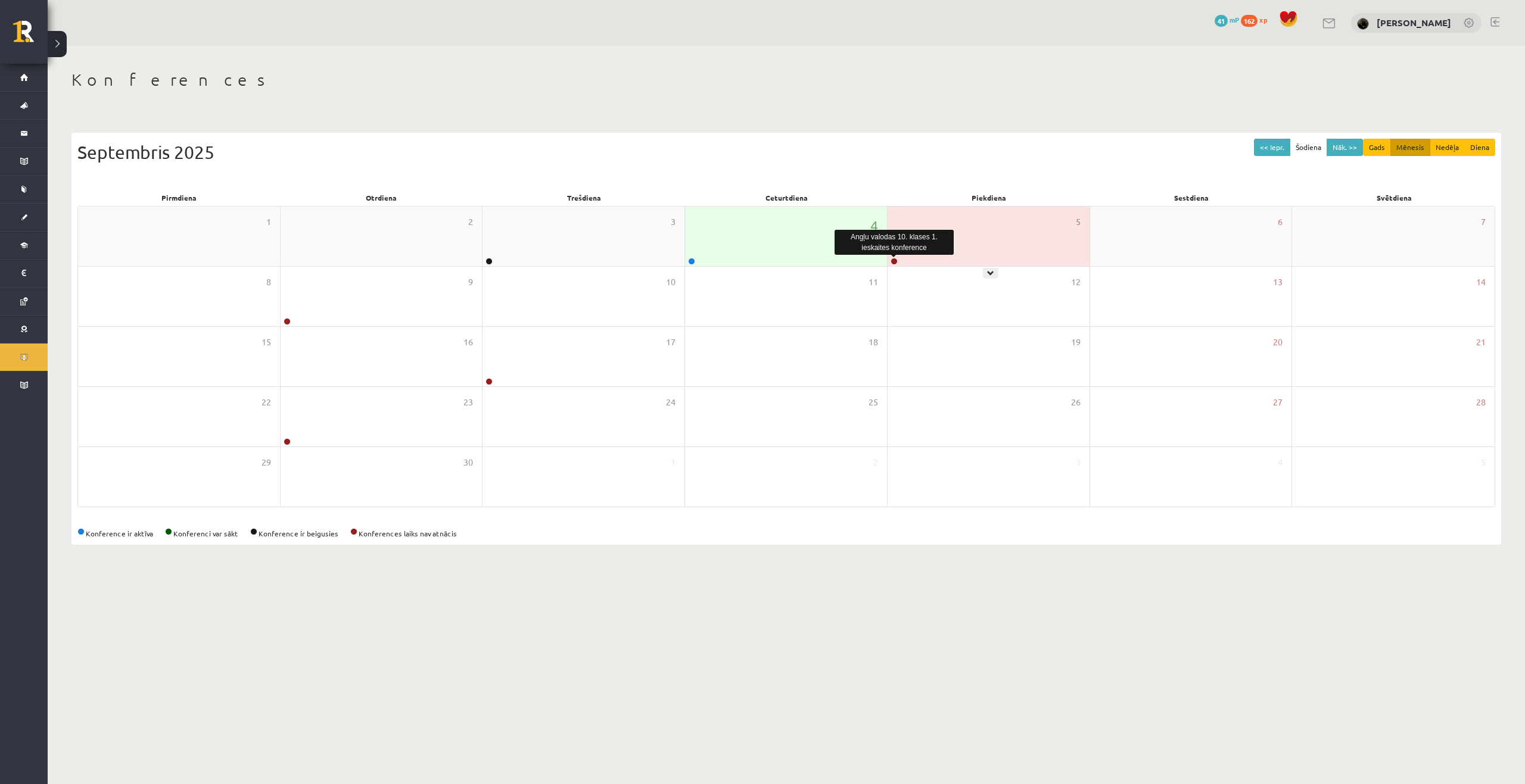
click at [895, 264] on link at bounding box center [894, 261] width 7 height 7
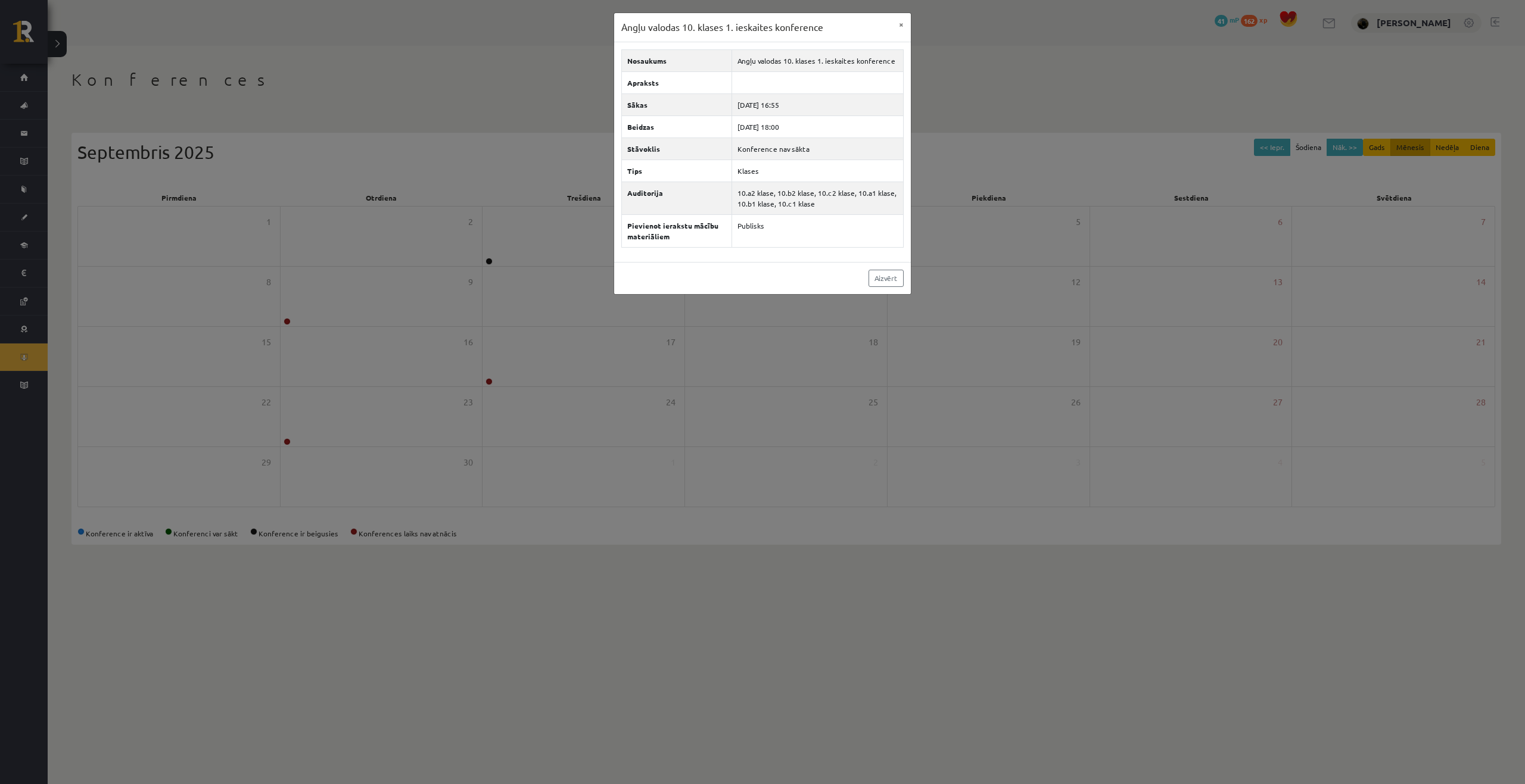
click at [638, 353] on div "Angļu valodas 10. klases 1. ieskaites konference × Nosaukums Angļu valodas 10. …" at bounding box center [762, 392] width 1525 height 784
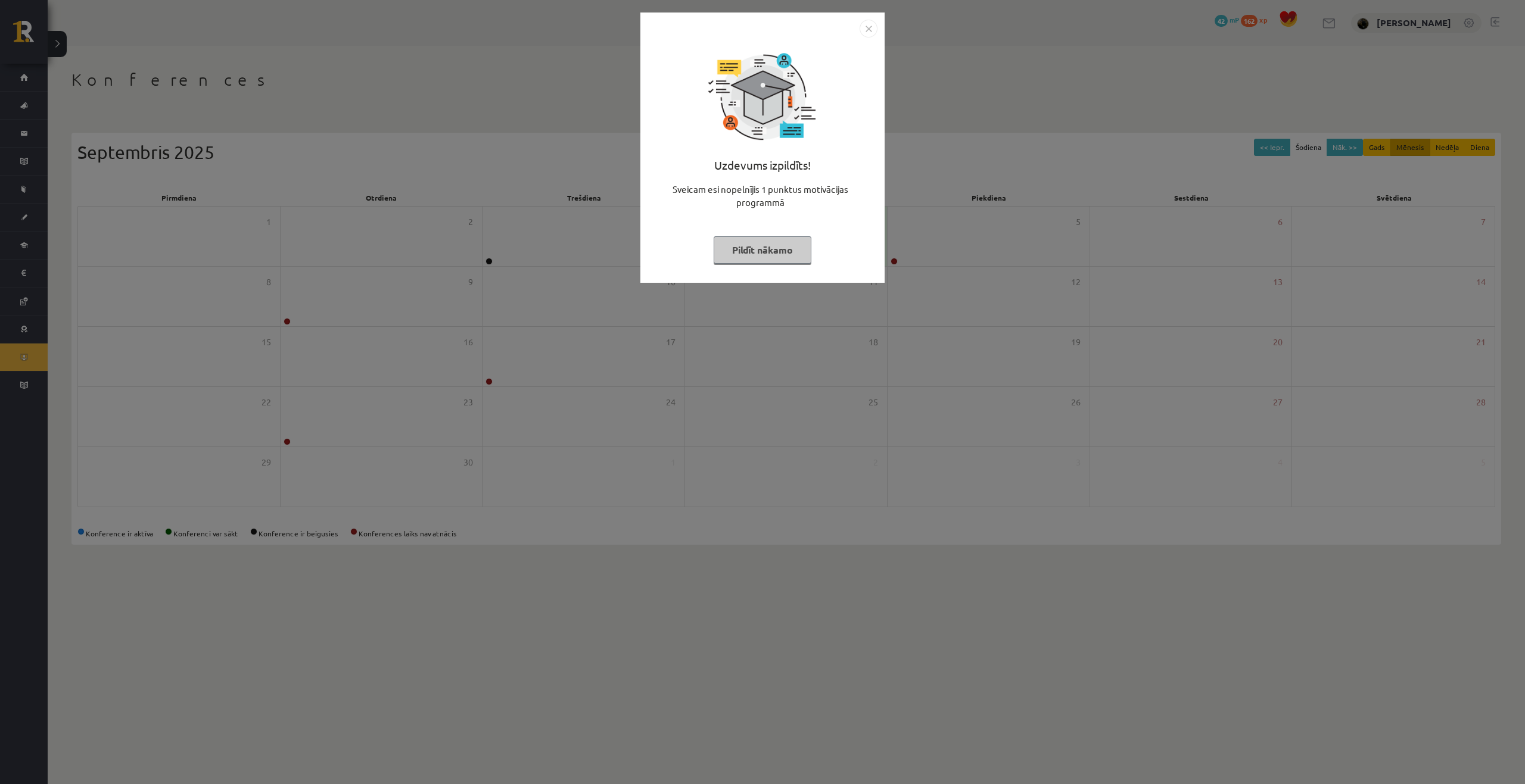
click at [788, 243] on button "Pildīt nākamo" at bounding box center [762, 250] width 98 height 28
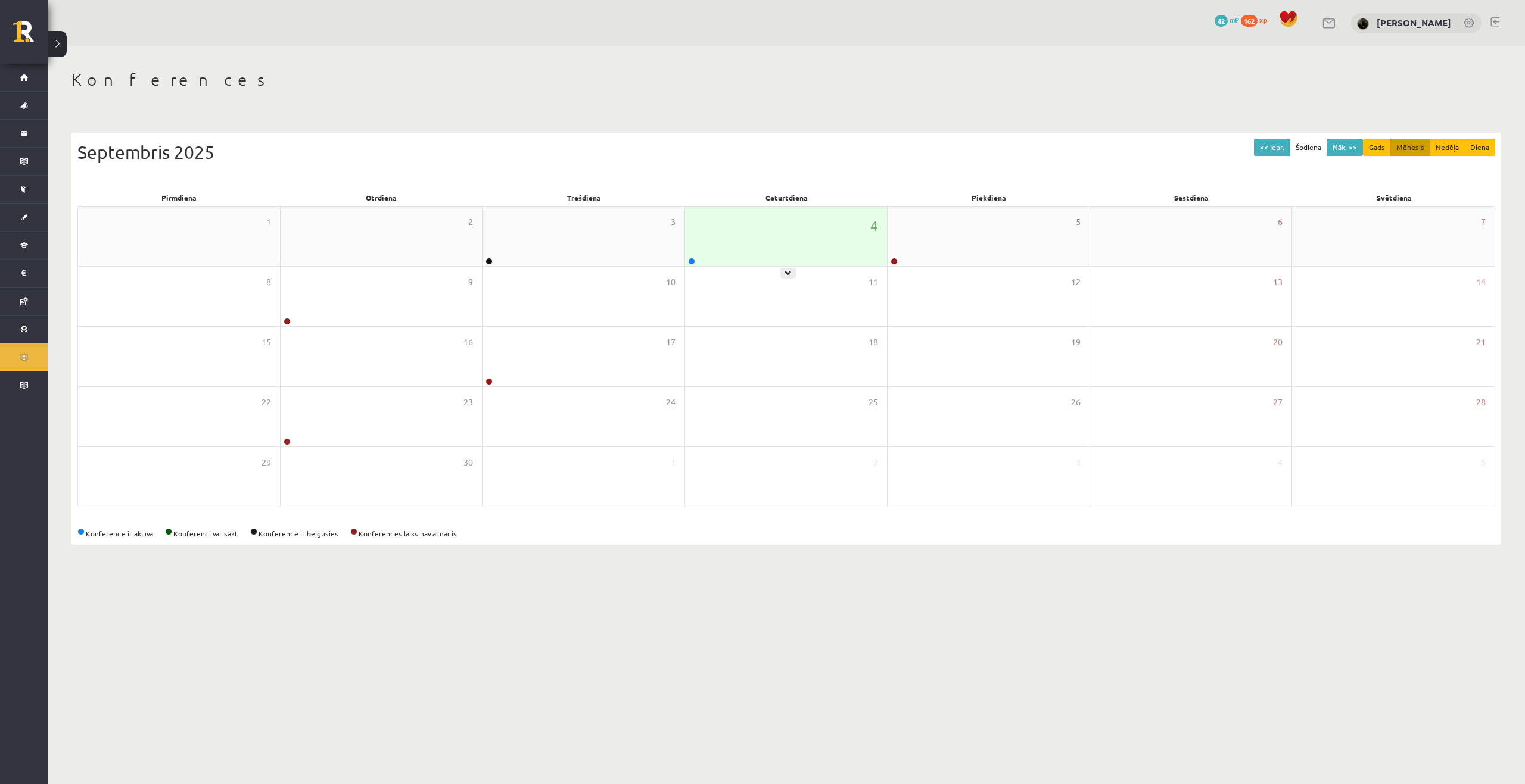
click at [695, 254] on div "4" at bounding box center [785, 236] width 202 height 59
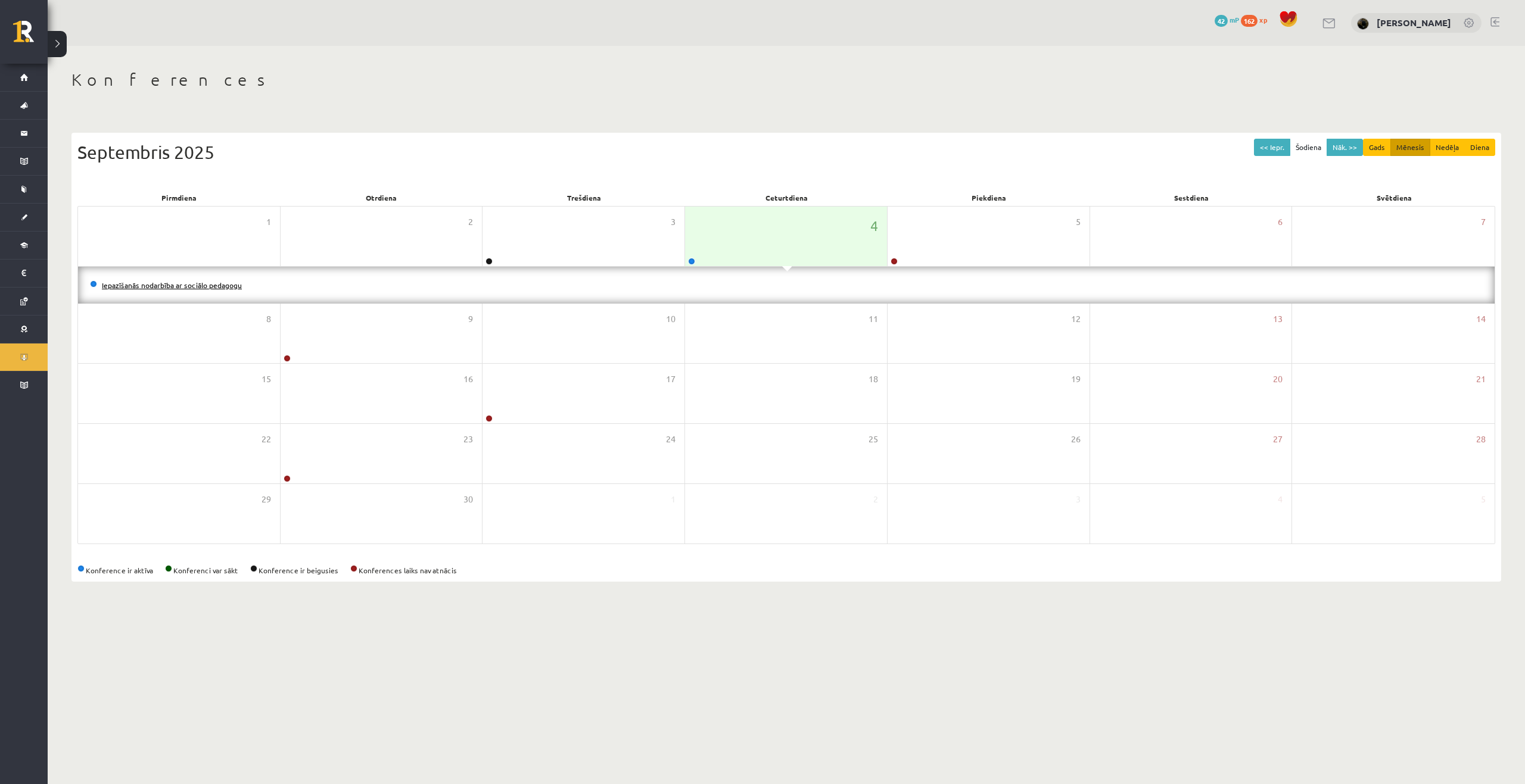
click at [138, 284] on link "Iepazīšanās nodarbība ar sociālo pedagogu" at bounding box center [171, 286] width 140 height 10
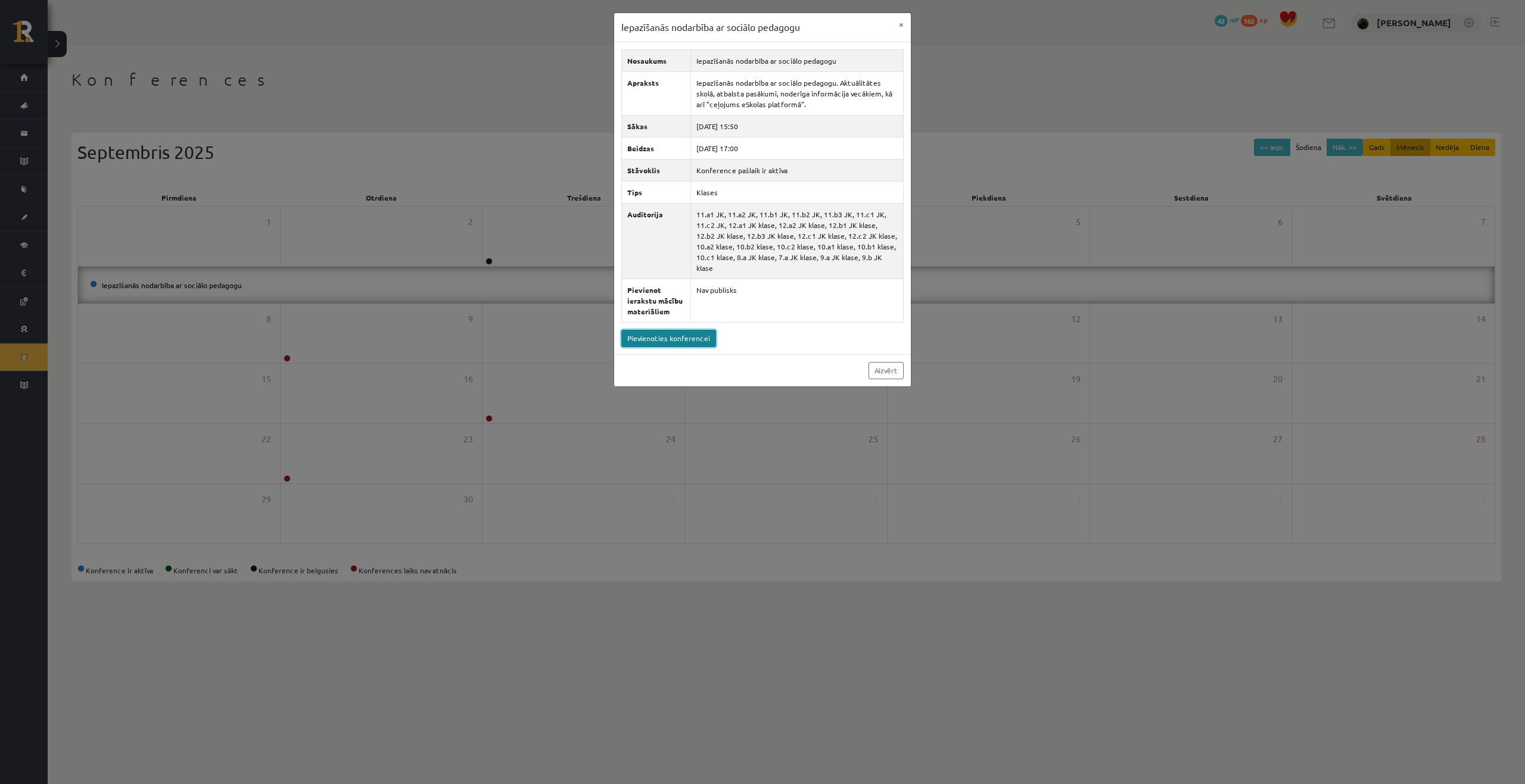
click at [651, 330] on link "Pievienoties konferencei" at bounding box center [669, 339] width 95 height 18
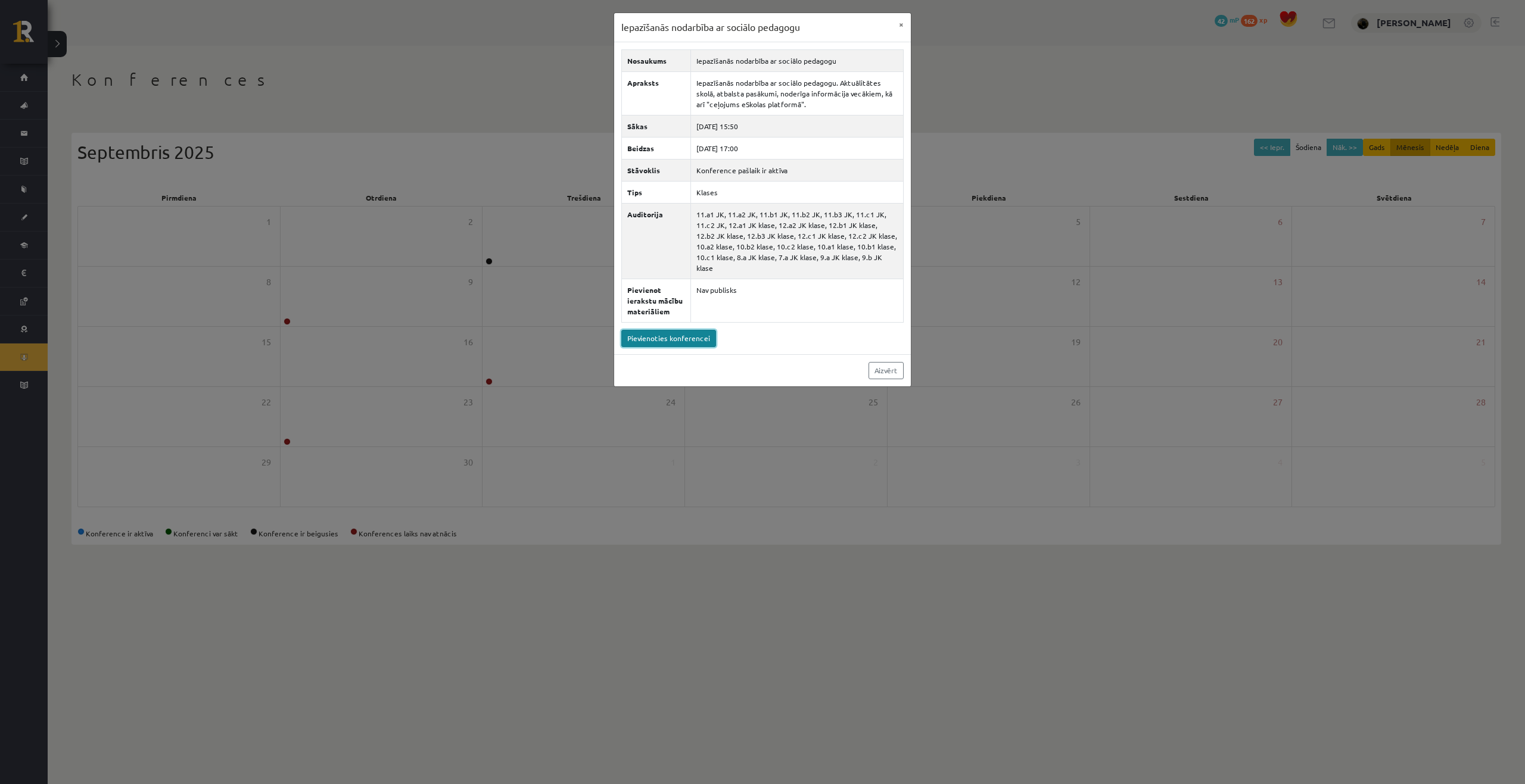
click at [676, 330] on link "Pievienoties konferencei" at bounding box center [669, 339] width 95 height 18
click at [884, 362] on link "Aizvērt" at bounding box center [887, 371] width 35 height 18
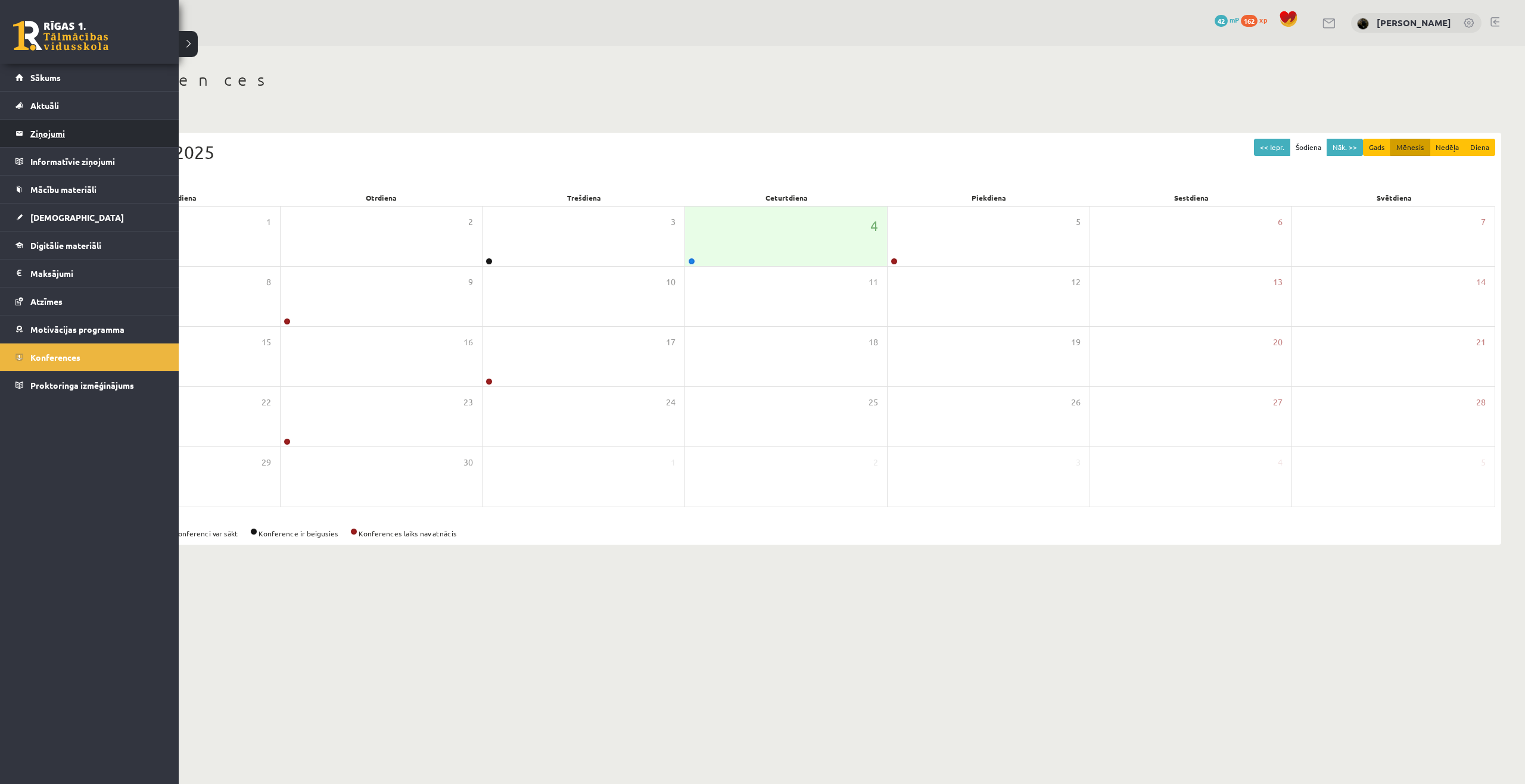
click at [53, 131] on legend "Ziņojumi 0" at bounding box center [97, 134] width 133 height 28
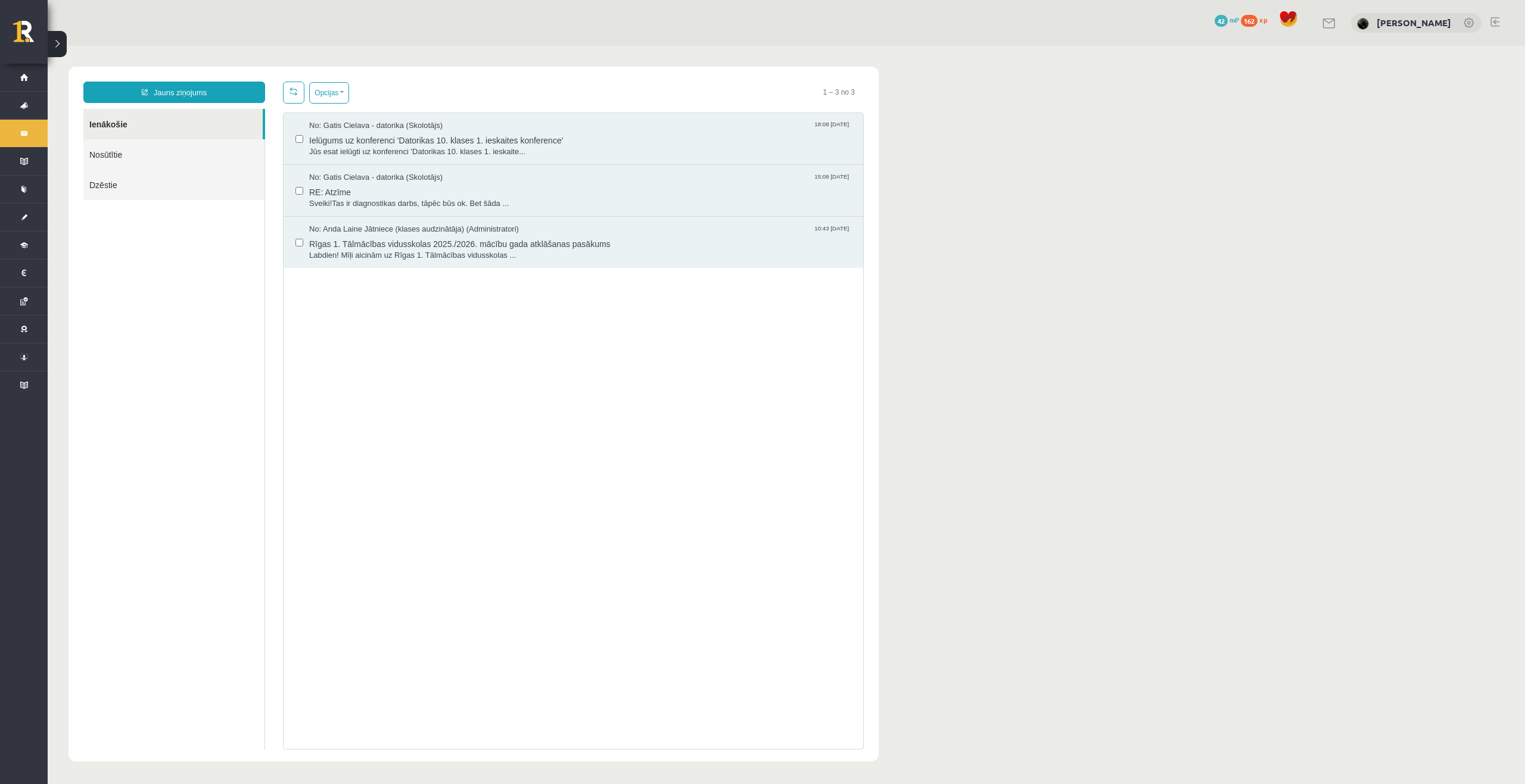
click at [123, 155] on link "Nosūtītie" at bounding box center [174, 155] width 181 height 31
